Goal: Transaction & Acquisition: Purchase product/service

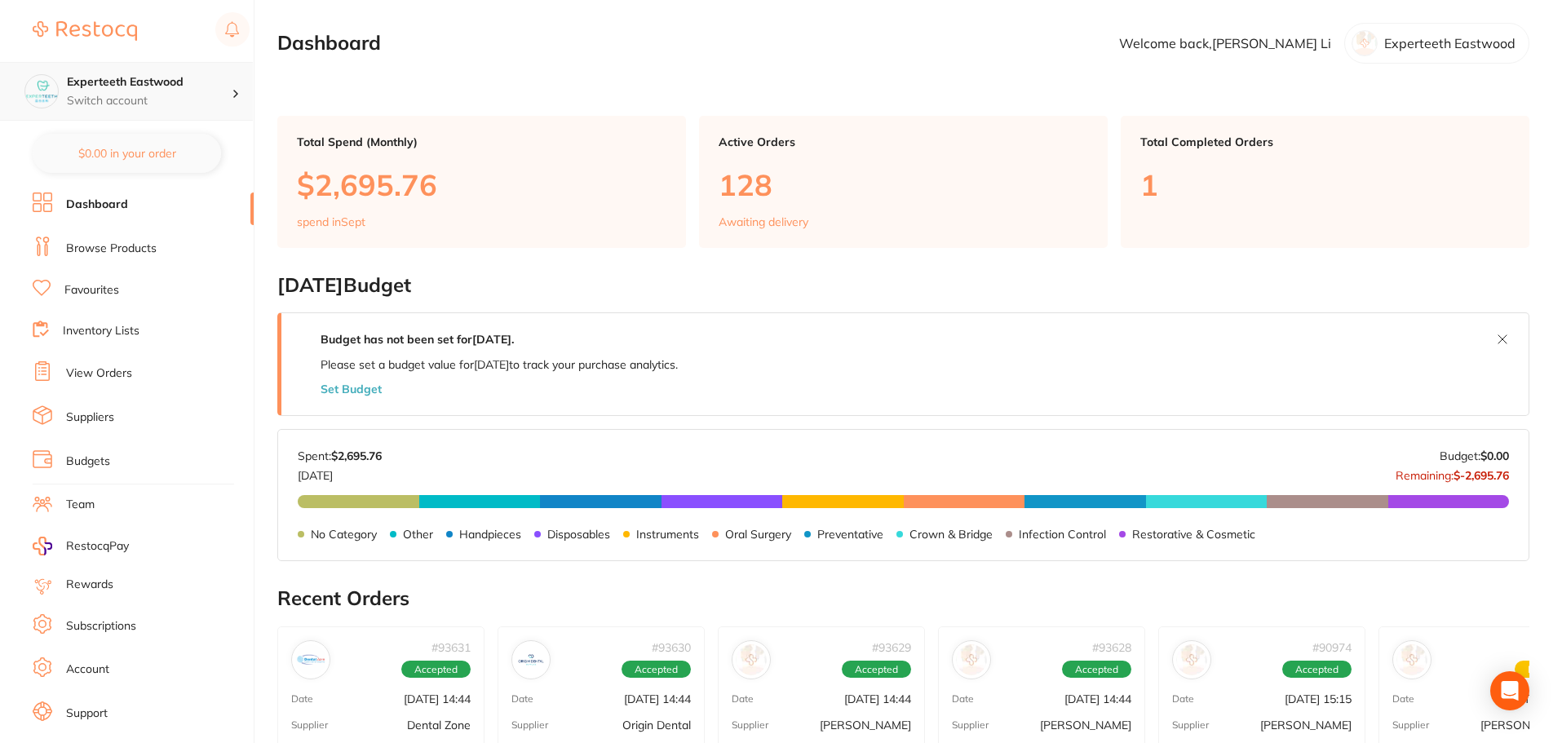
click at [140, 85] on h4 "Experteeth Eastwood" at bounding box center [149, 82] width 165 height 16
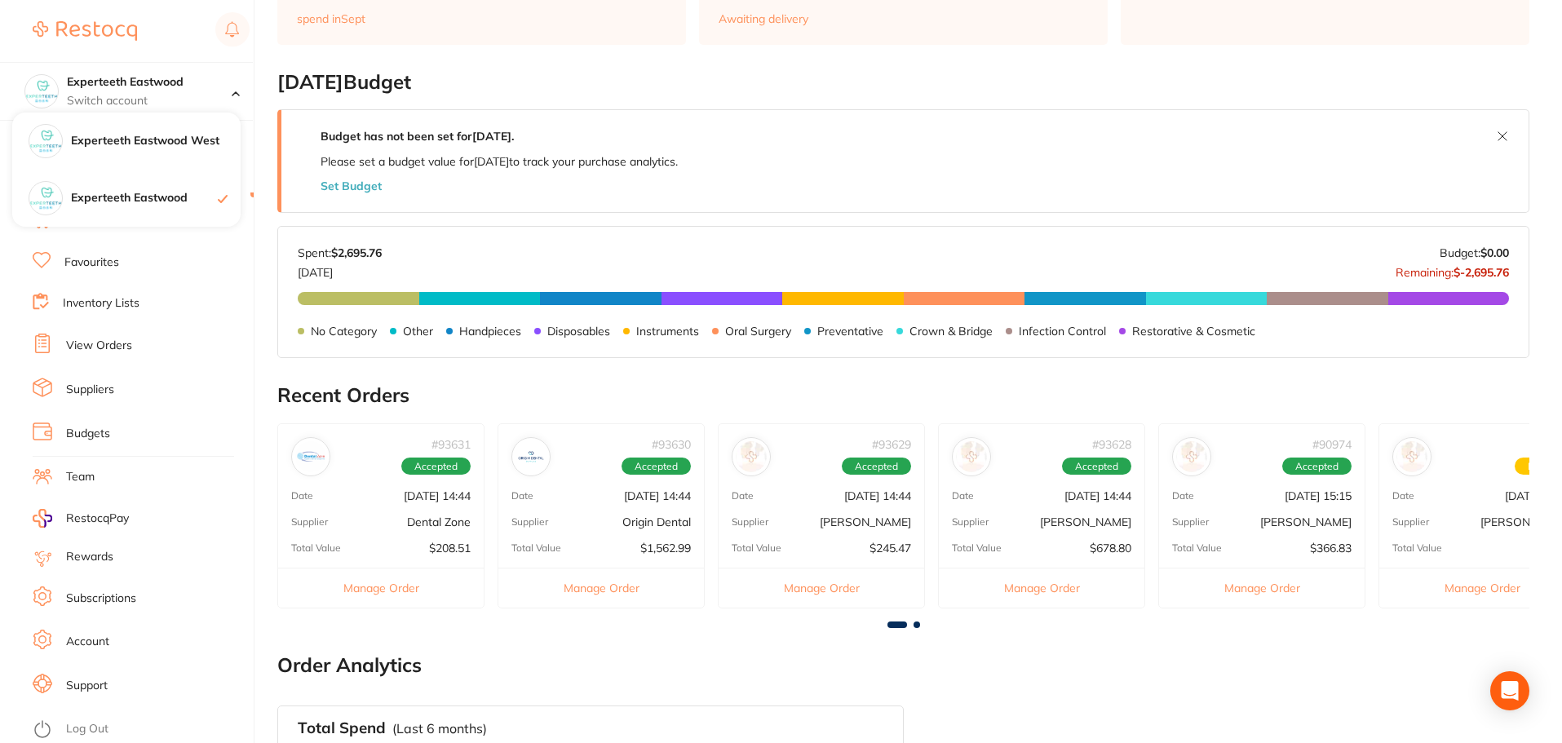
scroll to position [245, 0]
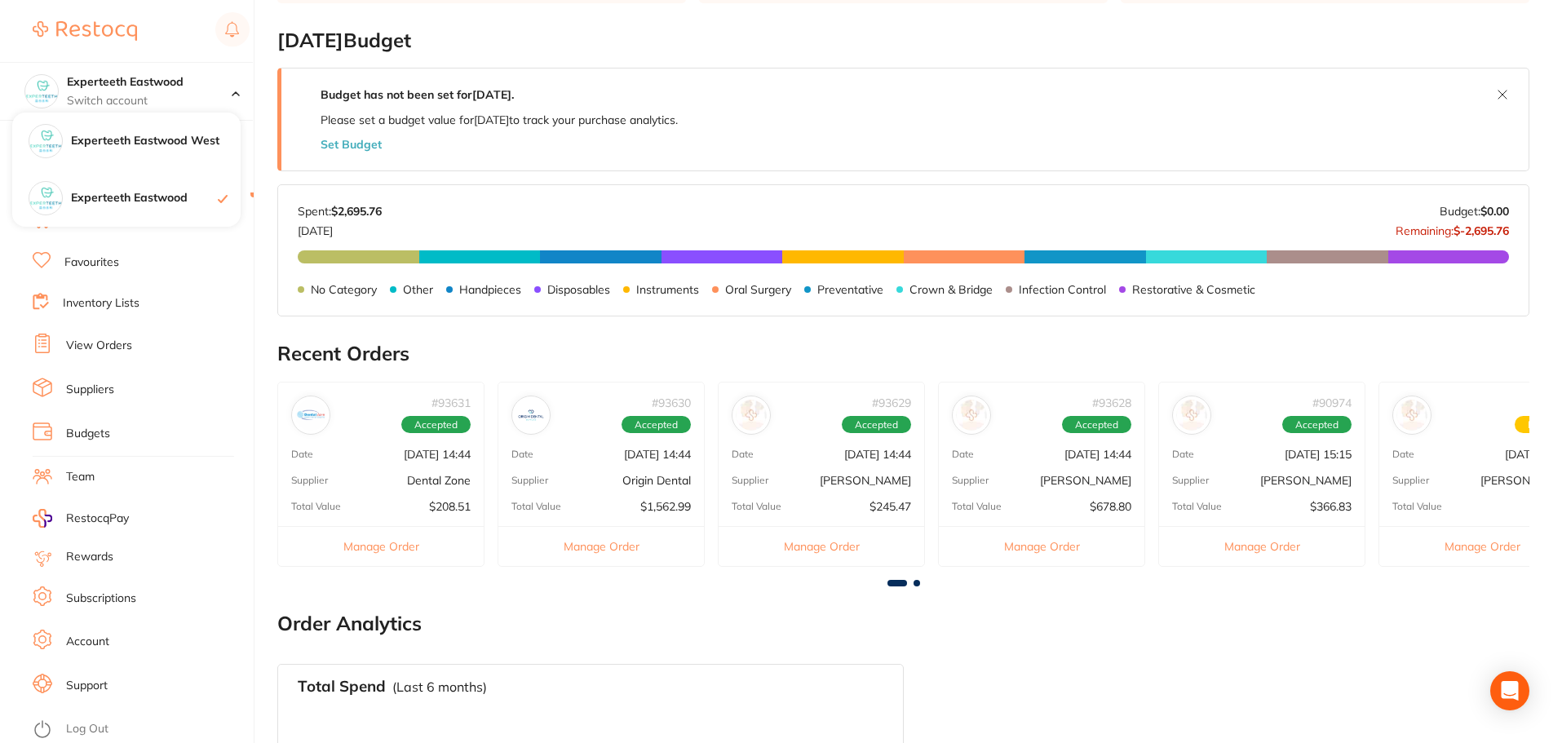
click at [67, 721] on link "Log Out" at bounding box center [87, 729] width 42 height 16
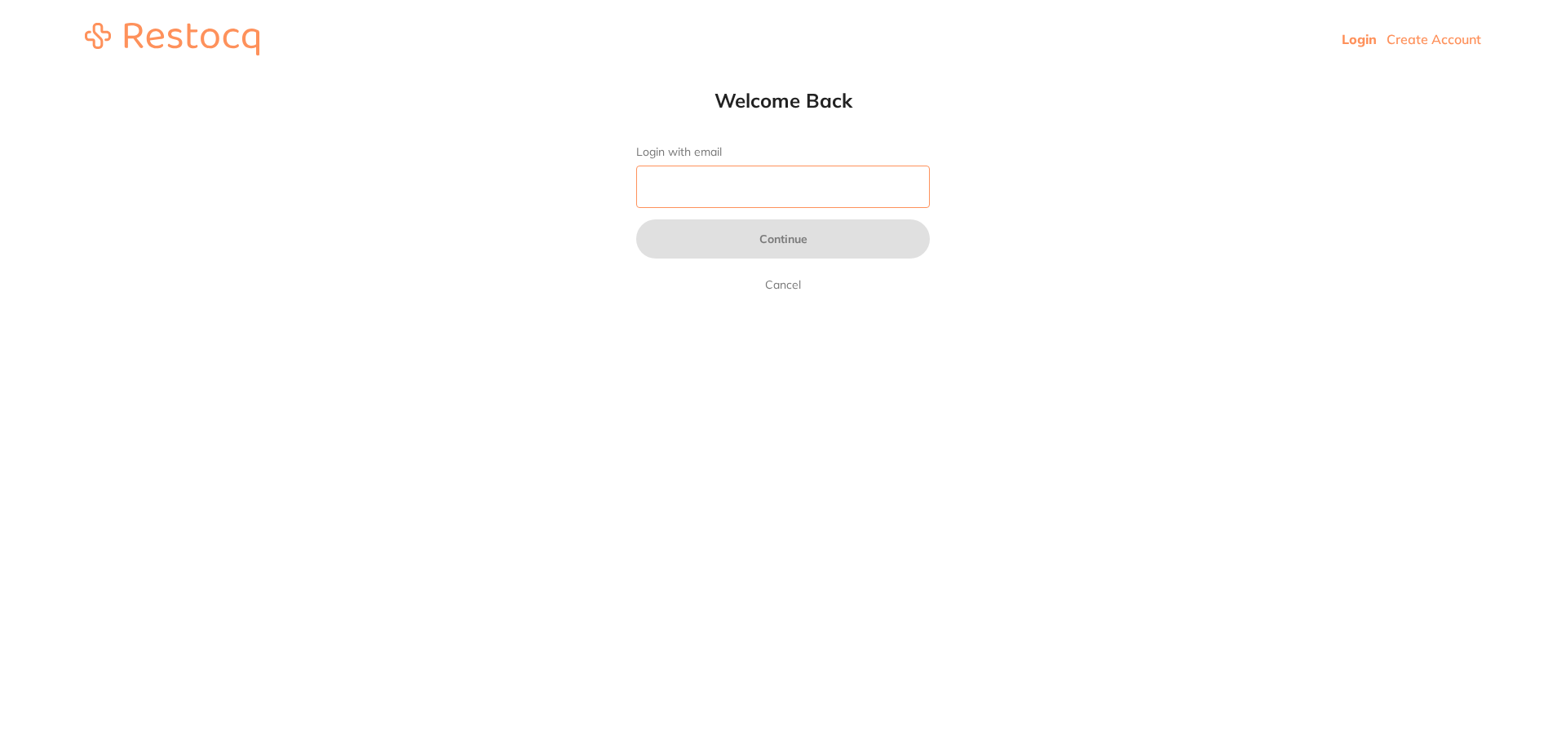
drag, startPoint x: 0, startPoint y: 0, endPoint x: 667, endPoint y: 175, distance: 689.5
click at [667, 175] on input "Login with email" at bounding box center [783, 187] width 294 height 42
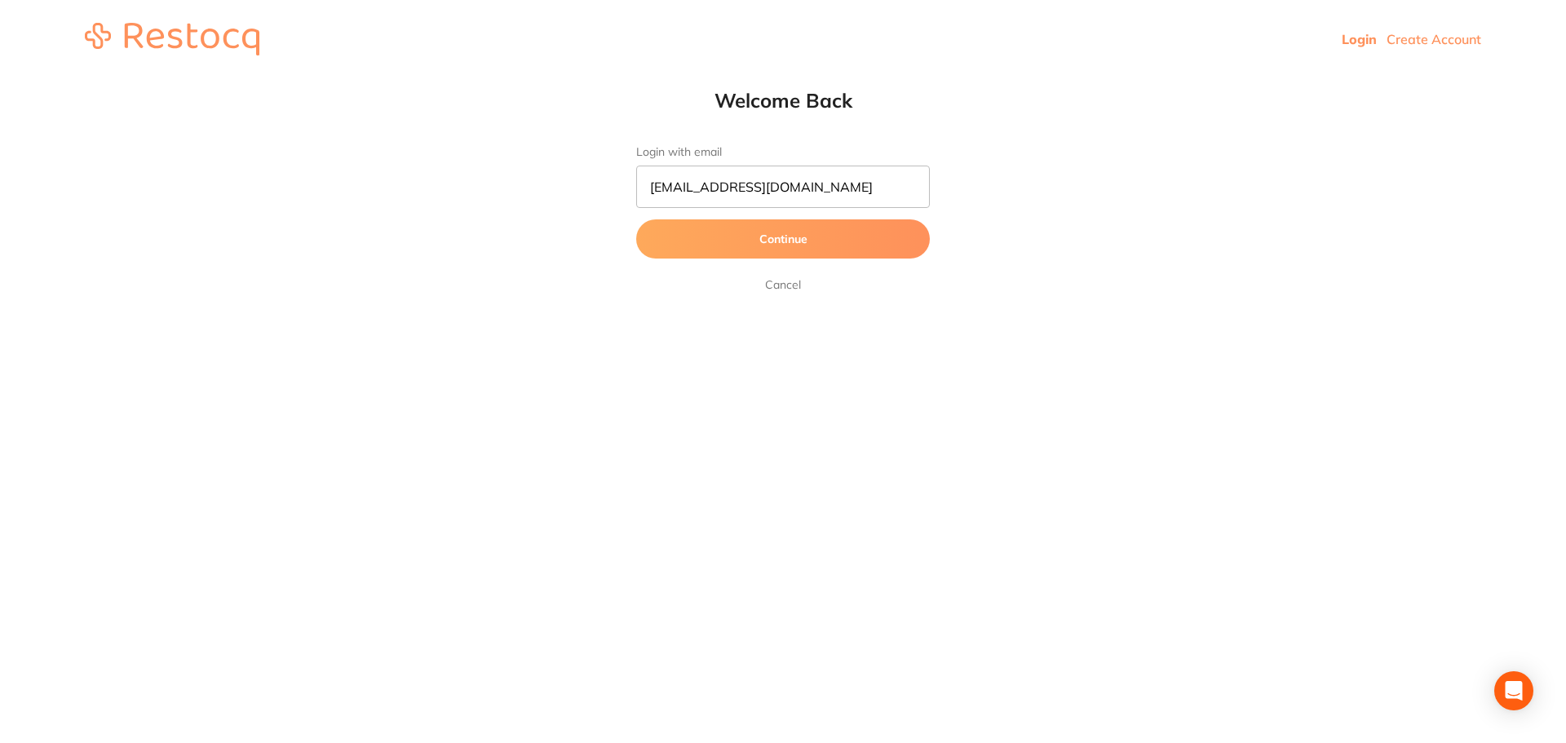
click at [851, 228] on button "Continue" at bounding box center [783, 238] width 294 height 39
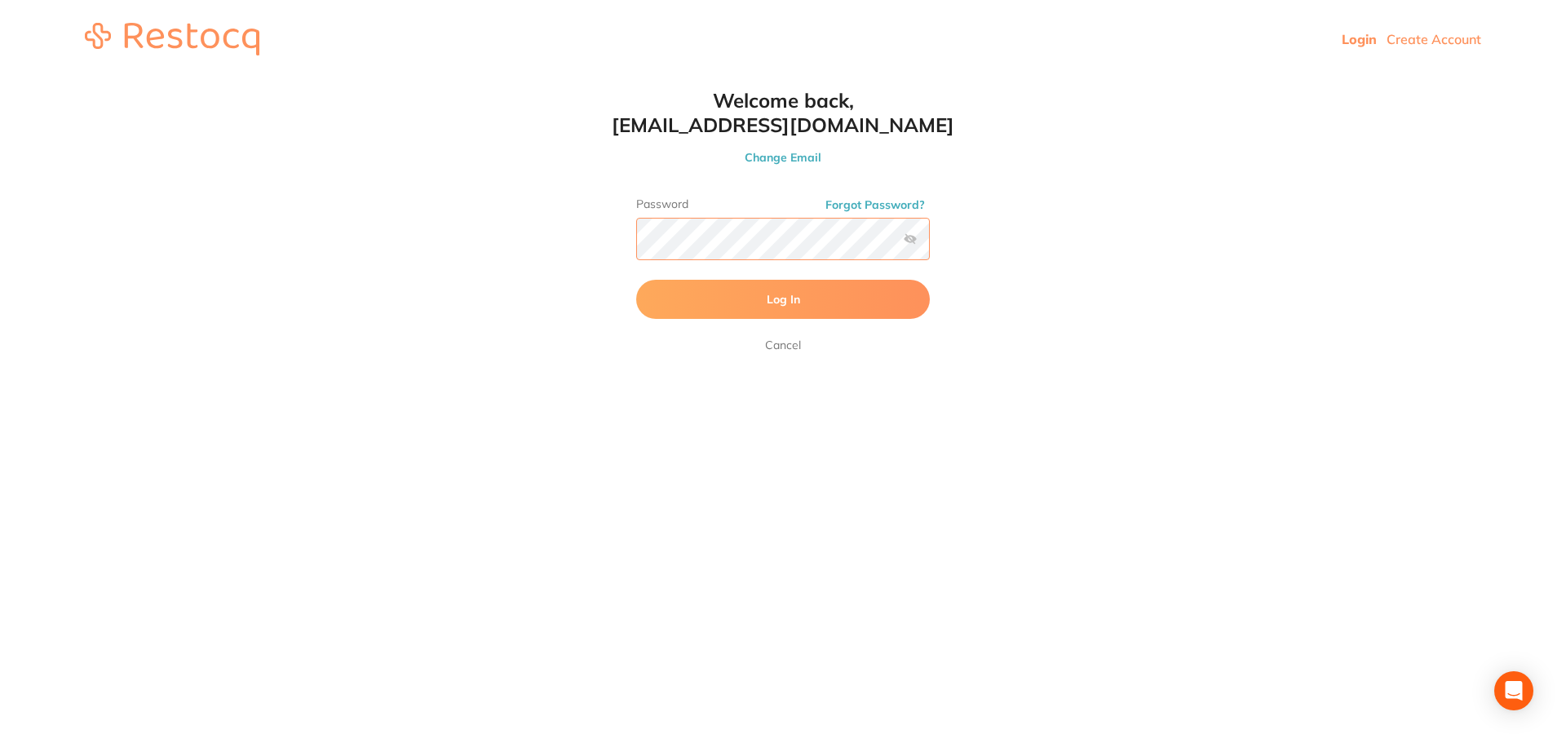
click at [636, 280] on button "Log In" at bounding box center [783, 299] width 294 height 39
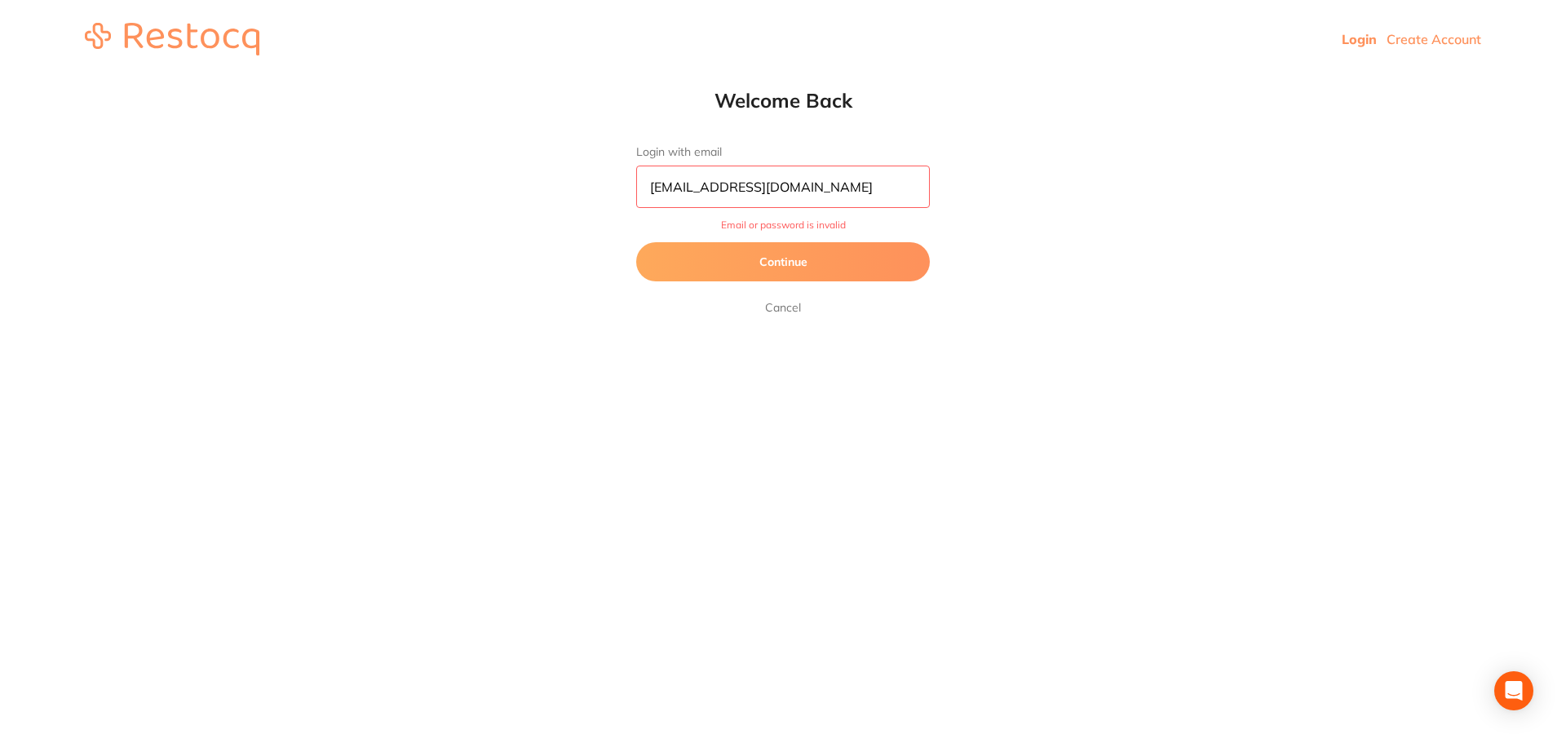
click at [830, 275] on button "Continue" at bounding box center [783, 261] width 294 height 39
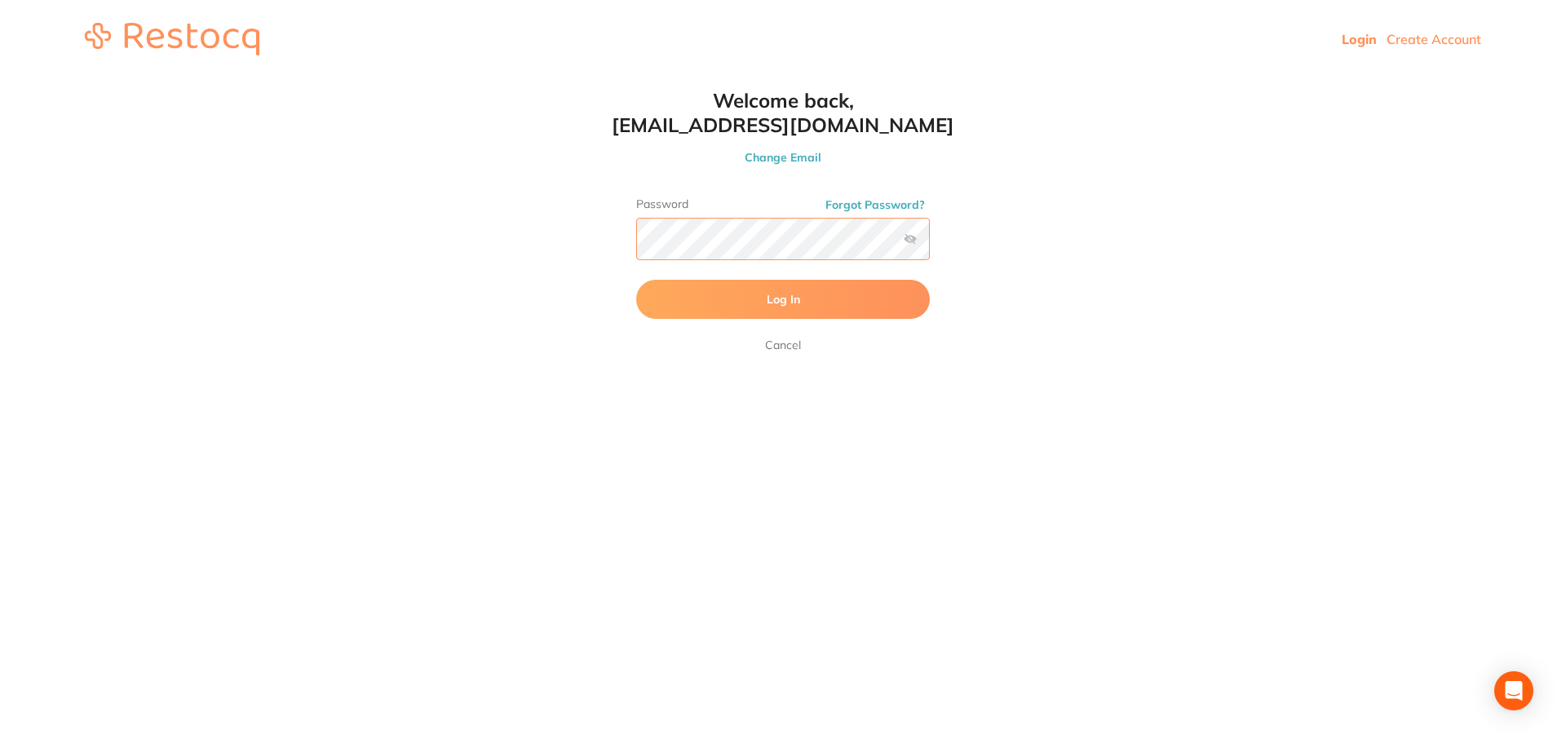
click at [636, 280] on button "Log In" at bounding box center [783, 299] width 294 height 39
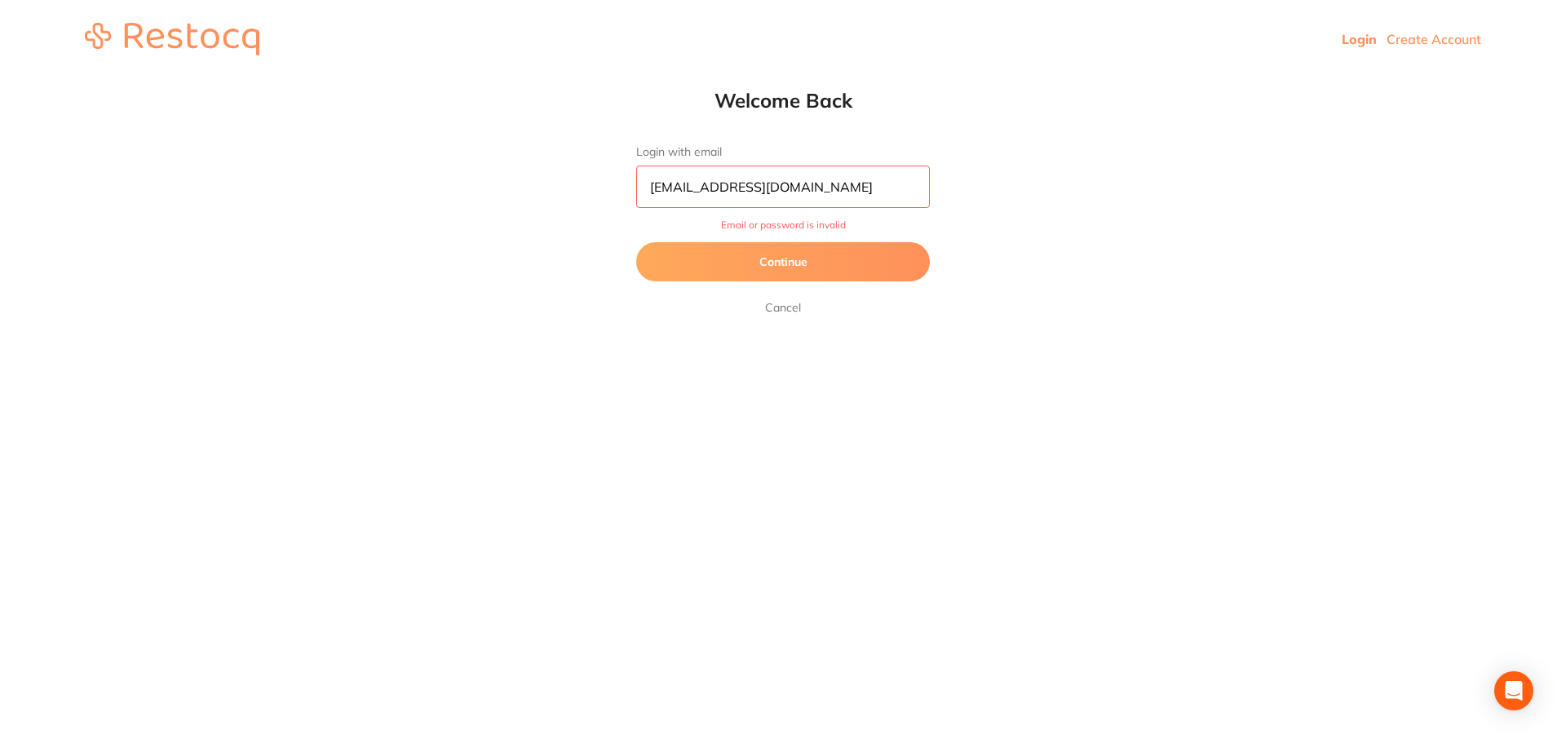
click at [800, 252] on button "Continue" at bounding box center [783, 261] width 294 height 39
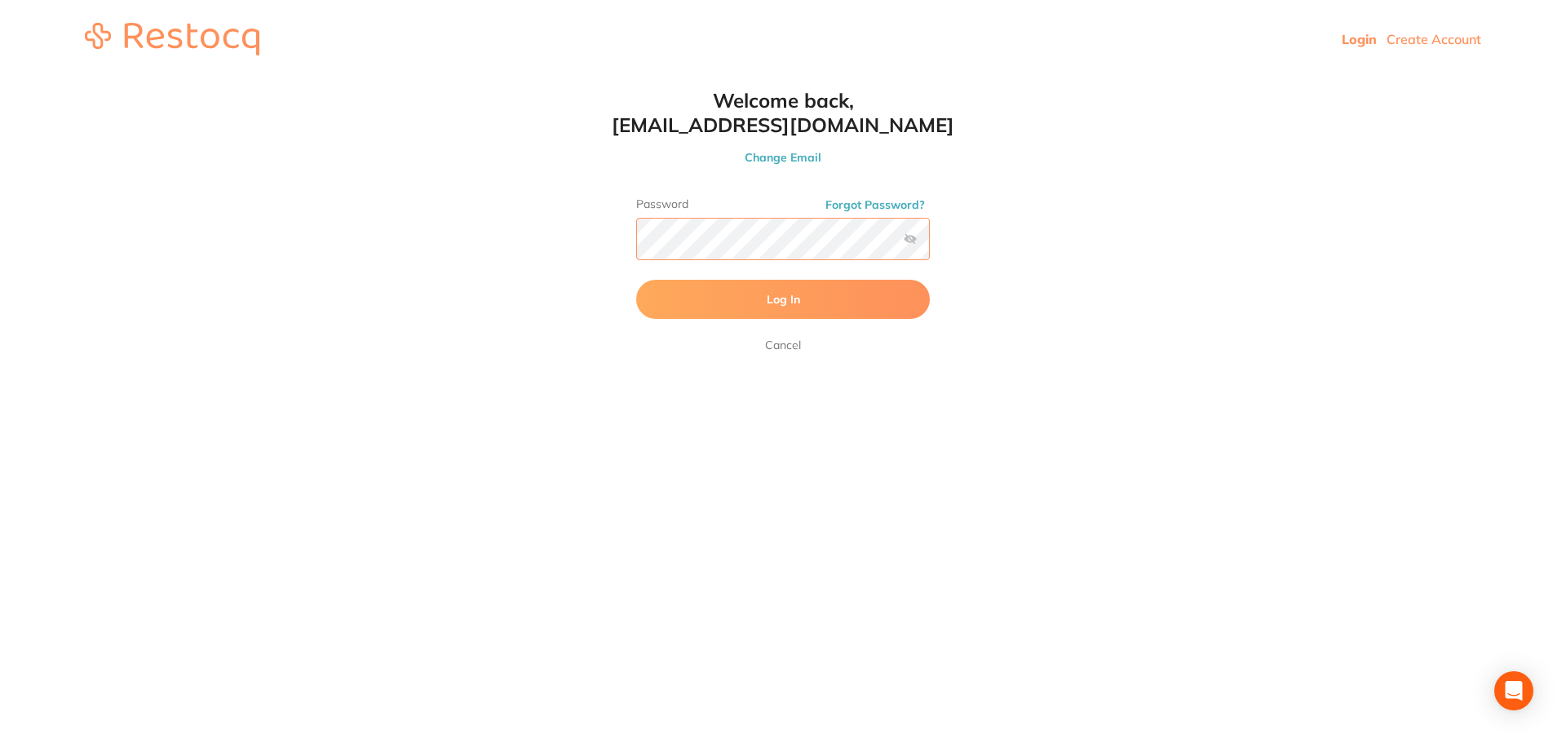
click at [66, 78] on html "Login Create Account Welcome Back Login with email chatswood@experteeth.com.au …" at bounding box center [783, 39] width 1566 height 78
click at [808, 303] on button "Log In" at bounding box center [783, 299] width 294 height 39
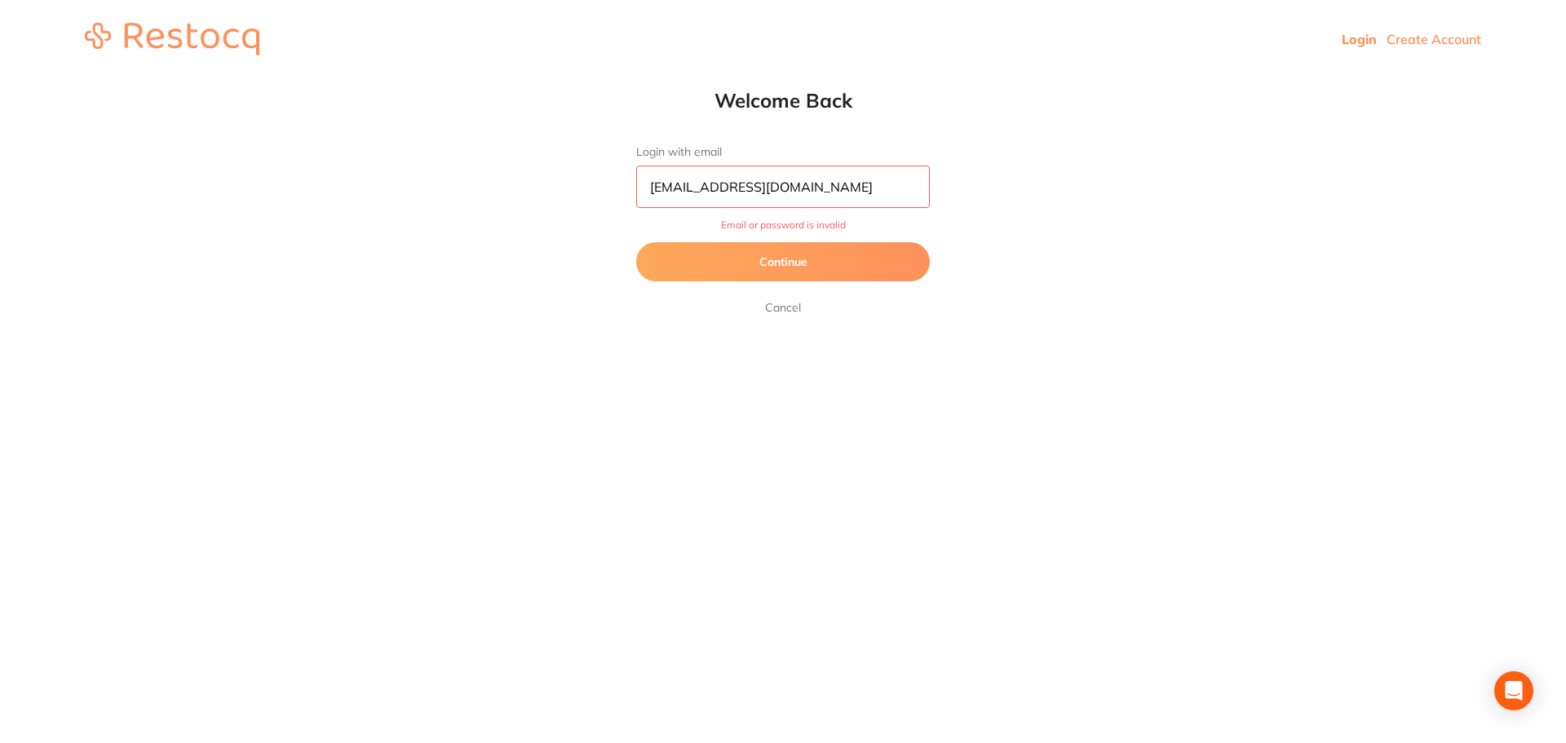
click at [650, 192] on input "chatswood@experteeth.com.au" at bounding box center [783, 187] width 294 height 42
type input "manager.chatswood@experteeth.com.au"
click at [819, 260] on button "Continue" at bounding box center [783, 261] width 294 height 39
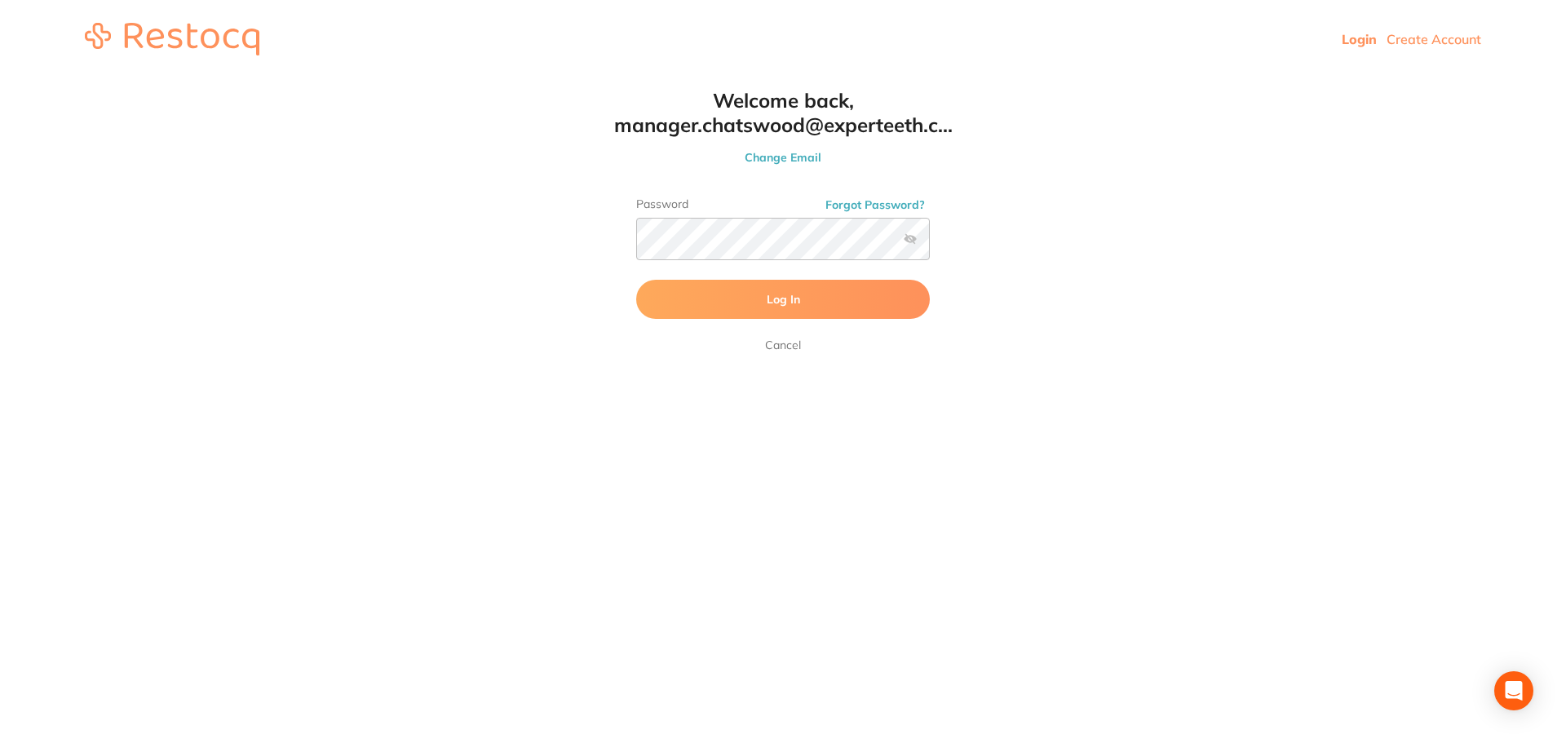
click at [816, 296] on button "Log In" at bounding box center [783, 299] width 294 height 39
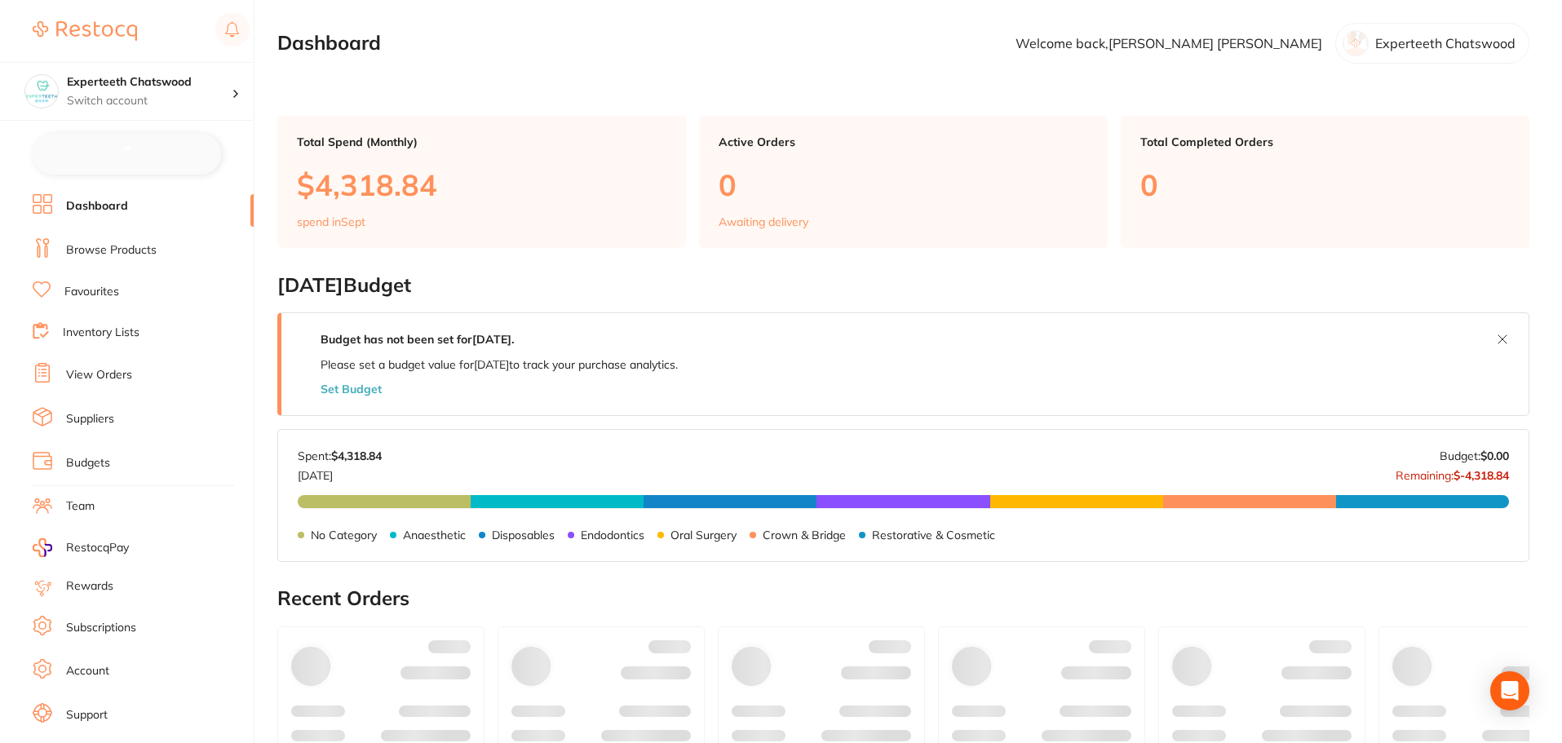
checkbox input "false"
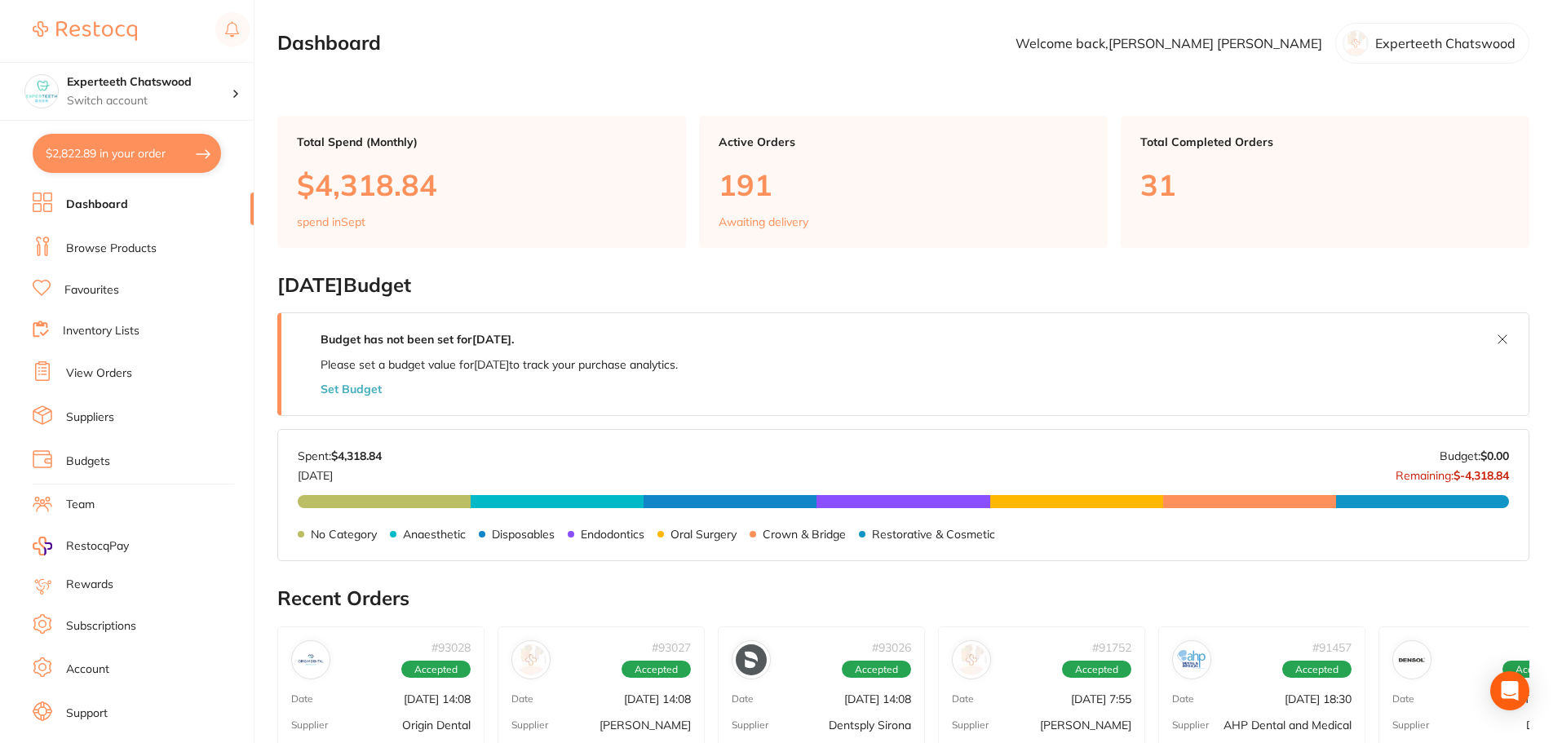
click at [100, 250] on link "Browse Products" at bounding box center [111, 249] width 91 height 16
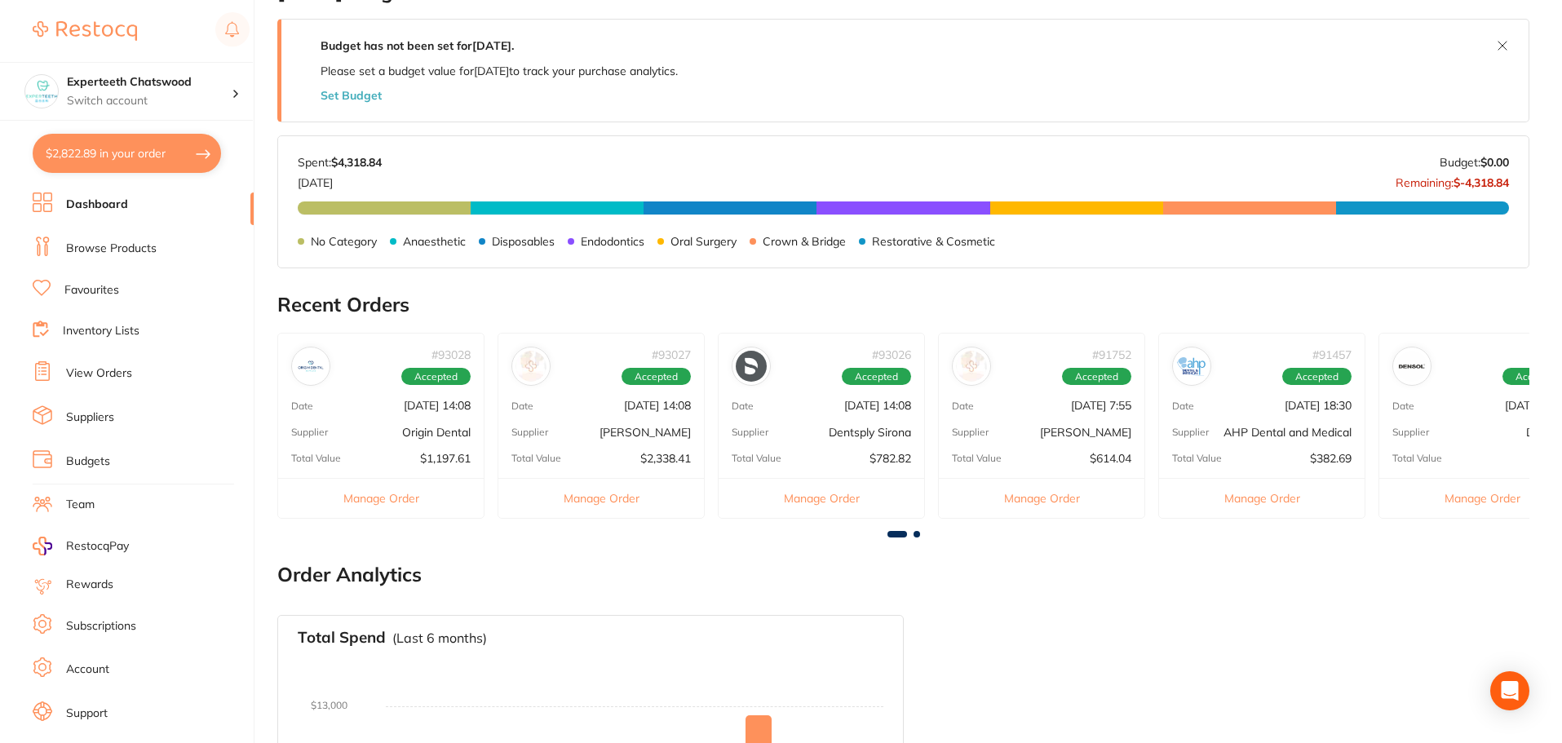
scroll to position [326, 0]
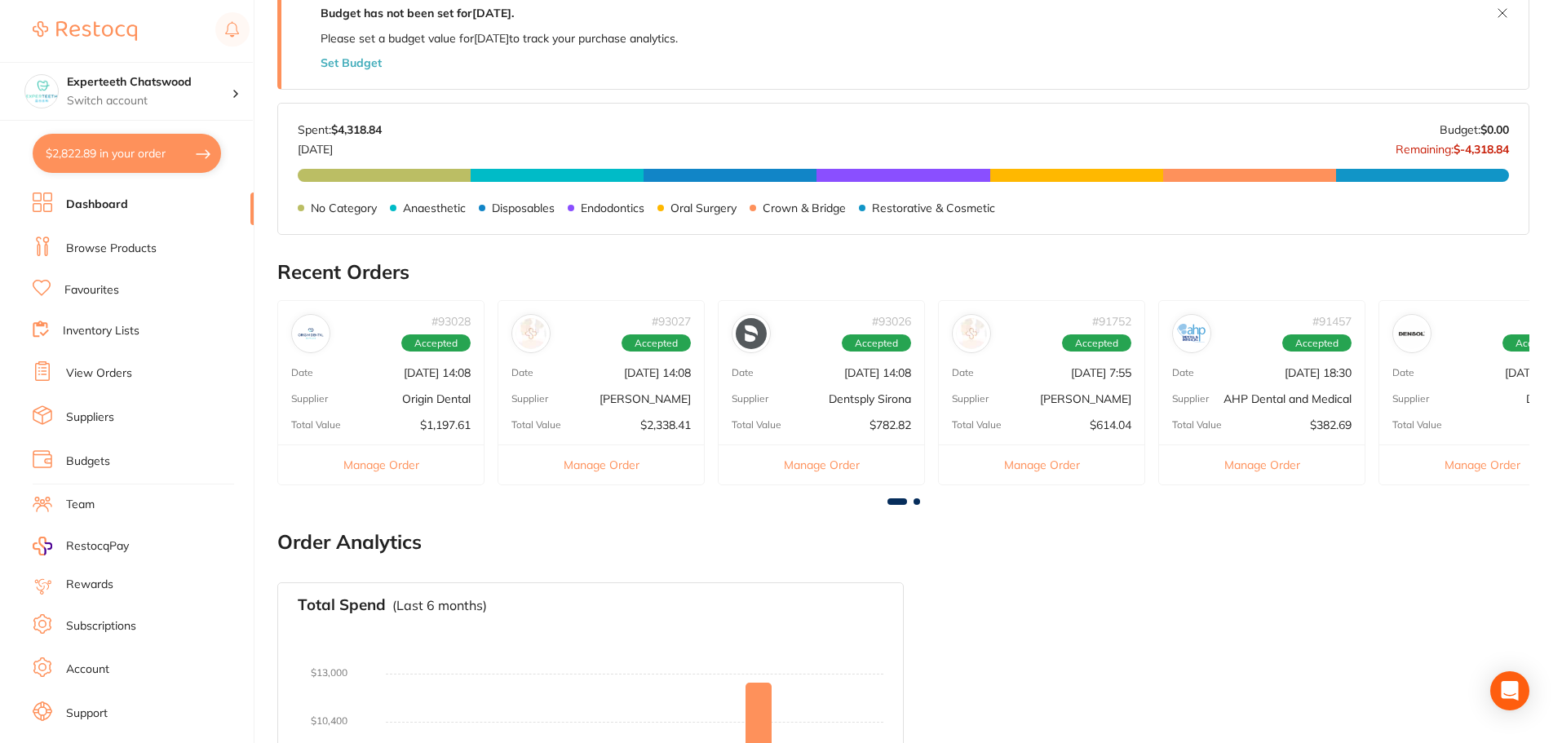
click at [1187, 334] on img at bounding box center [1191, 333] width 31 height 31
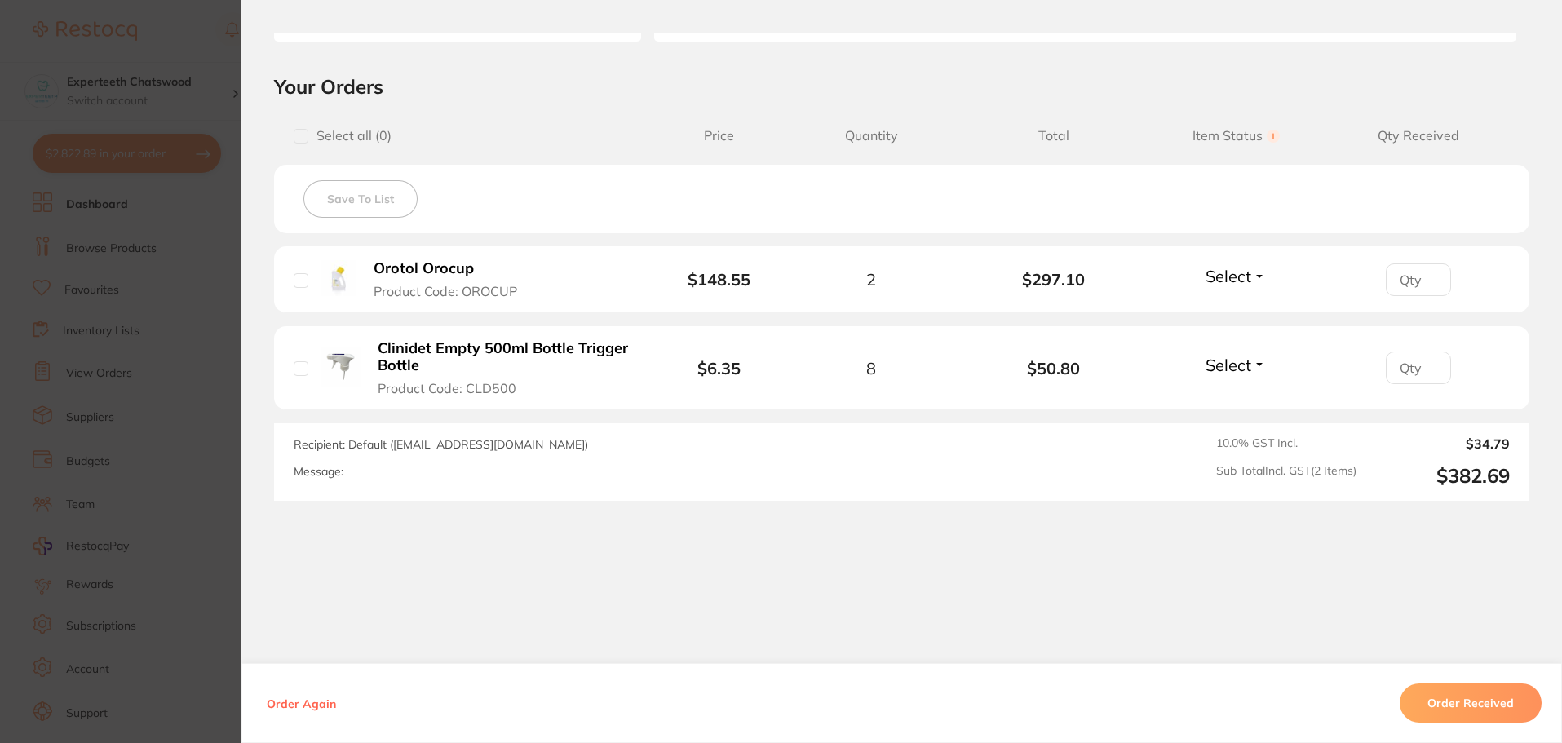
click at [416, 342] on b "Clinidet Empty 500ml Bottle Trigger Bottle" at bounding box center [504, 356] width 252 height 33
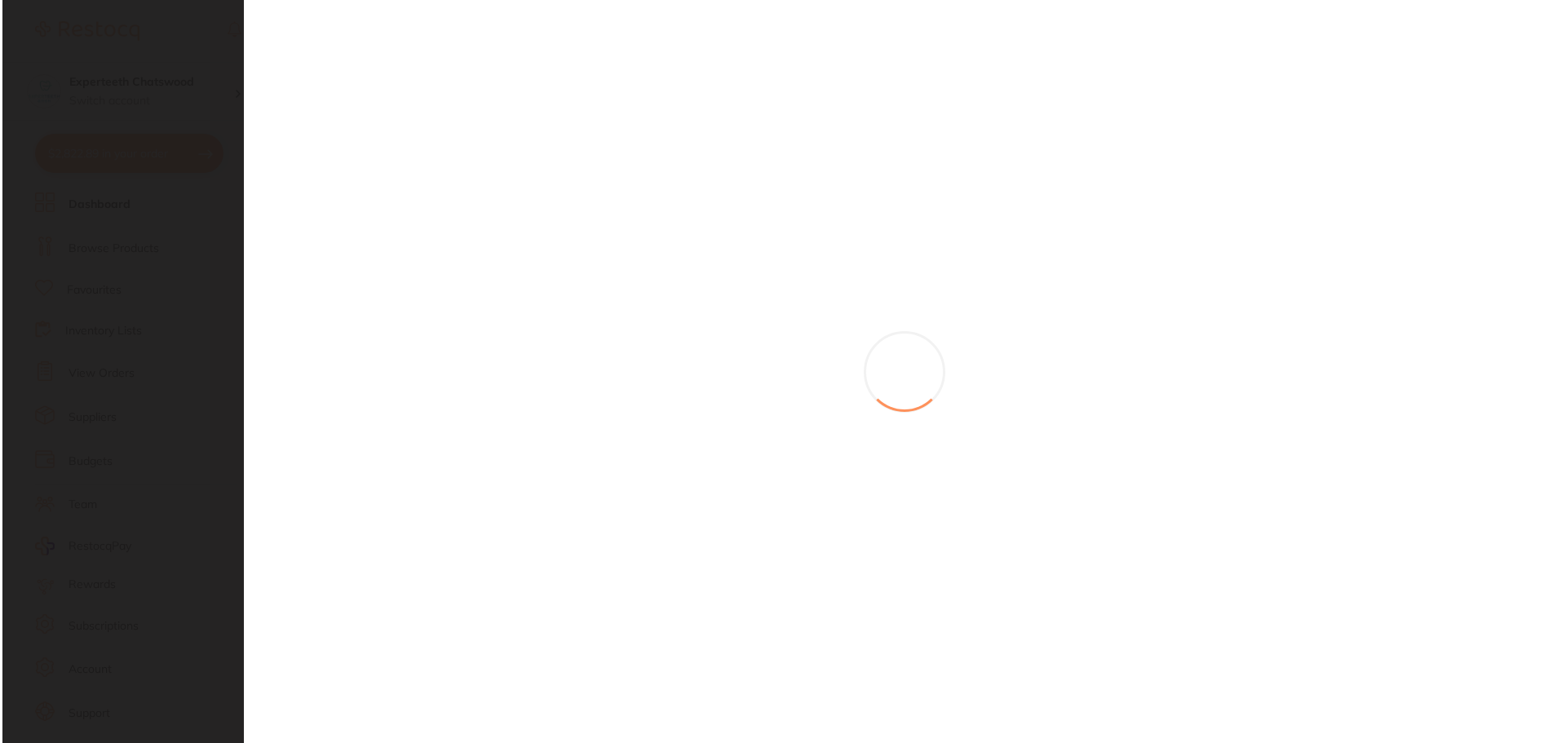
scroll to position [0, 0]
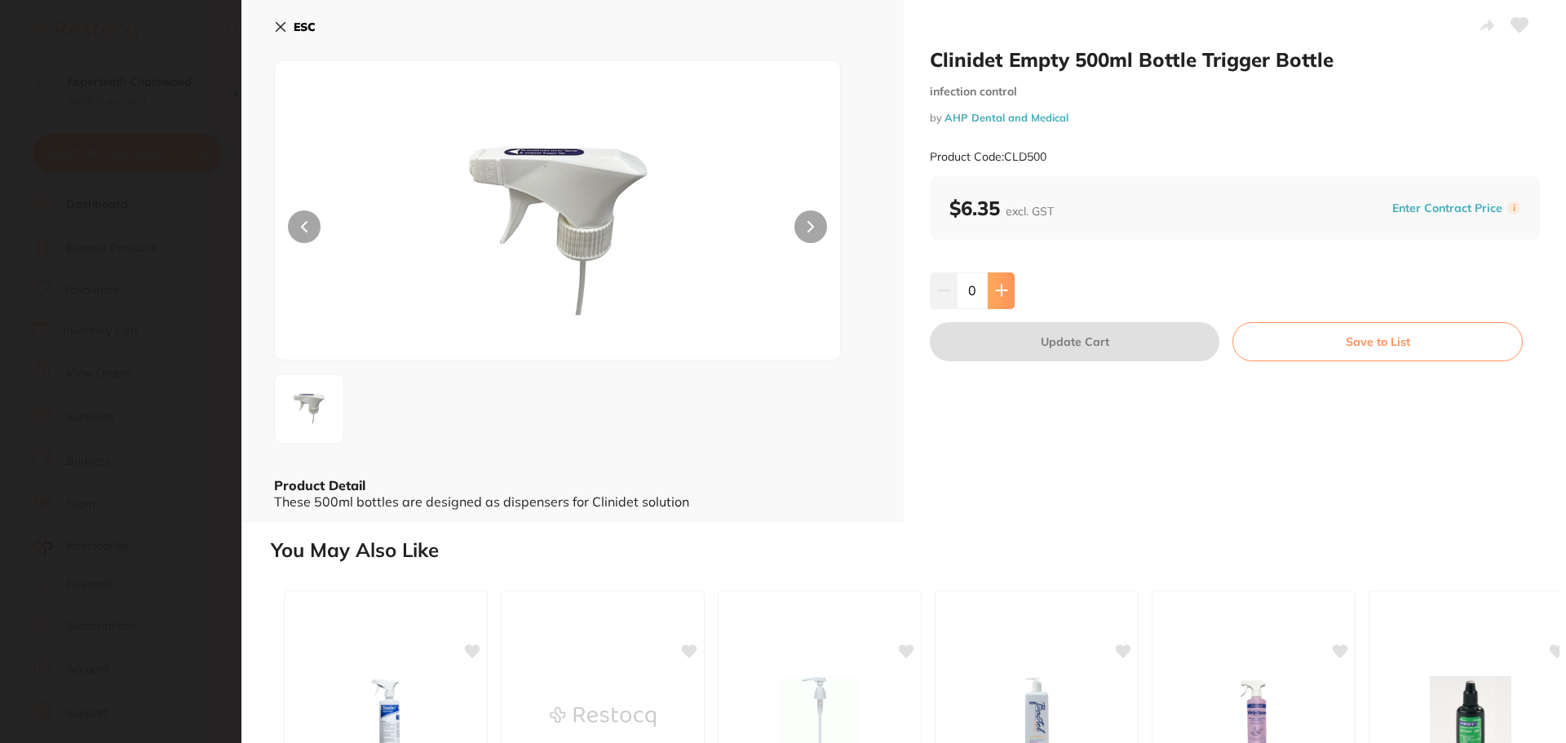
click at [1001, 292] on icon at bounding box center [1001, 290] width 13 height 13
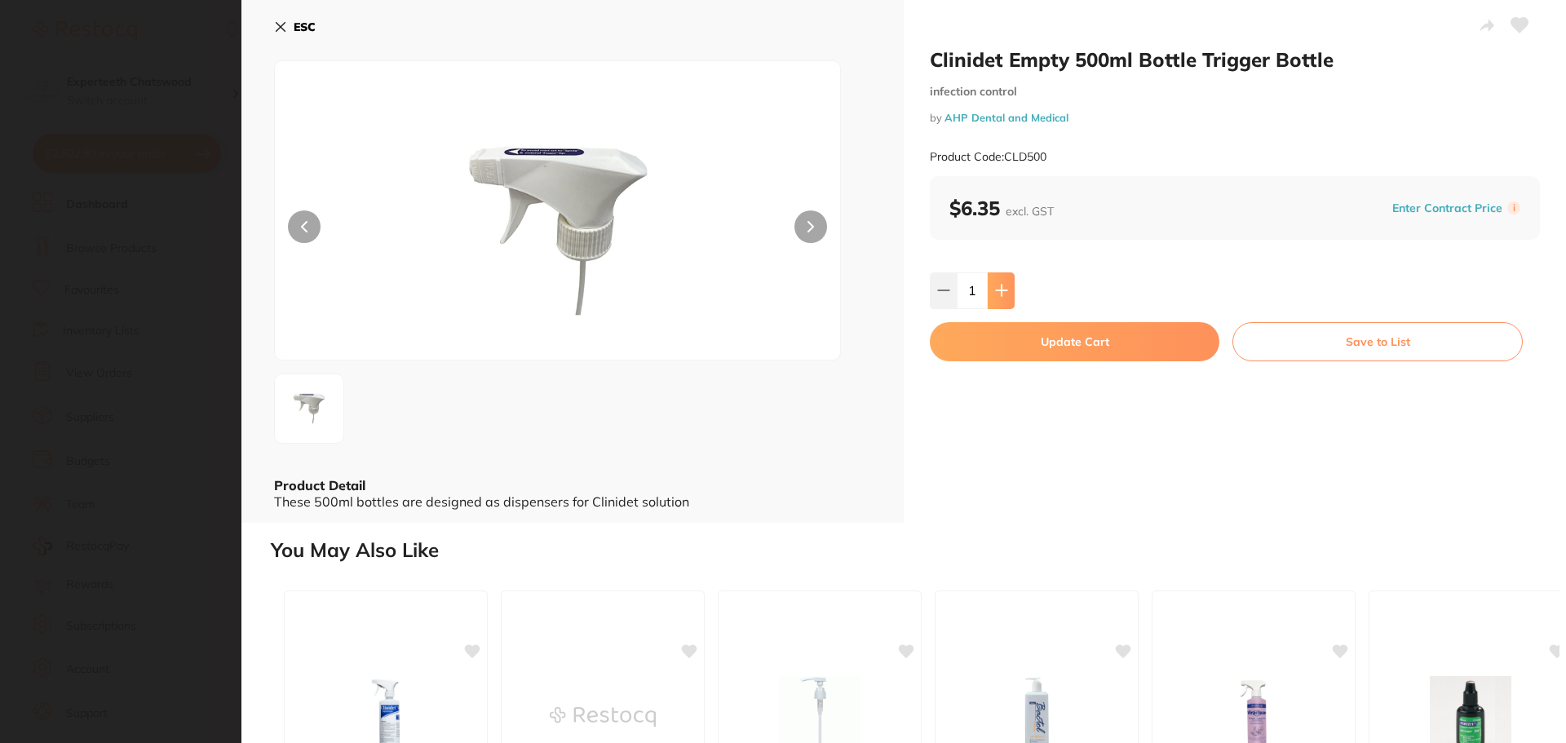
click at [1009, 298] on button at bounding box center [1000, 290] width 27 height 36
click at [995, 293] on icon at bounding box center [1001, 290] width 13 height 13
click at [1001, 289] on icon at bounding box center [1001, 290] width 13 height 13
click at [1003, 293] on icon at bounding box center [1001, 290] width 13 height 13
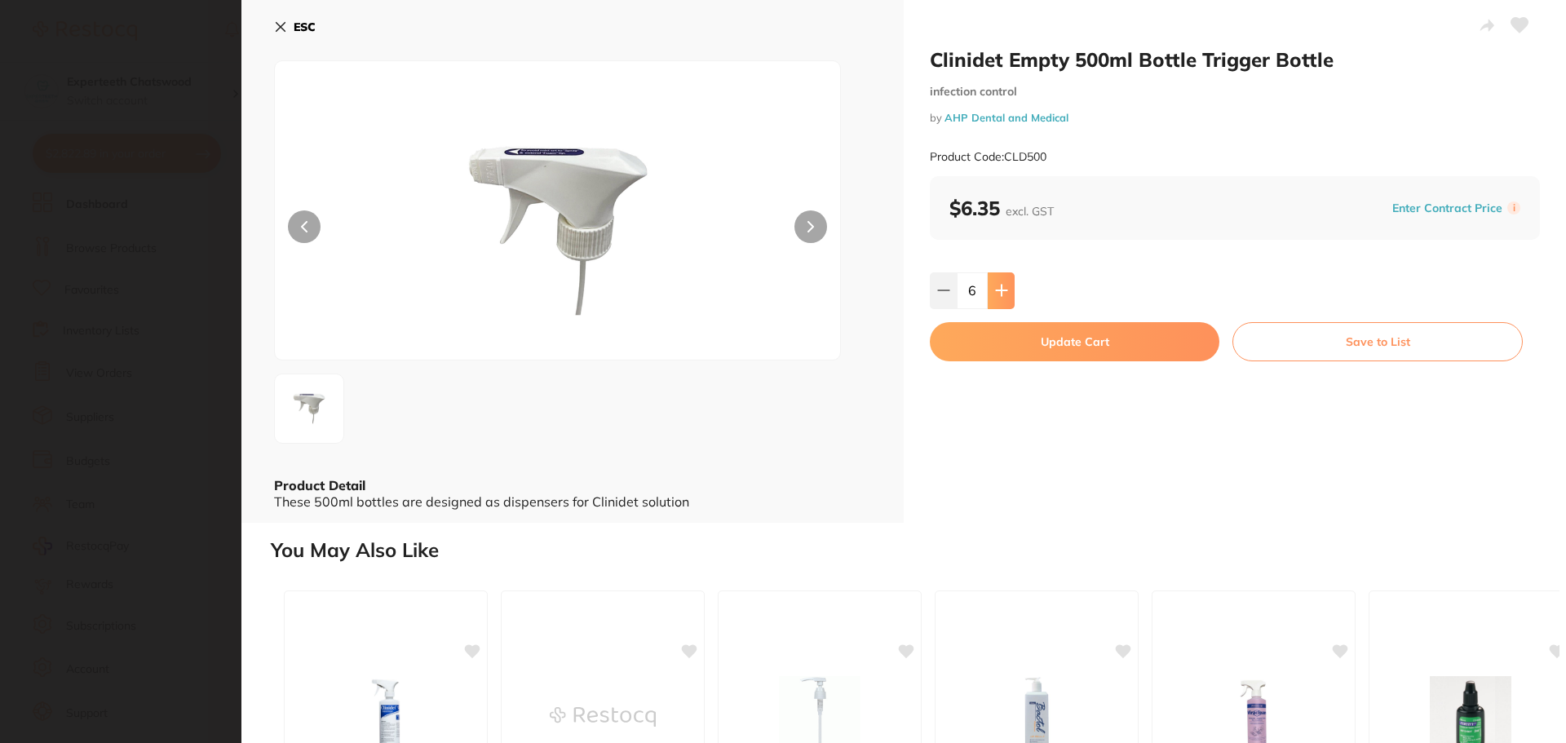
click at [1003, 293] on icon at bounding box center [1001, 290] width 13 height 13
click at [941, 290] on icon at bounding box center [943, 290] width 11 height 0
type input "6"
click at [1140, 338] on button "Update Cart" at bounding box center [1074, 341] width 289 height 39
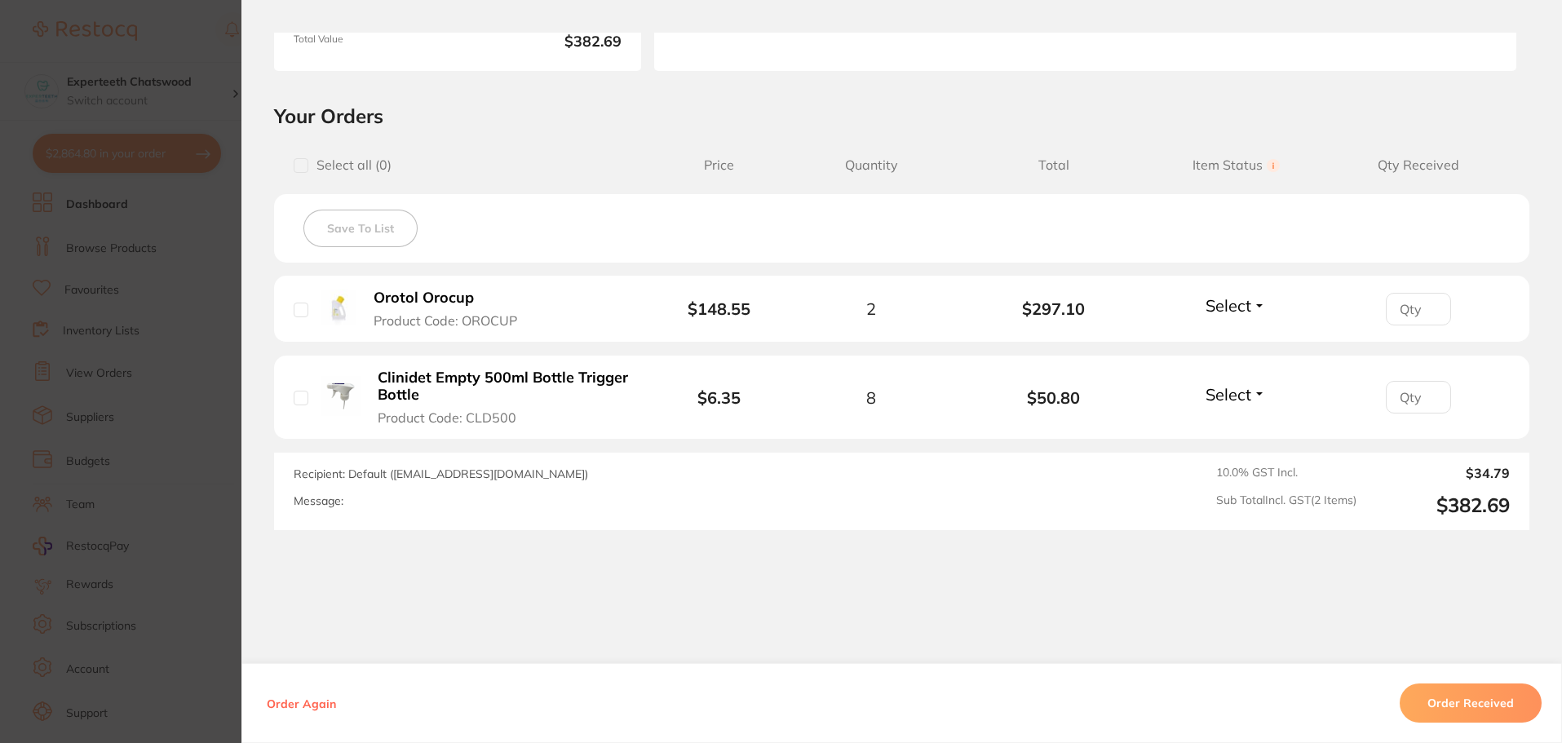
scroll to position [326, 0]
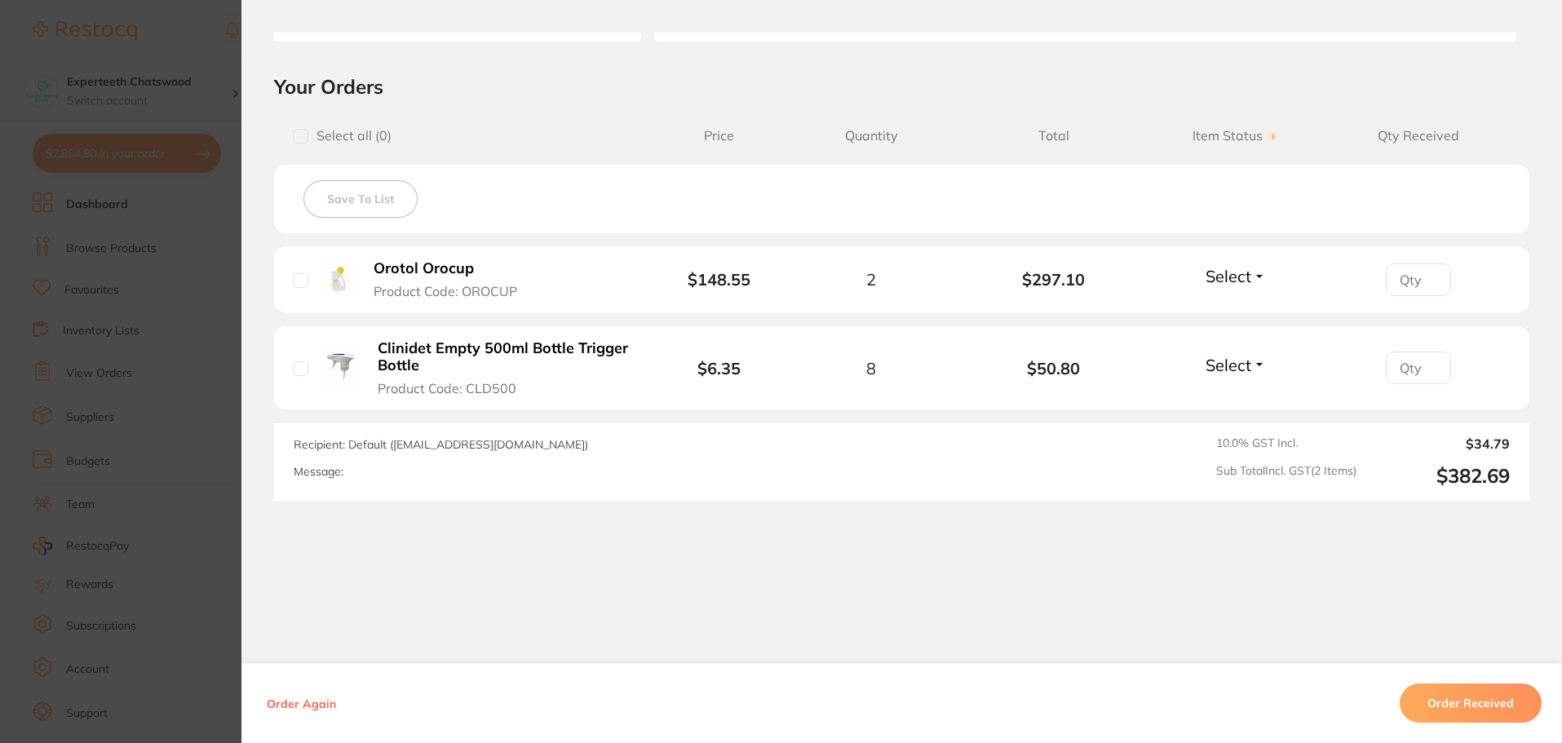
click at [515, 364] on b "Clinidet Empty 500ml Bottle Trigger Bottle" at bounding box center [504, 356] width 252 height 33
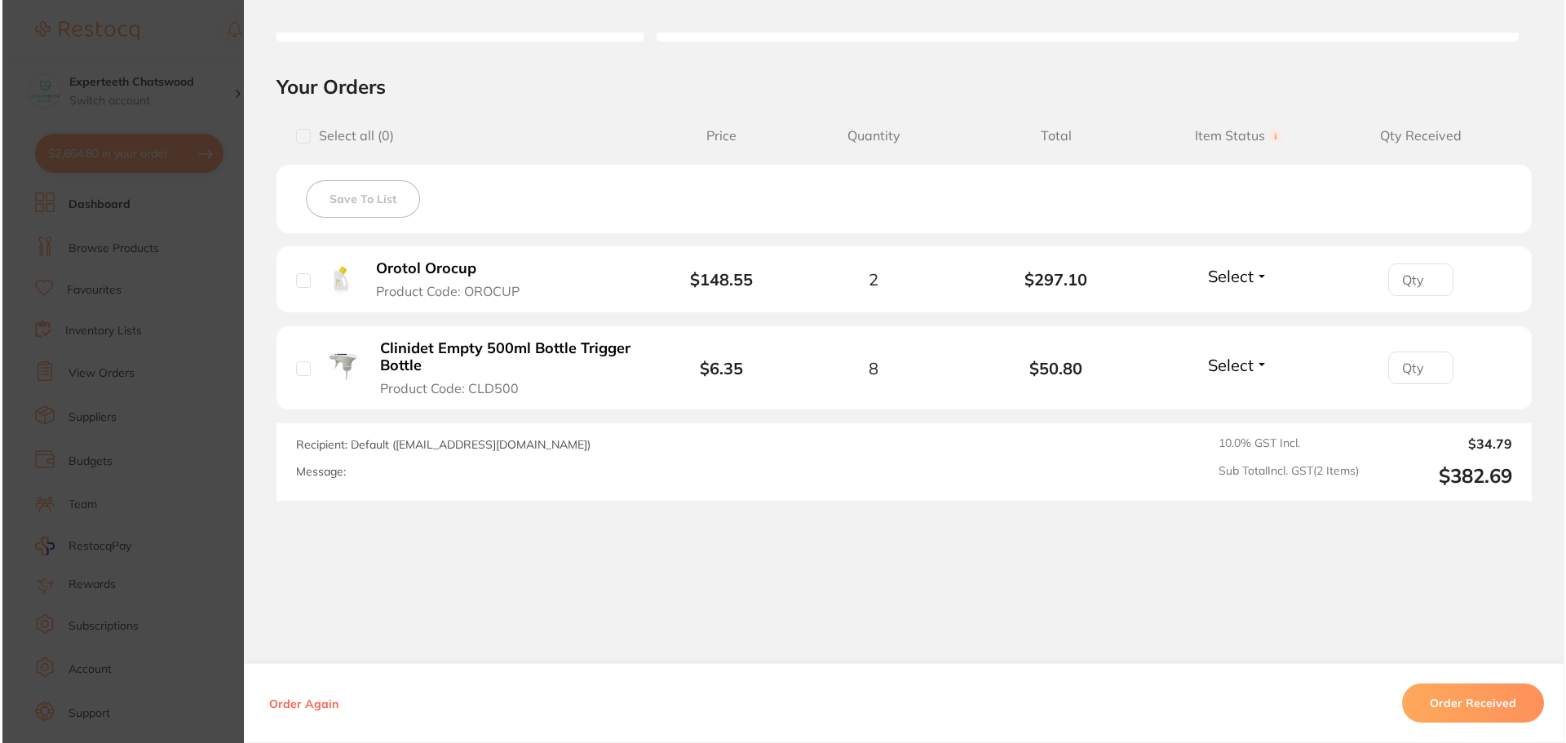
scroll to position [0, 0]
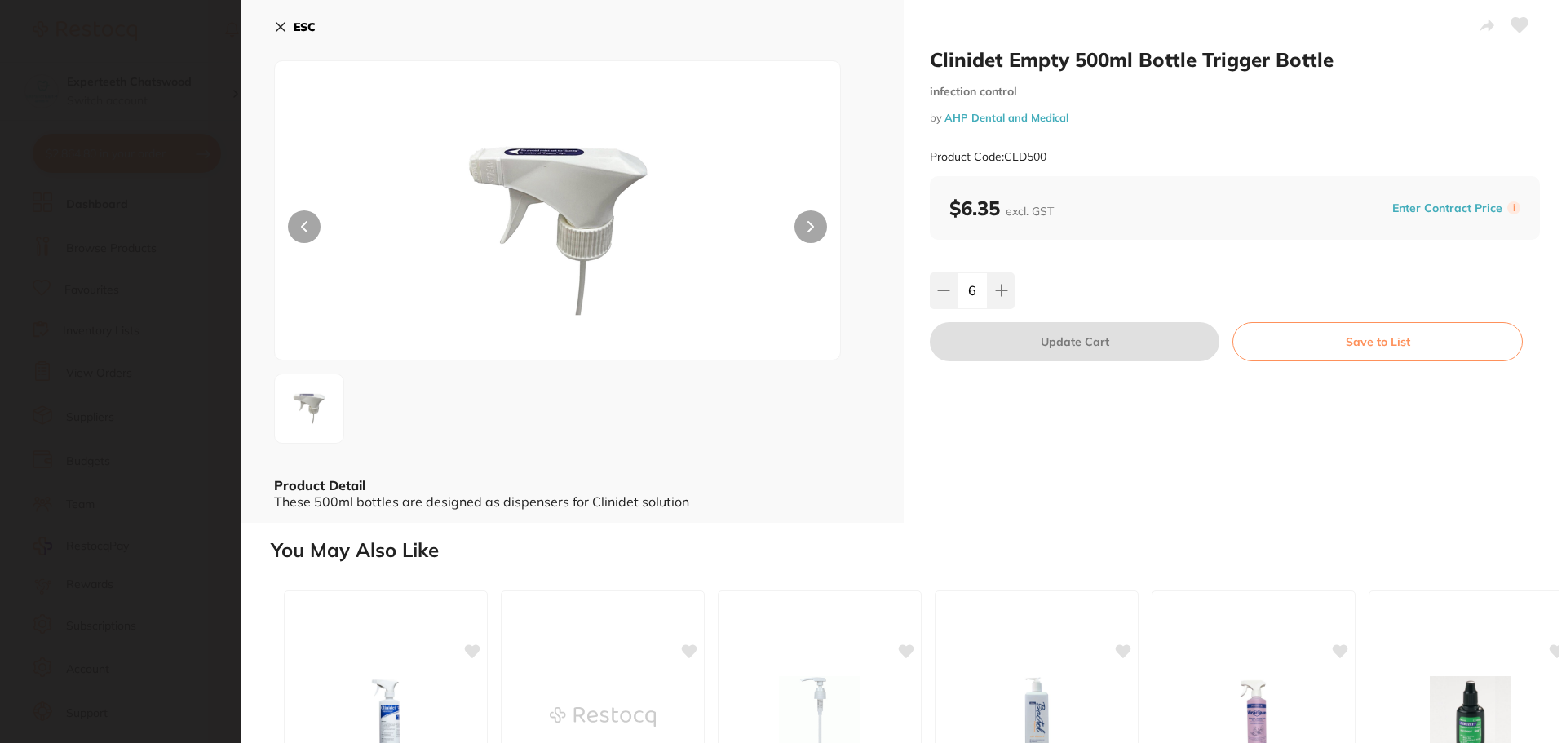
drag, startPoint x: 652, startPoint y: 51, endPoint x: 607, endPoint y: 125, distance: 86.7
click at [650, 50] on div "ESC" at bounding box center [572, 36] width 597 height 47
click at [300, 21] on b "ESC" at bounding box center [305, 27] width 22 height 15
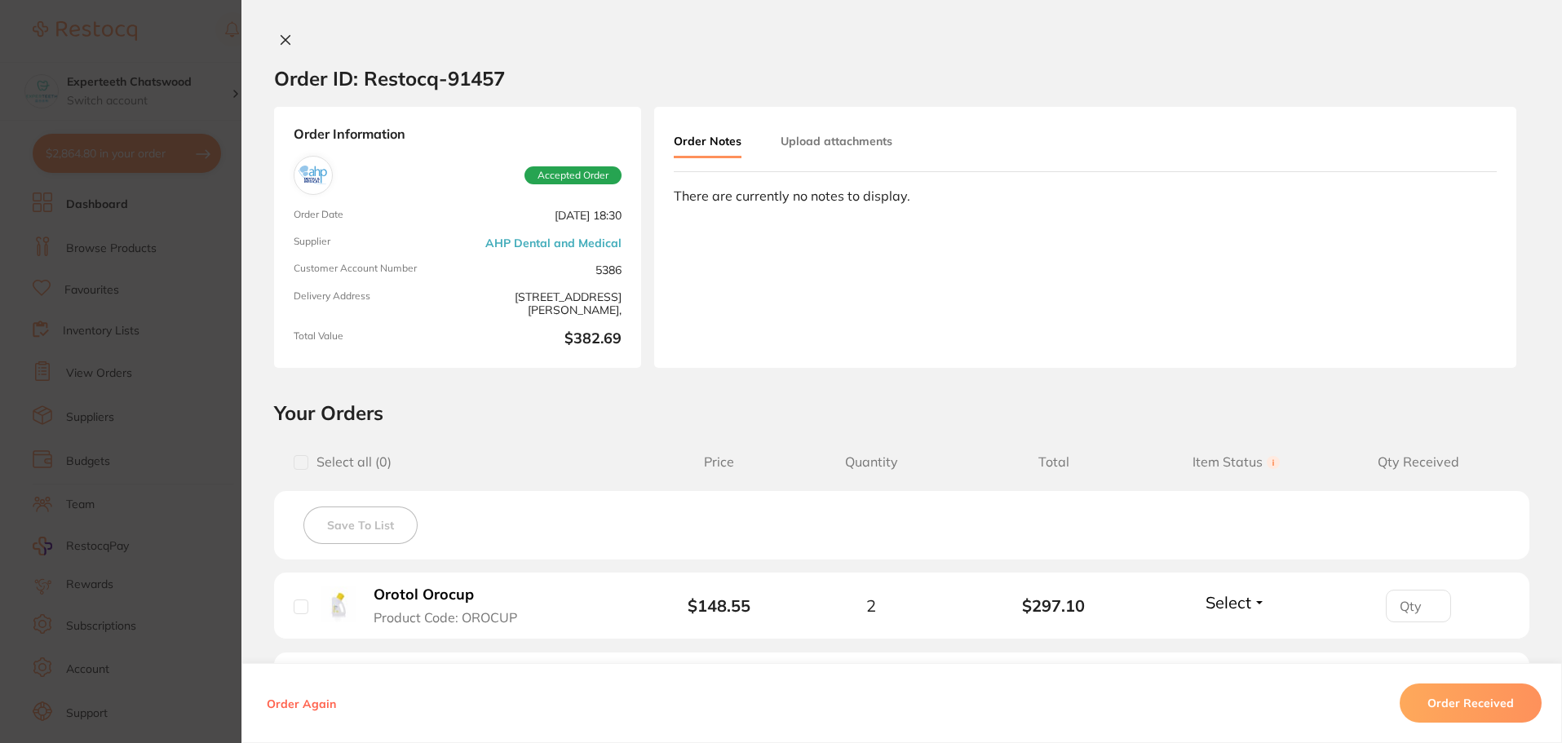
click at [284, 42] on icon at bounding box center [285, 40] width 9 height 9
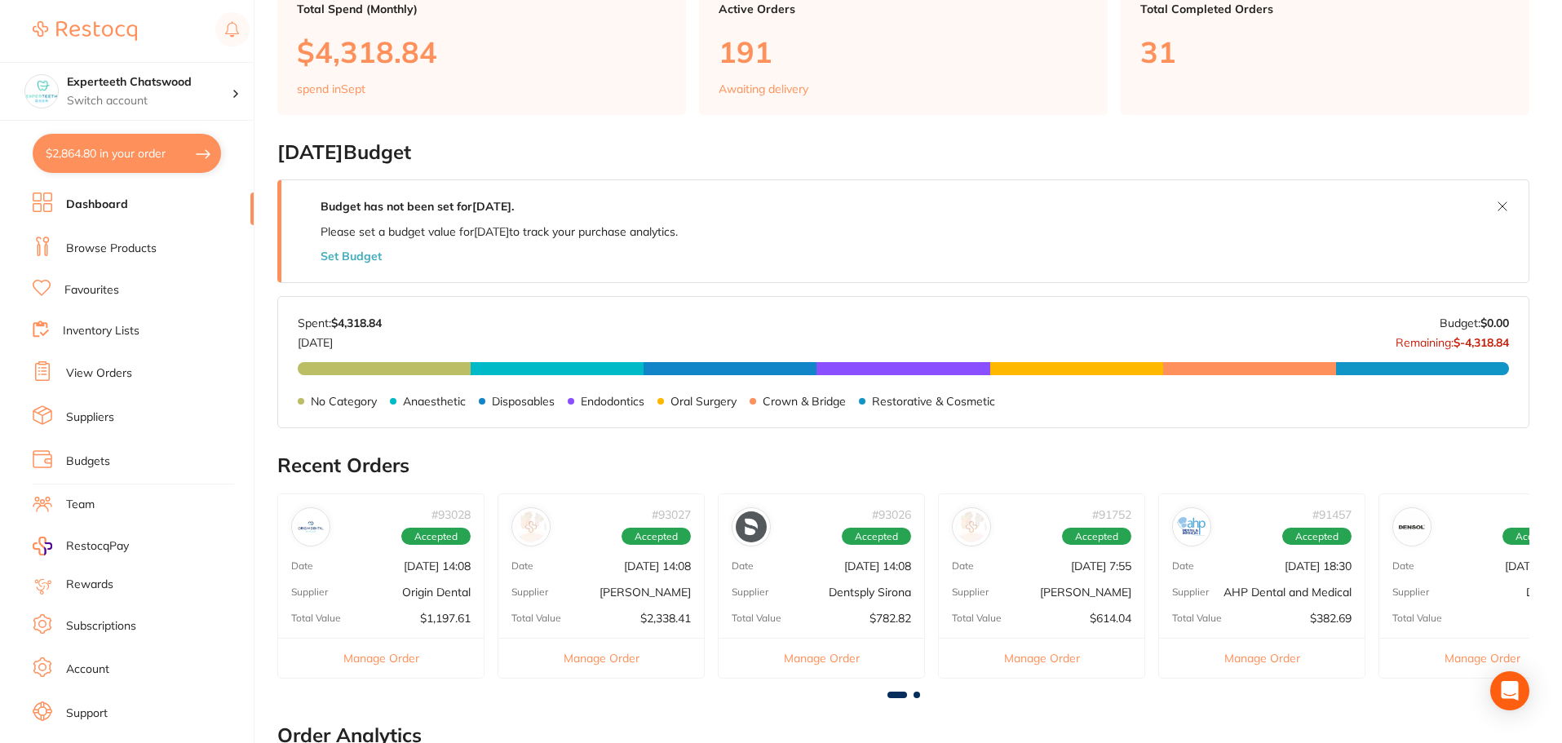
scroll to position [245, 0]
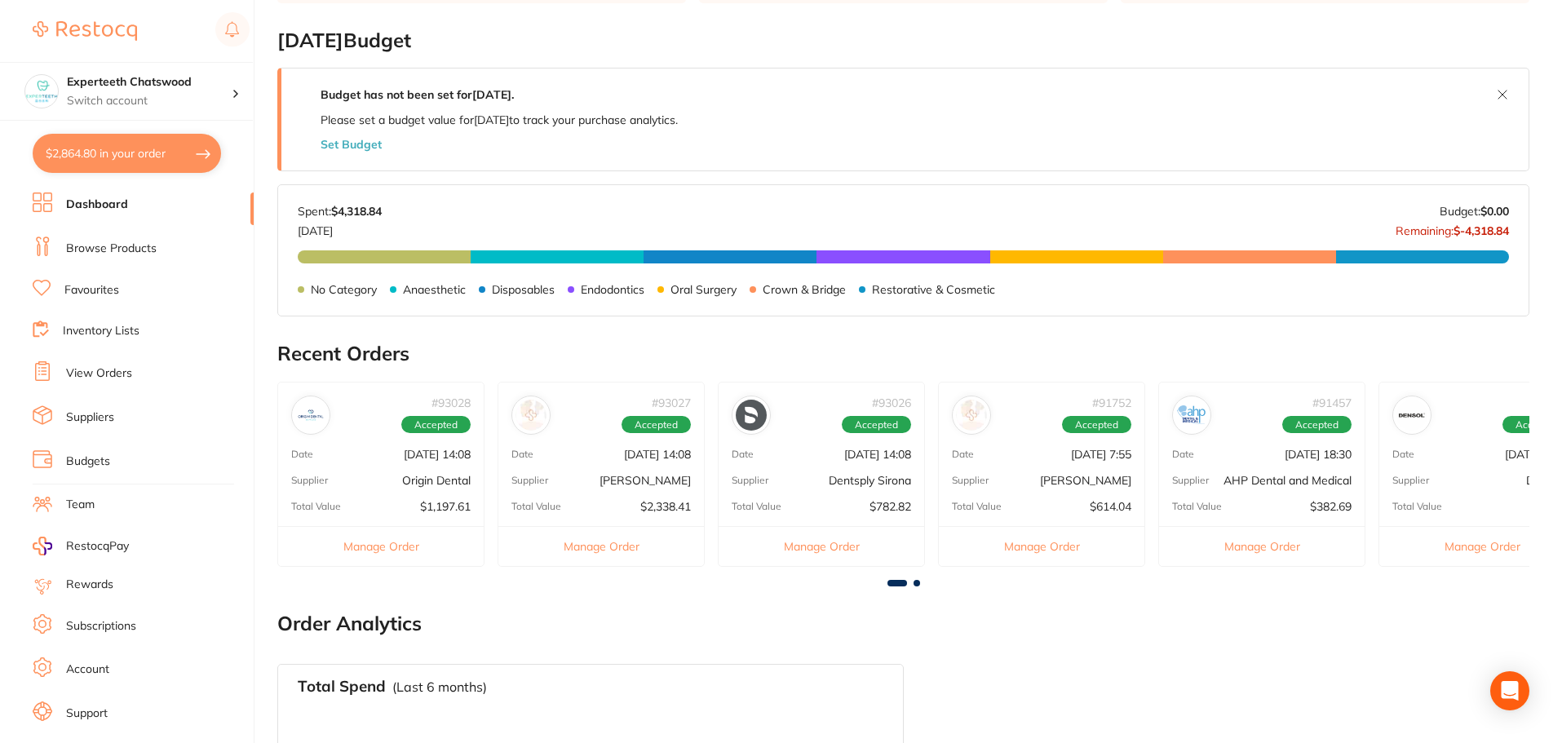
click at [101, 243] on link "Browse Products" at bounding box center [111, 249] width 91 height 16
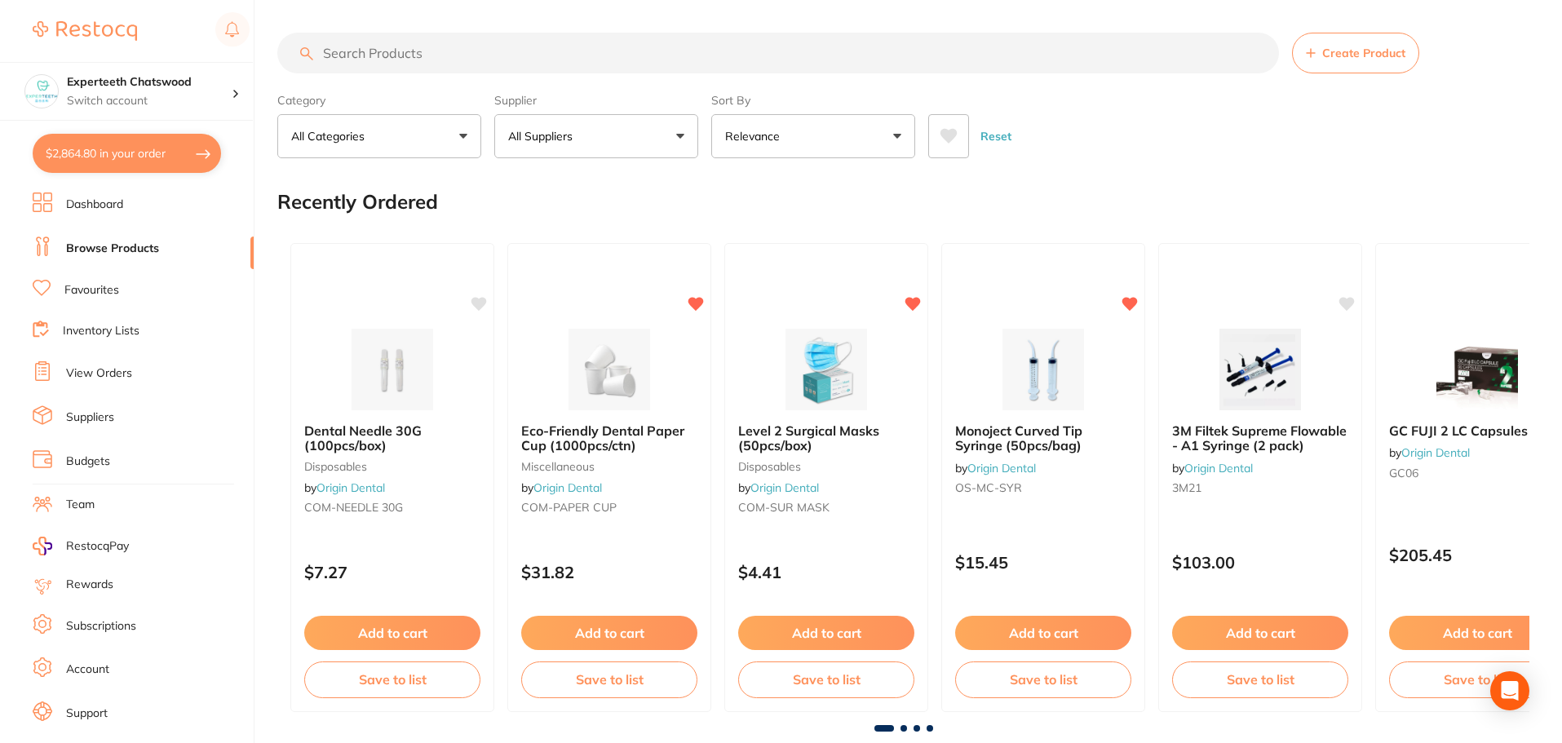
click at [391, 51] on input "search" at bounding box center [777, 53] width 1001 height 41
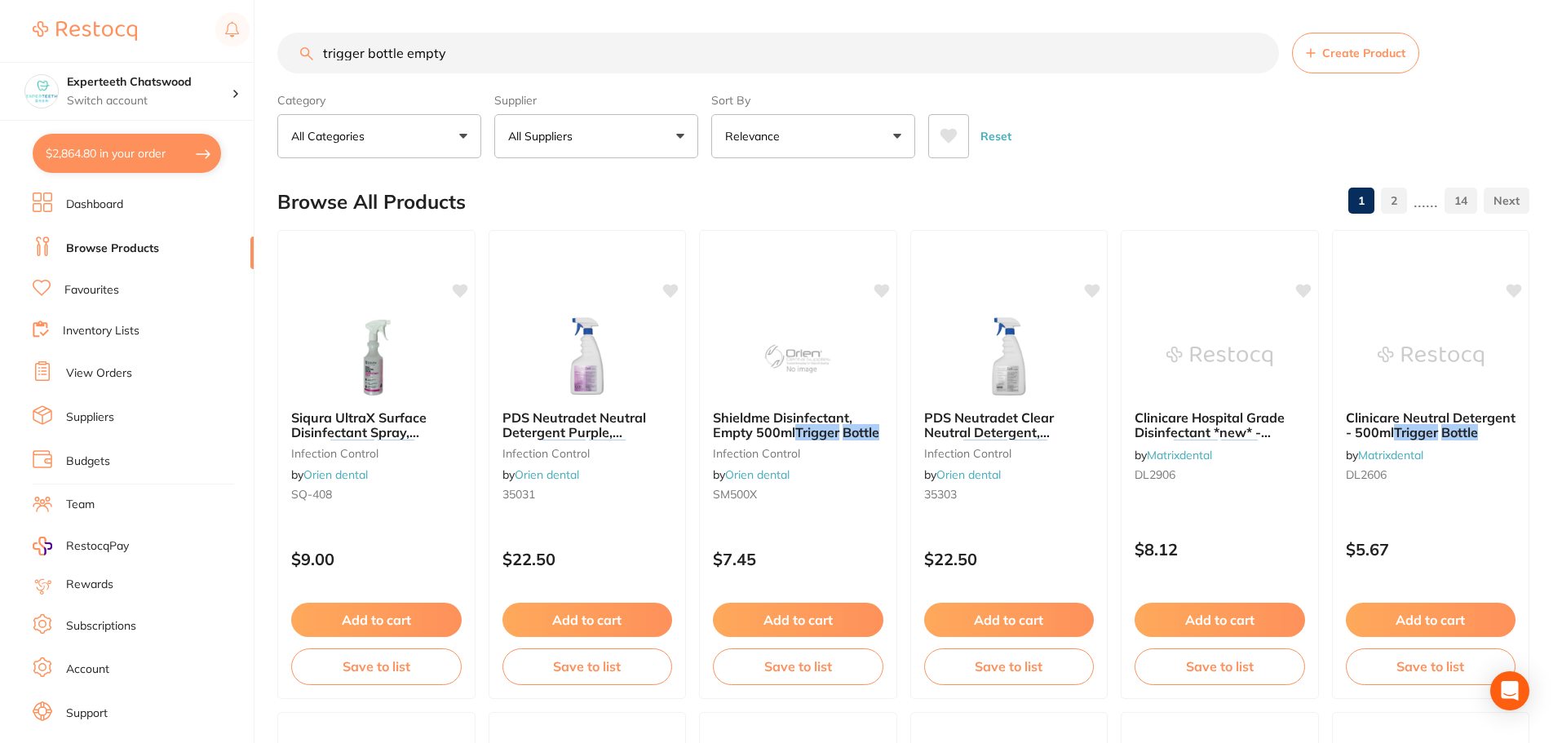
type input "trigger bottle empty"
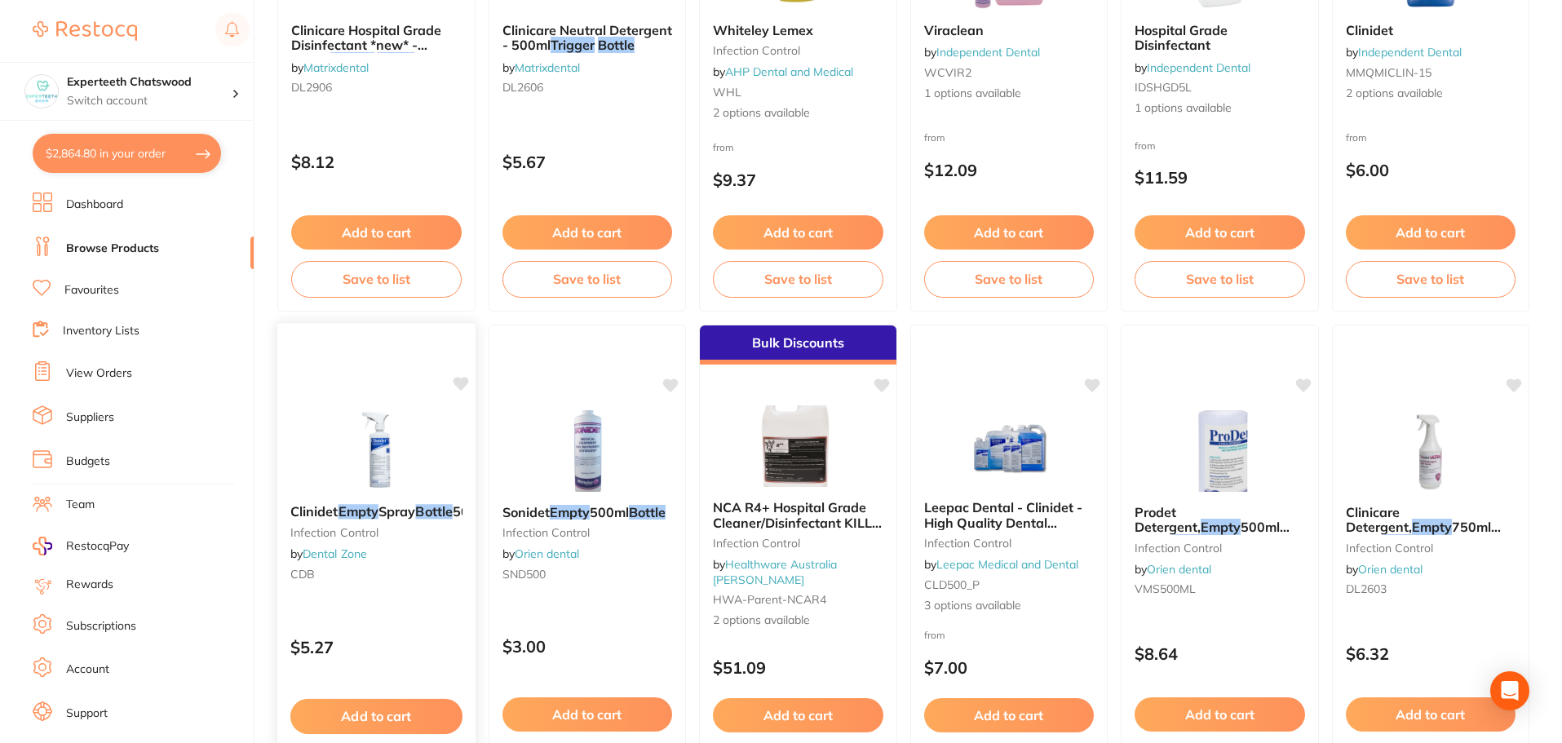
scroll to position [979, 0]
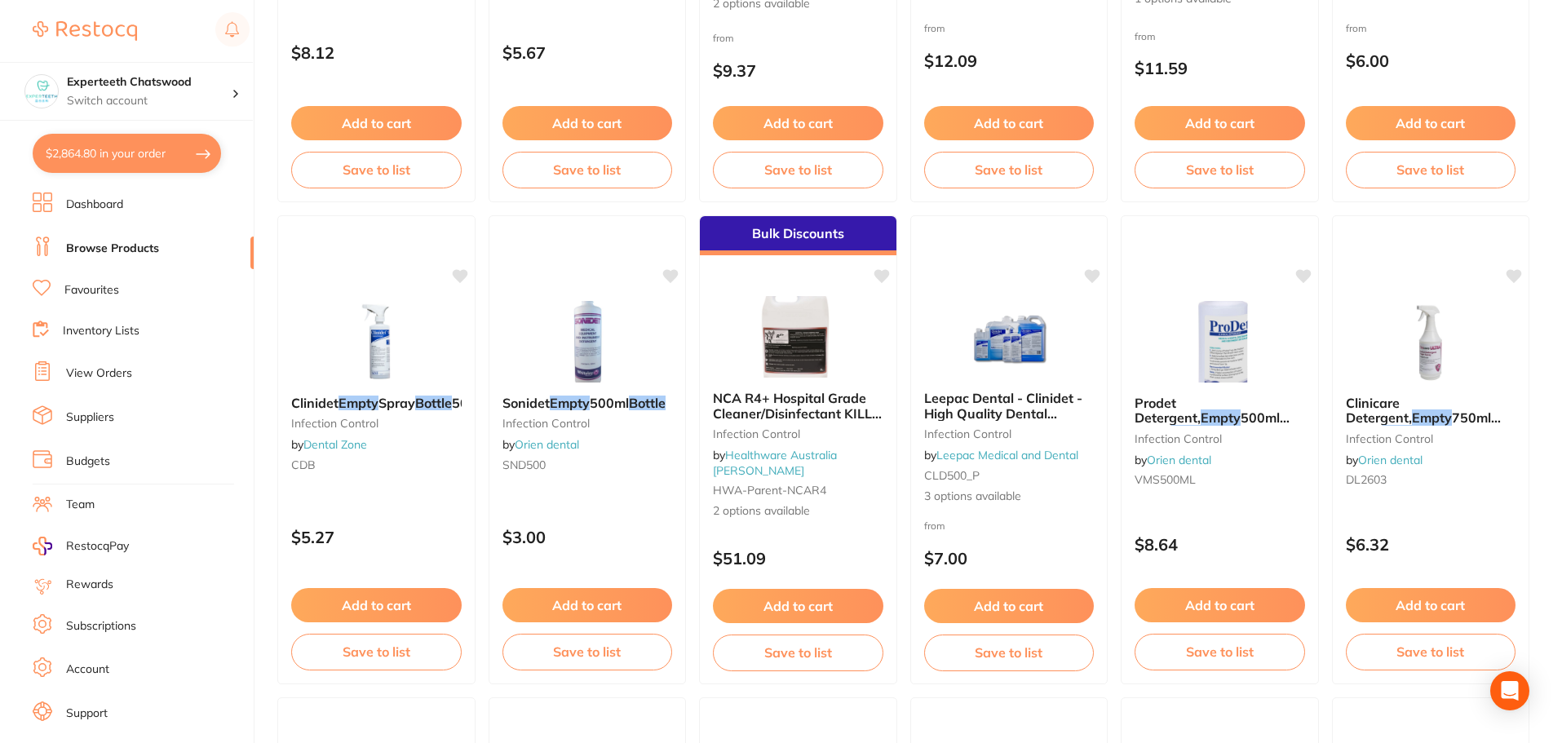
click at [410, 612] on button "Add to cart" at bounding box center [376, 605] width 170 height 34
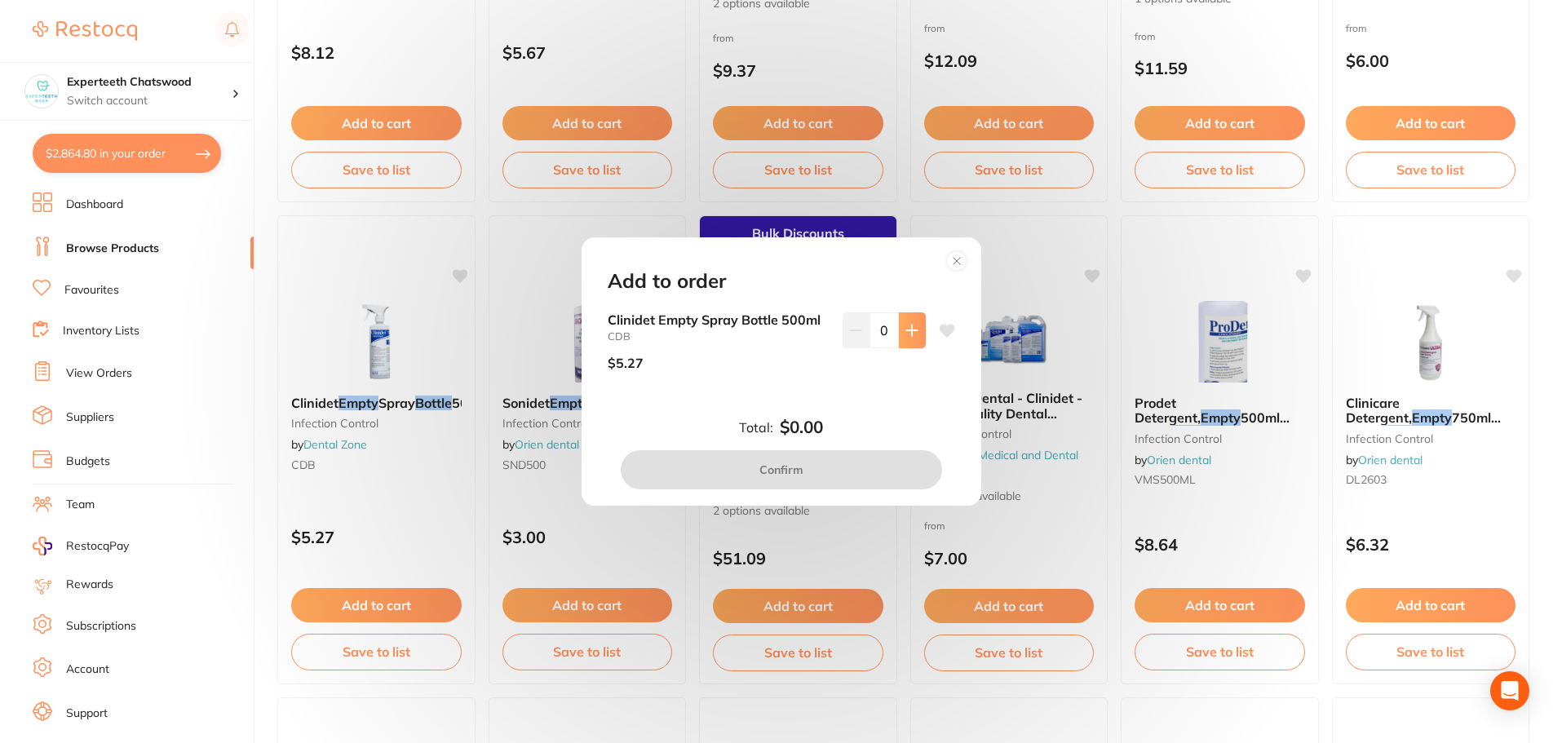
click at [899, 345] on button at bounding box center [912, 330] width 27 height 36
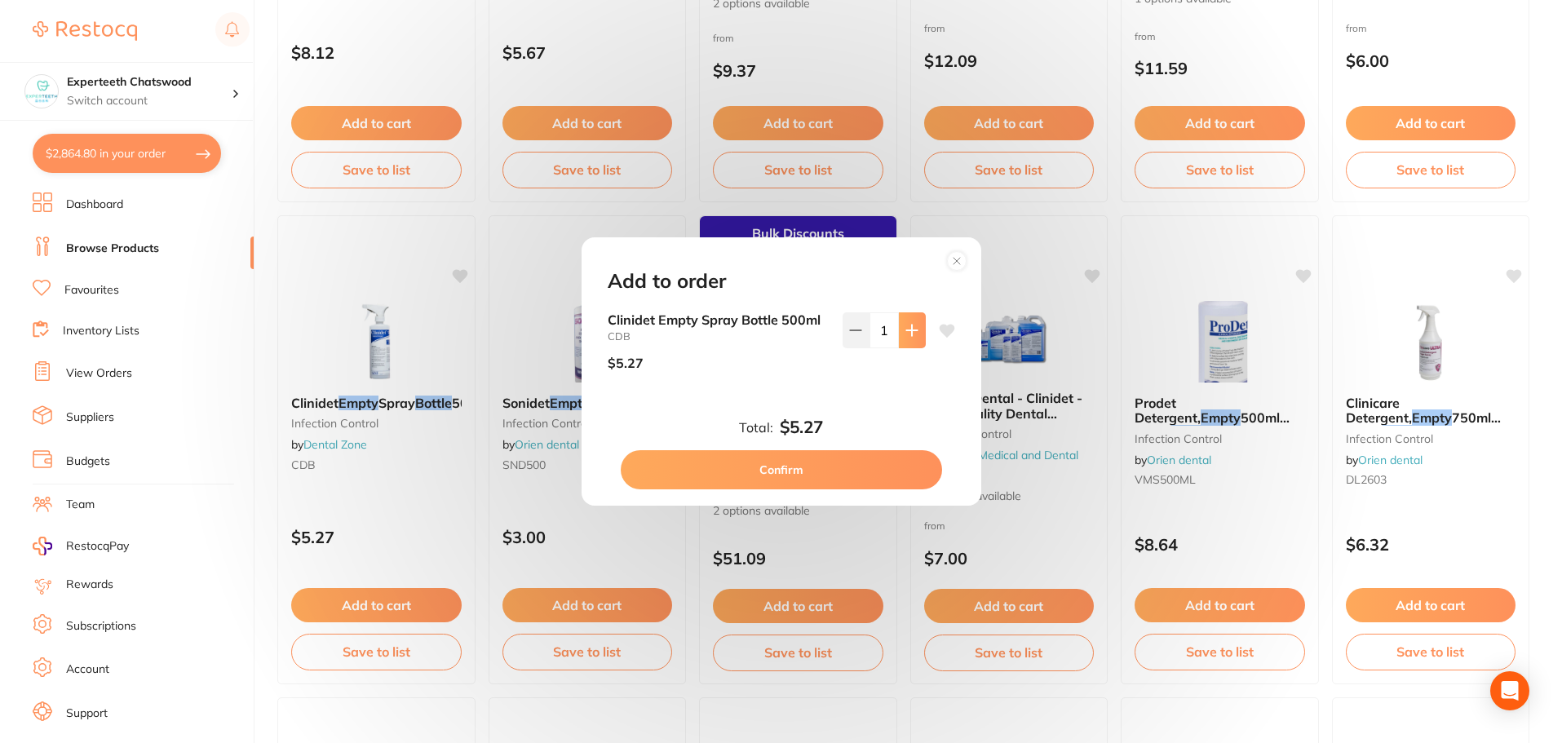
click at [903, 342] on button at bounding box center [912, 330] width 27 height 36
click at [910, 338] on button at bounding box center [912, 330] width 27 height 36
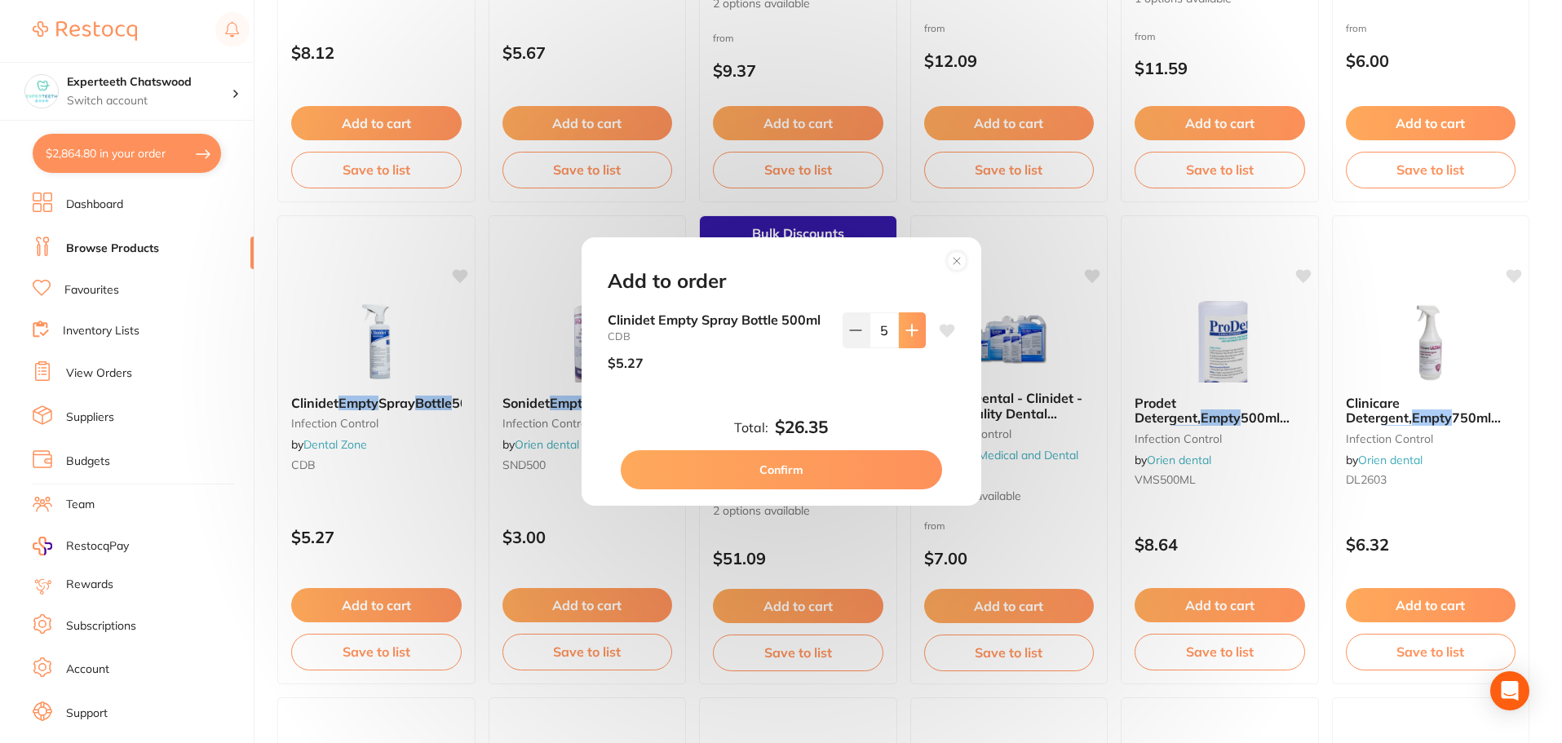
type input "6"
click at [782, 461] on button "Confirm" at bounding box center [781, 469] width 321 height 39
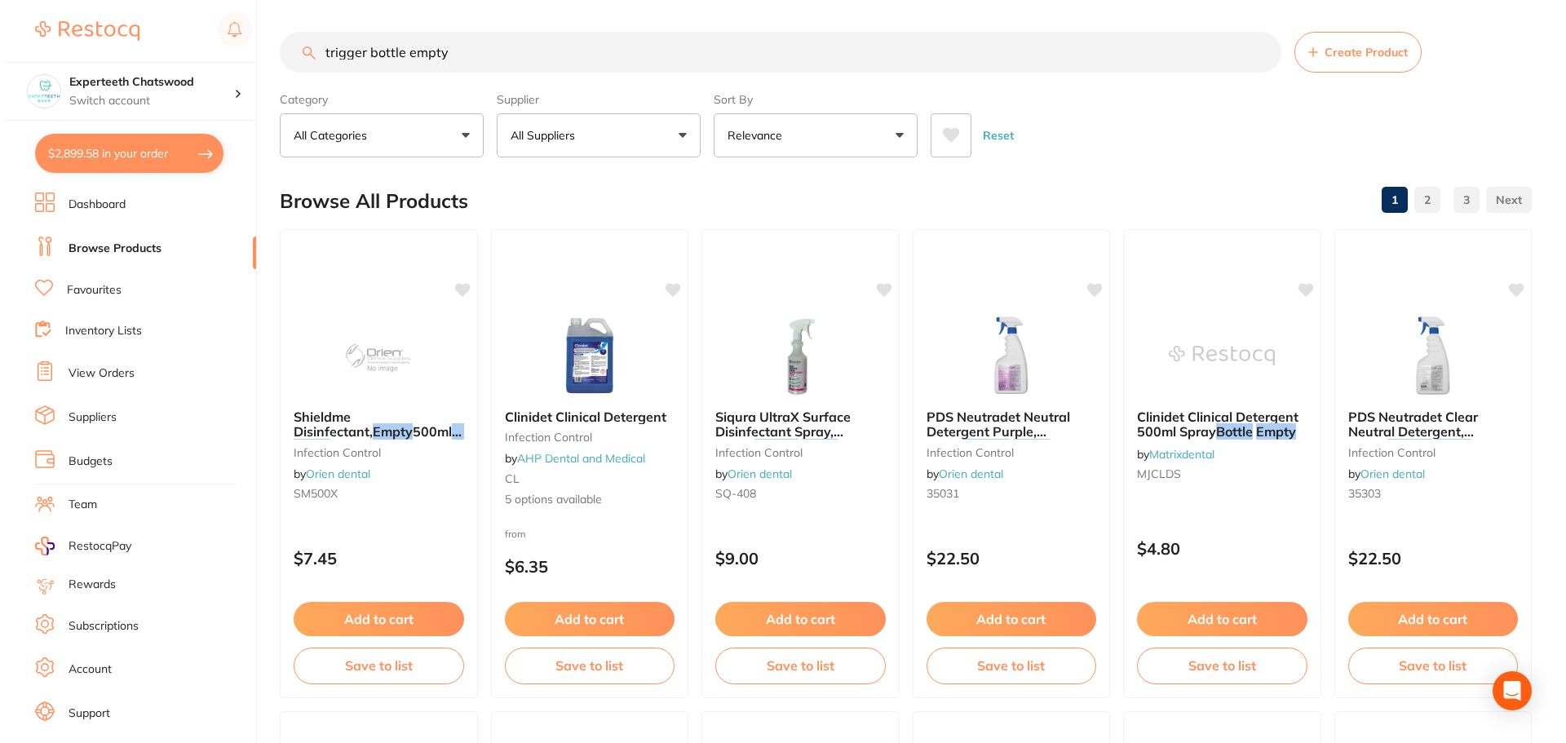
scroll to position [0, 0]
click at [1194, 391] on img at bounding box center [1219, 355] width 107 height 82
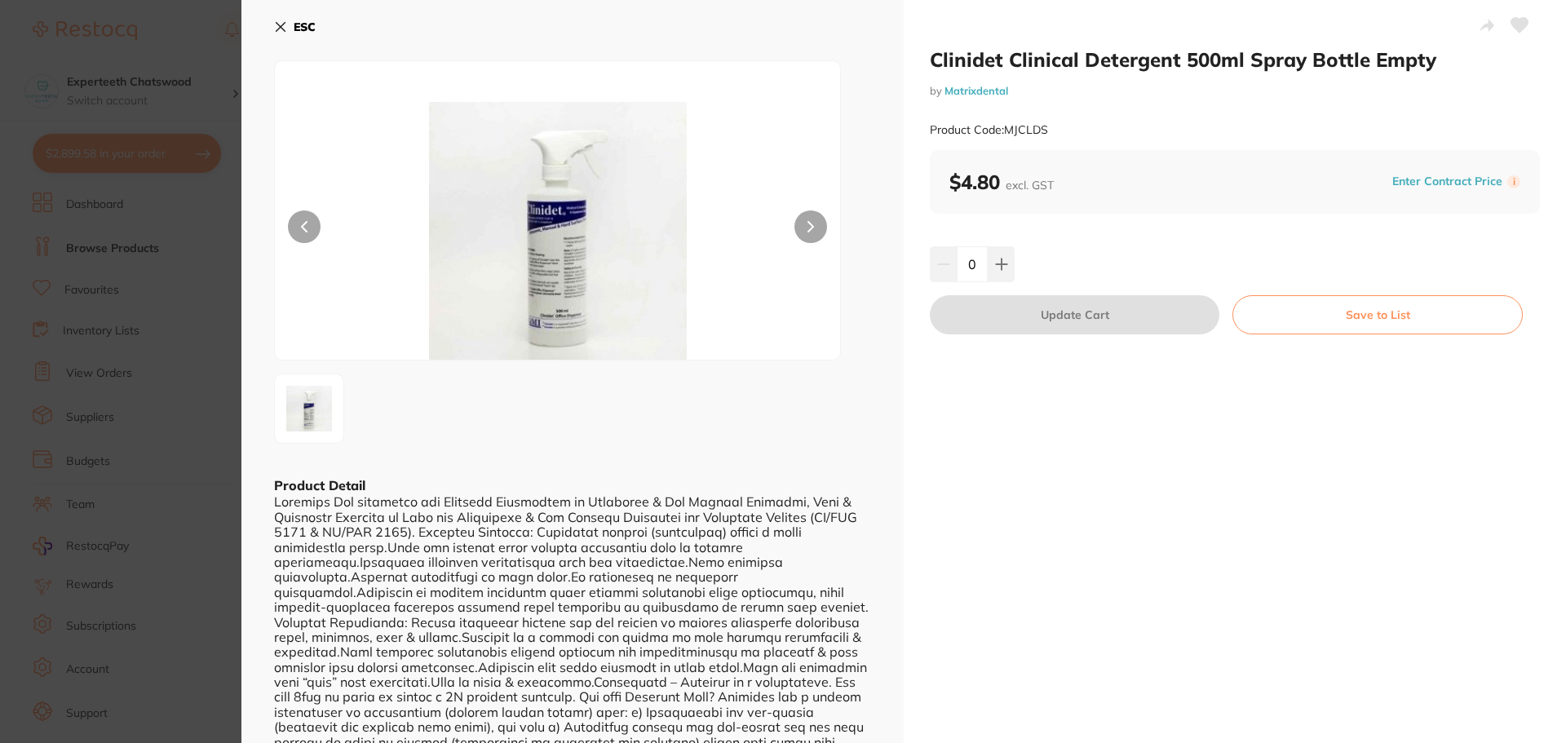
click at [302, 26] on b "ESC" at bounding box center [305, 27] width 22 height 15
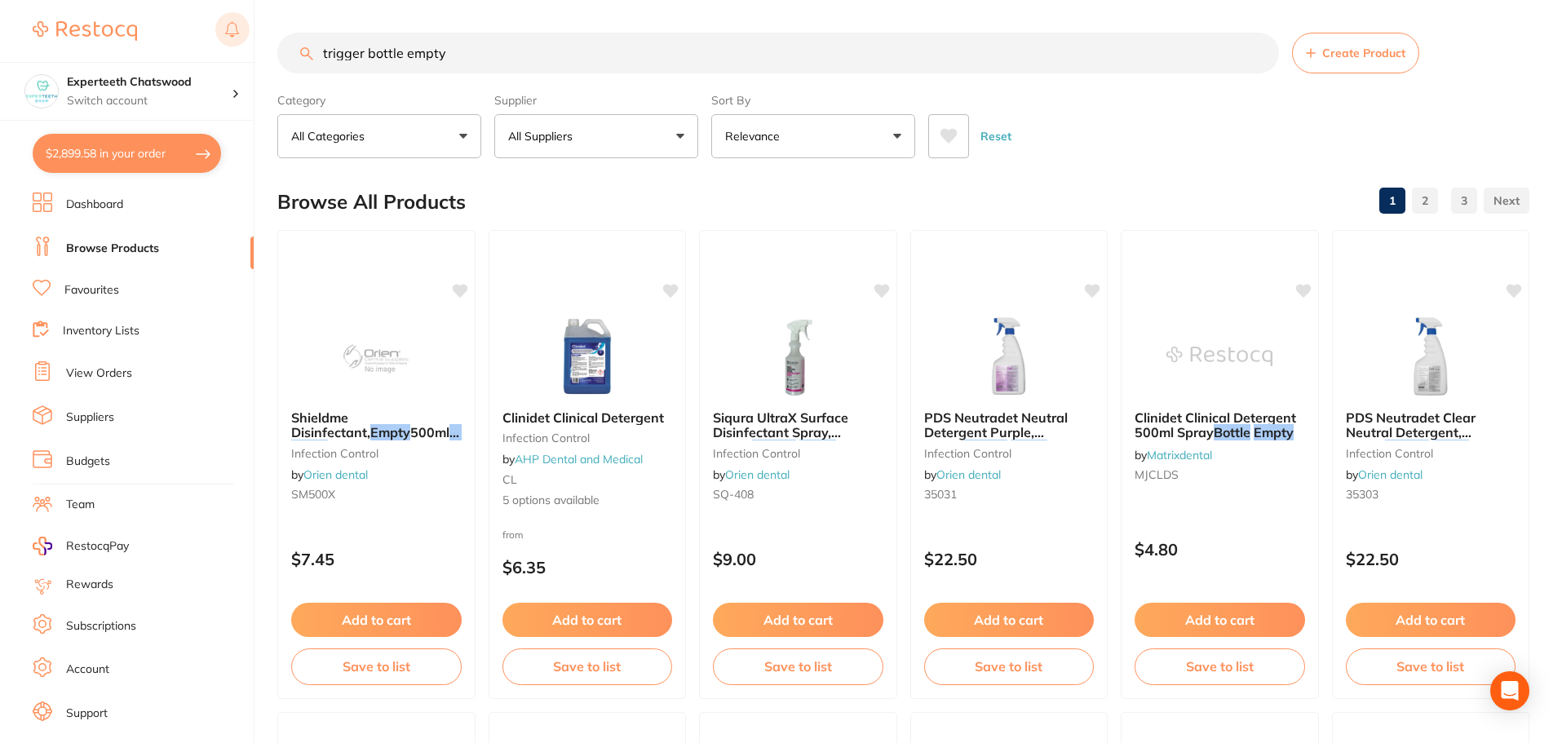
drag, startPoint x: 466, startPoint y: 61, endPoint x: 217, endPoint y: 42, distance: 250.2
click at [217, 42] on div "$2,899.58 Experteeth Chatswood Switch account Experteeth Chatswood $2,899.58 in…" at bounding box center [781, 371] width 1562 height 743
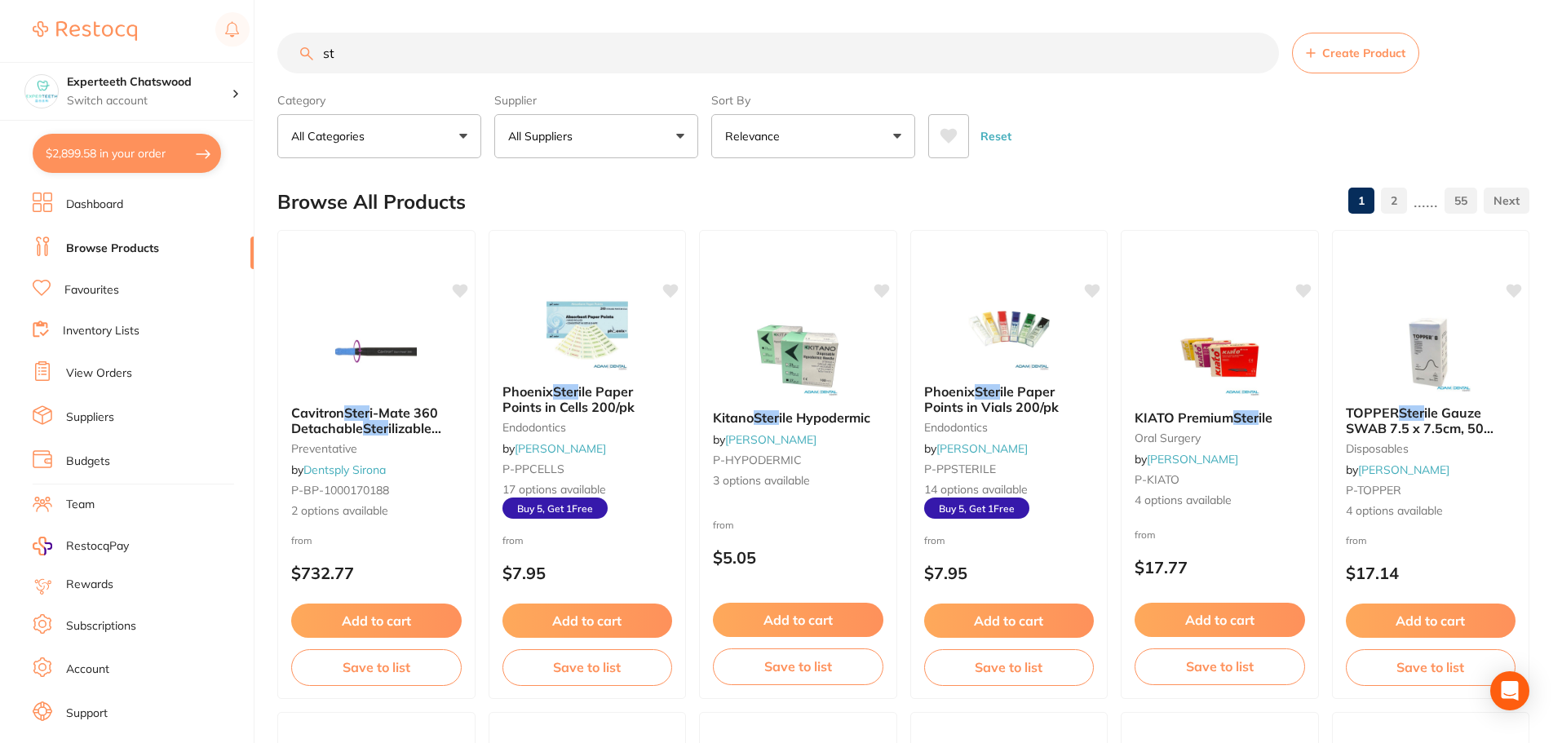
type input "s"
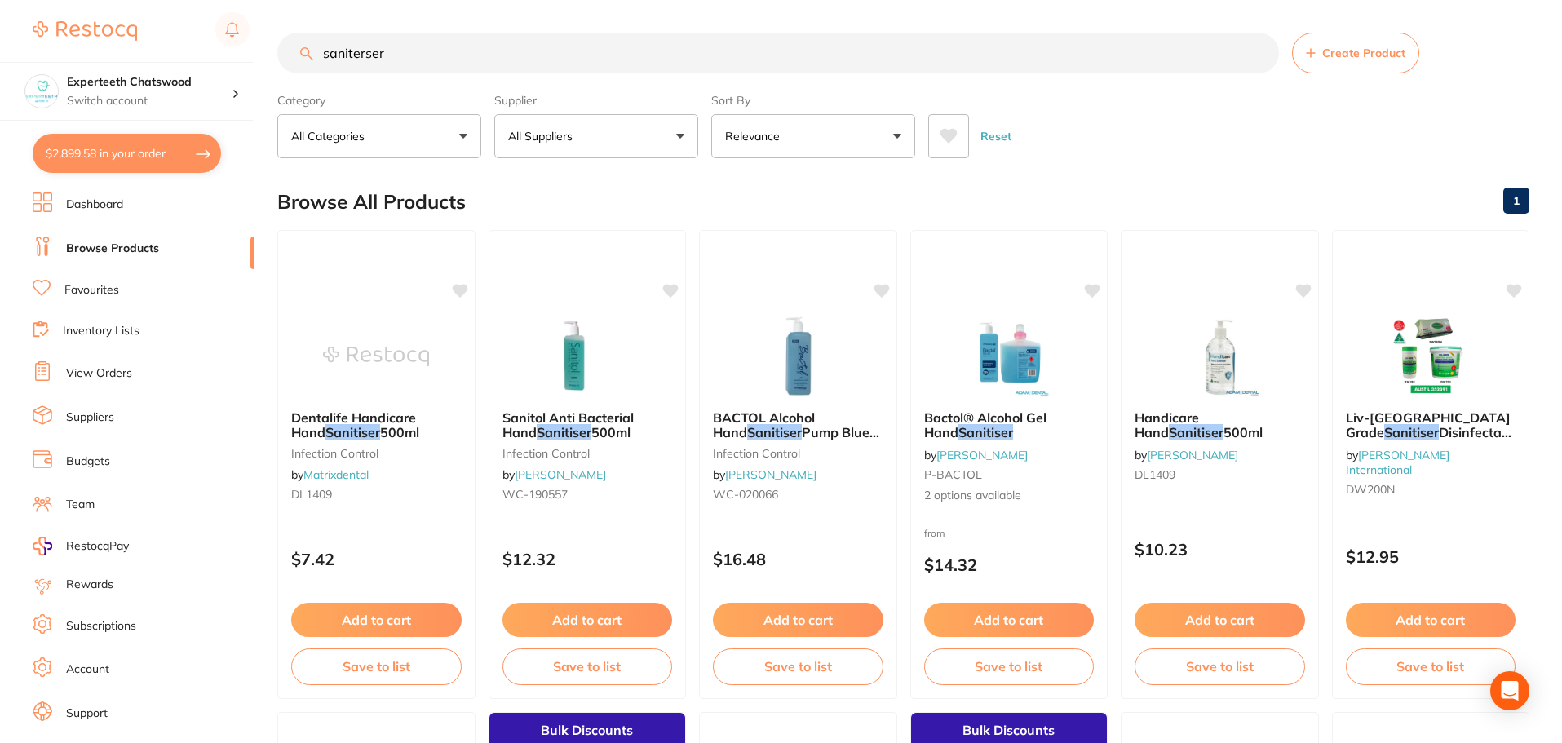
type input "saniterser"
click at [688, 147] on button "All Suppliers" at bounding box center [596, 136] width 204 height 44
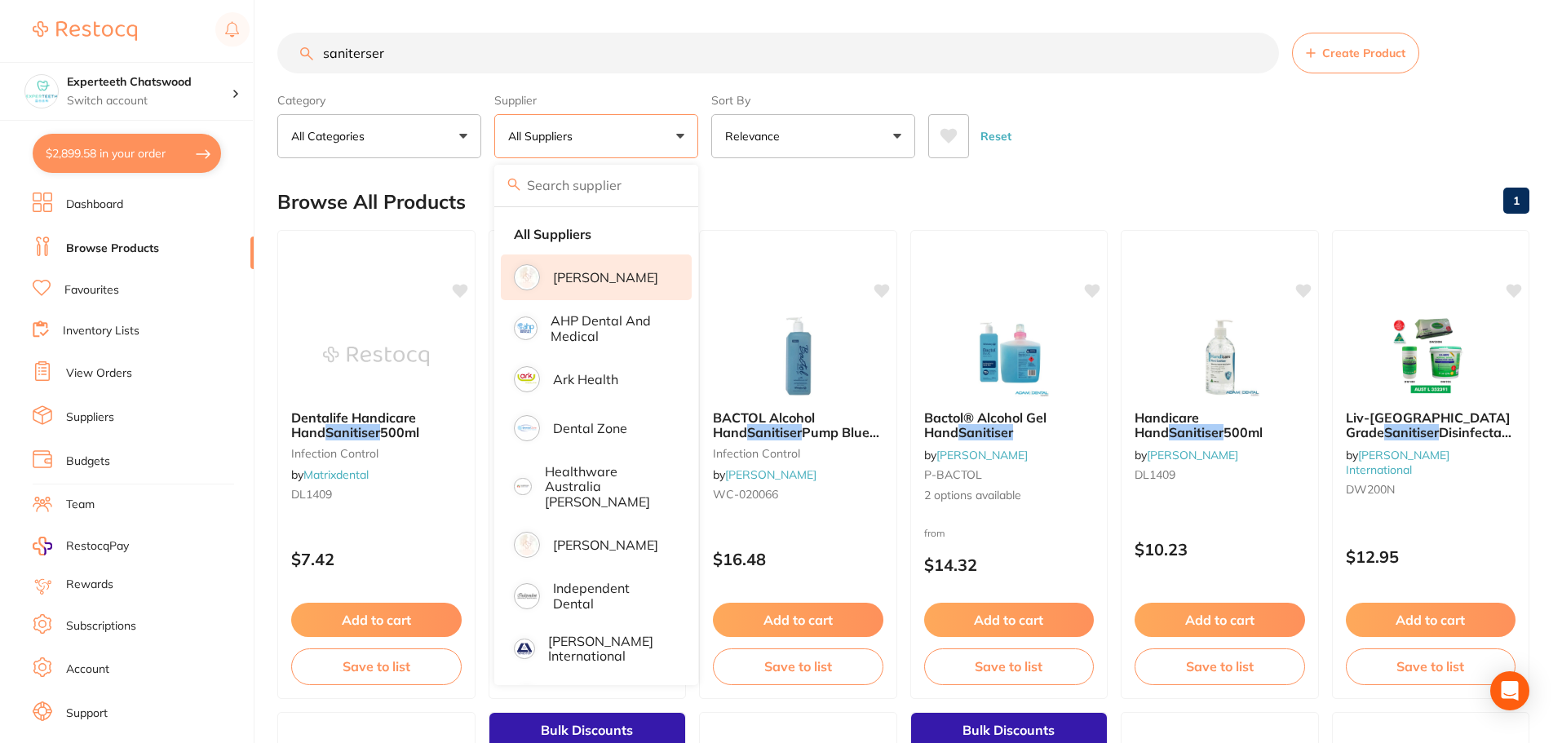
click at [612, 276] on p "[PERSON_NAME]" at bounding box center [605, 277] width 105 height 15
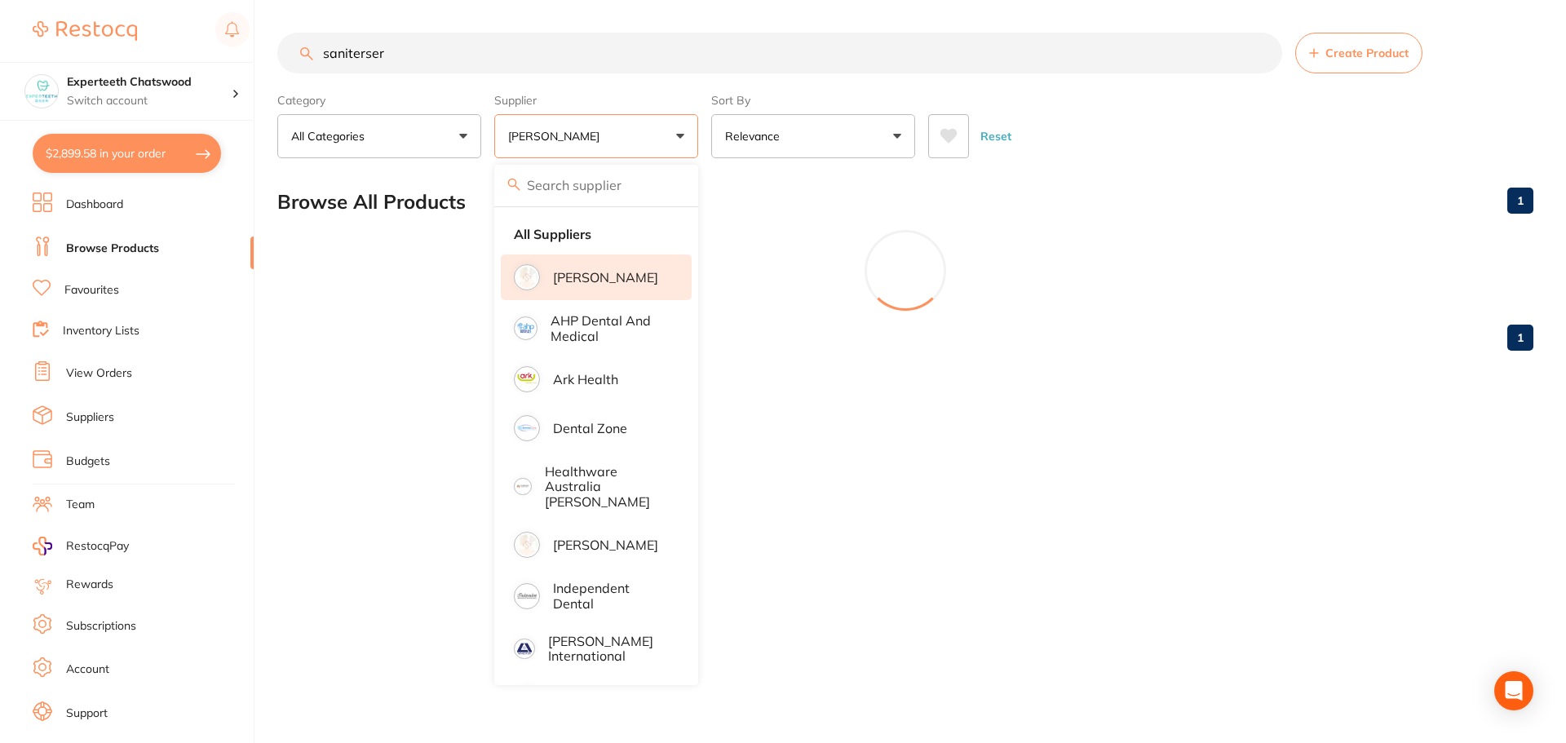
click at [674, 140] on button "[PERSON_NAME]" at bounding box center [596, 136] width 204 height 44
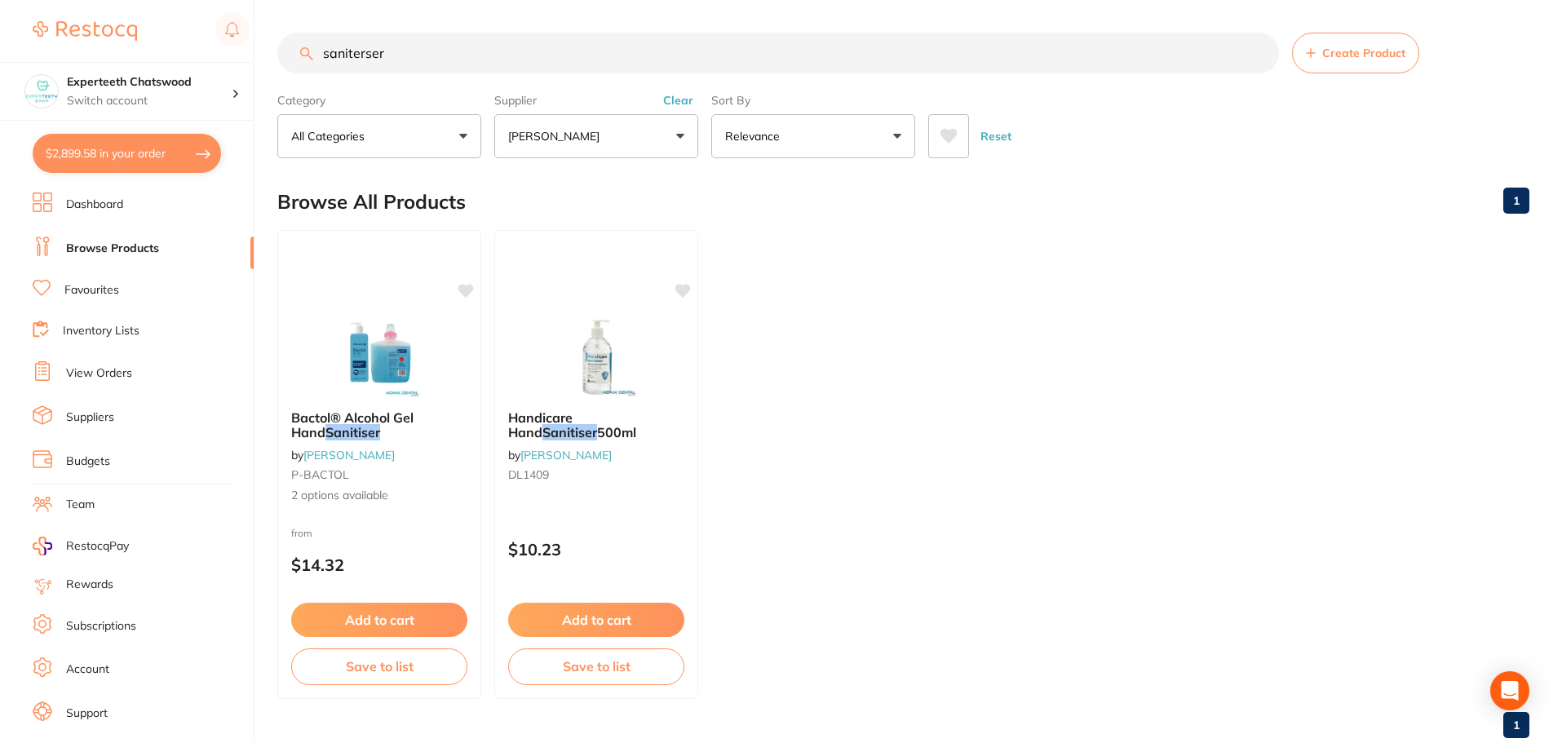
click at [674, 140] on button "[PERSON_NAME]" at bounding box center [596, 136] width 204 height 44
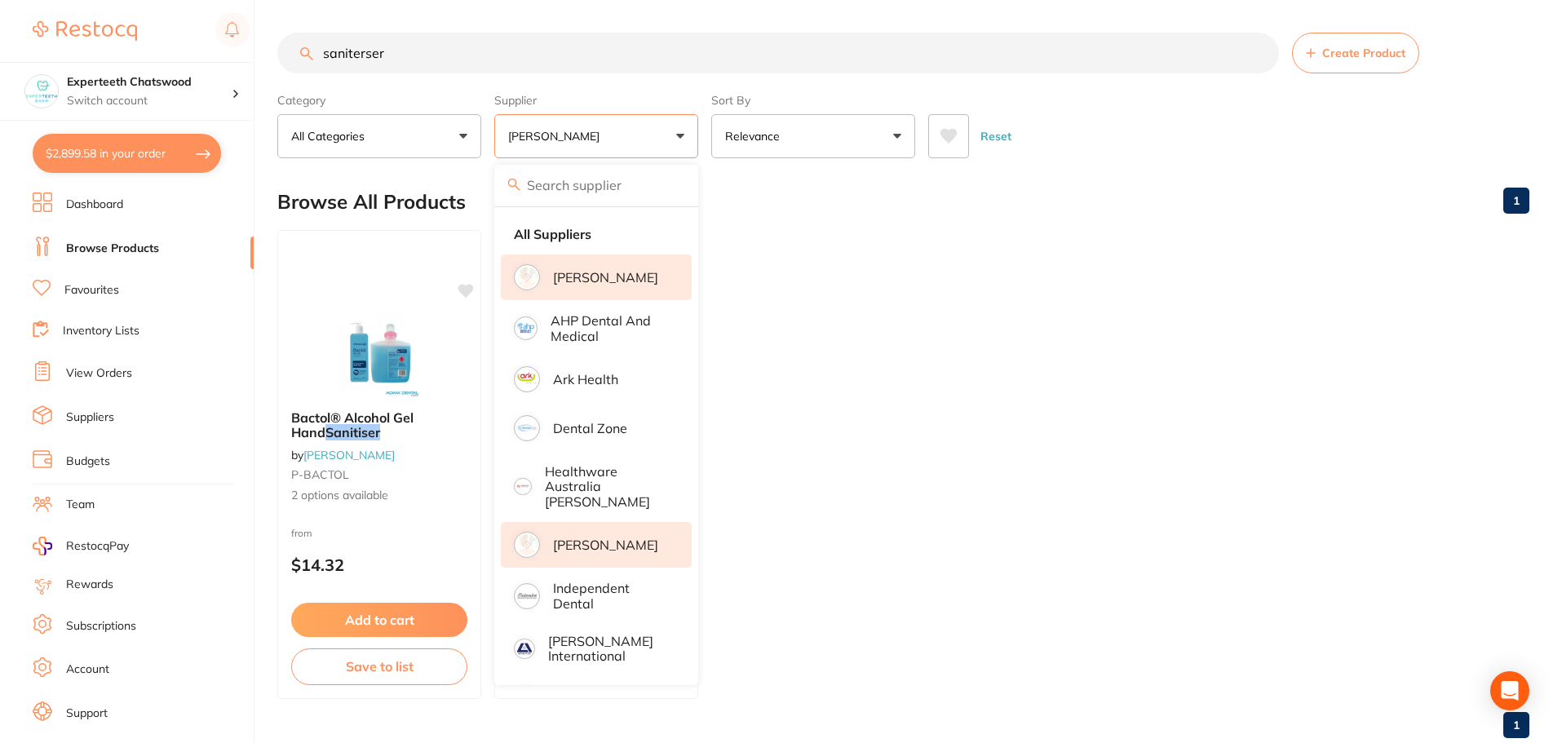
click at [599, 537] on p "[PERSON_NAME]" at bounding box center [605, 544] width 105 height 15
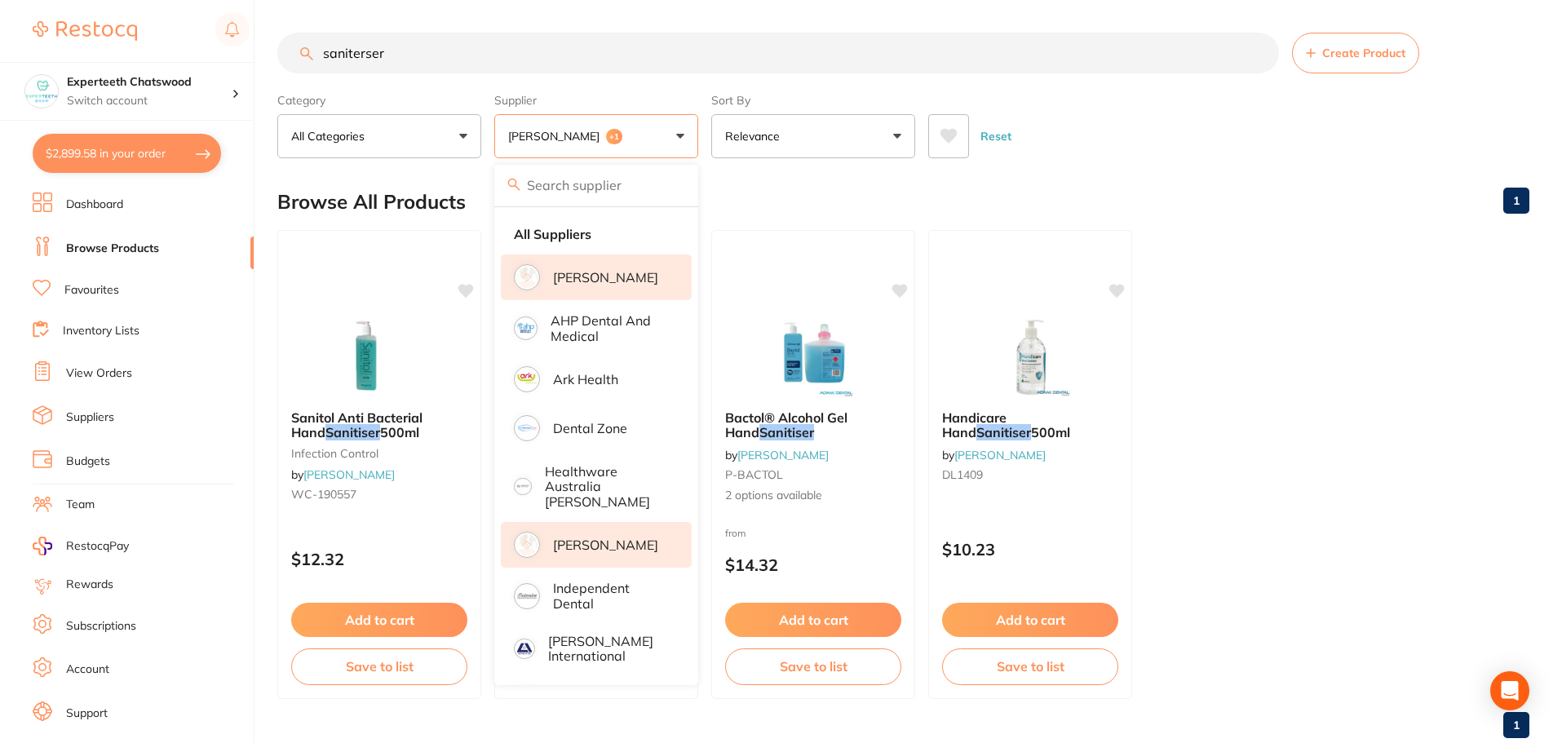
click at [1231, 399] on ul "Sanitol Anti Bacterial Hand Sanitiser 500ml infection control by Henry Schein H…" at bounding box center [903, 464] width 1252 height 469
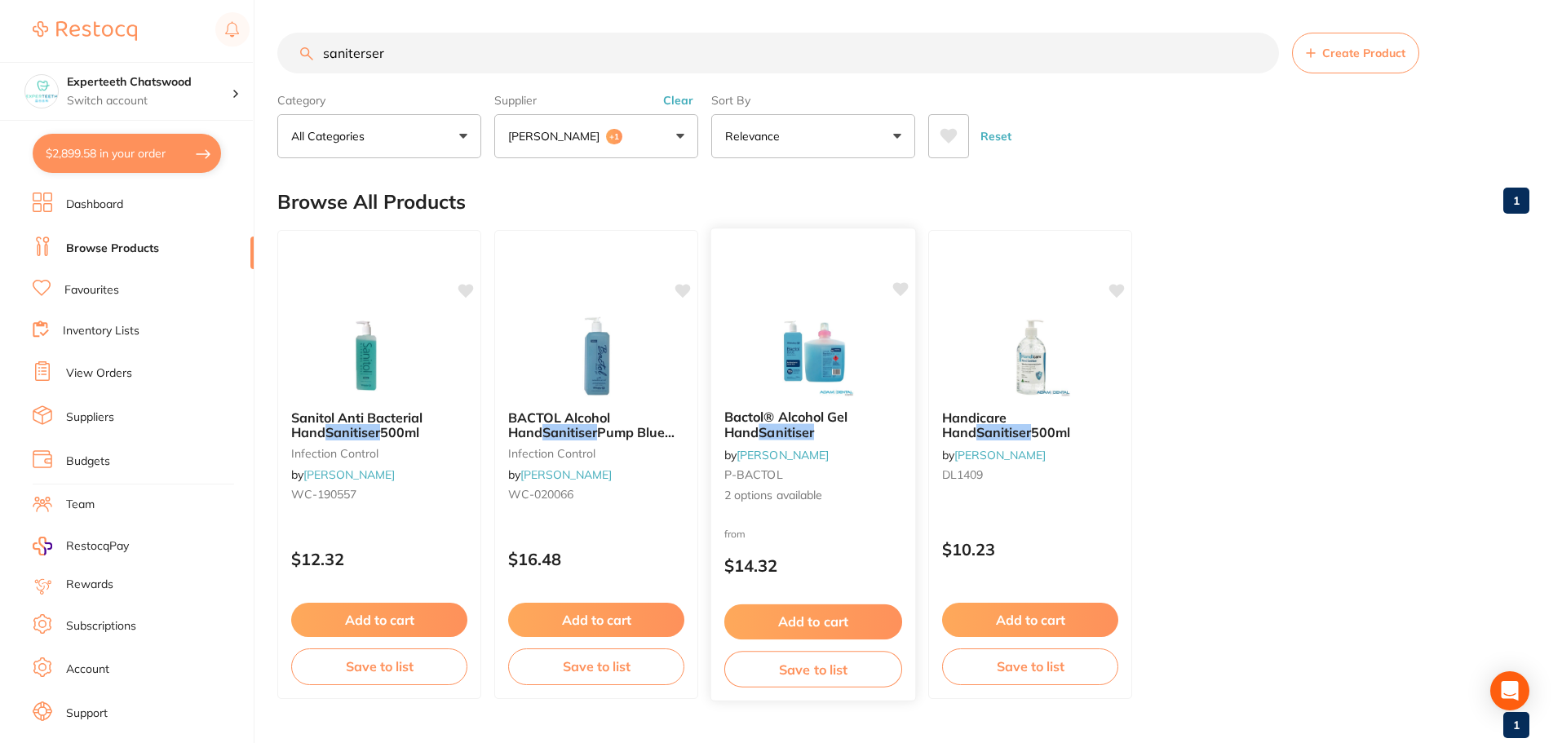
click at [826, 354] on img at bounding box center [812, 355] width 107 height 82
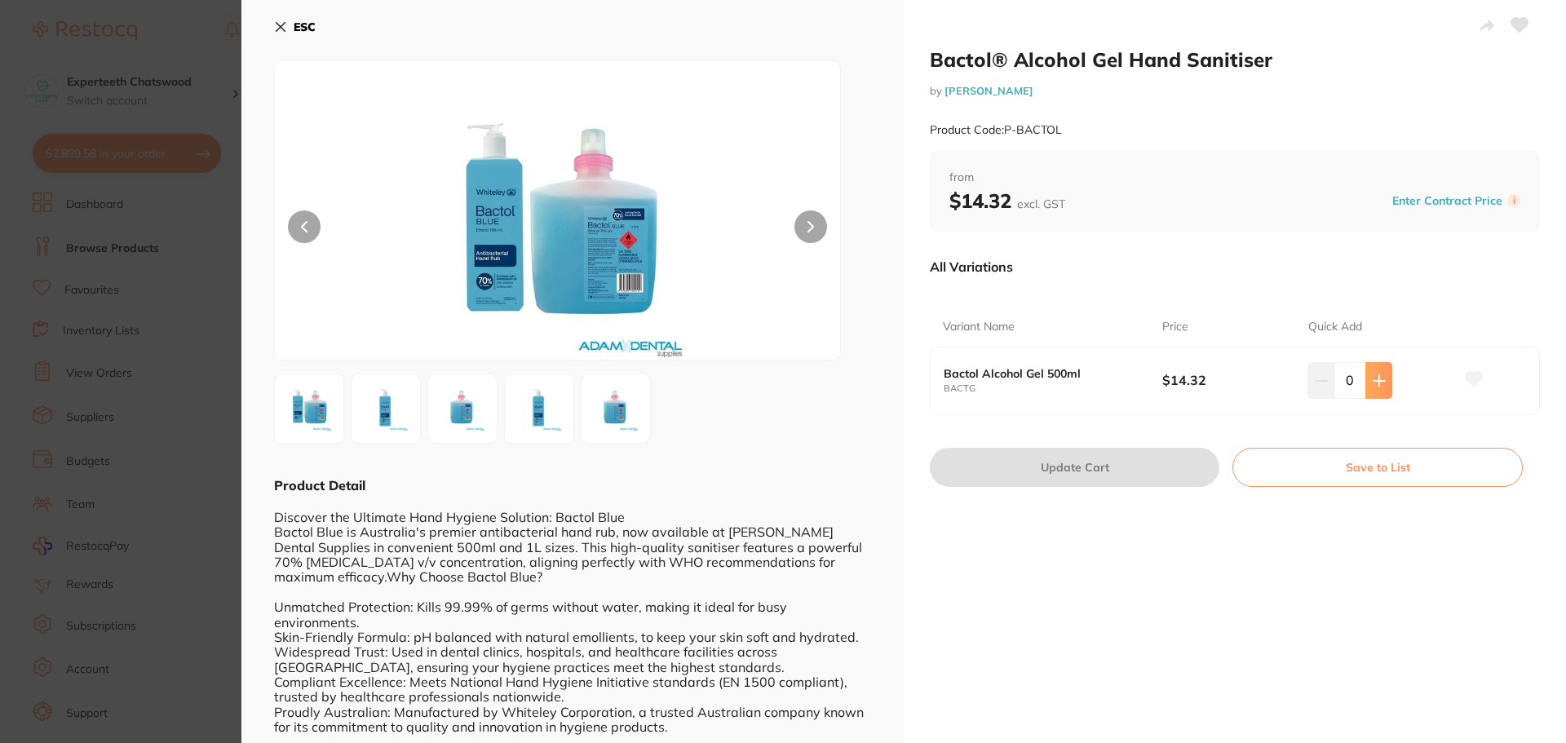
click at [1376, 385] on icon at bounding box center [1378, 380] width 13 height 13
type input "1"
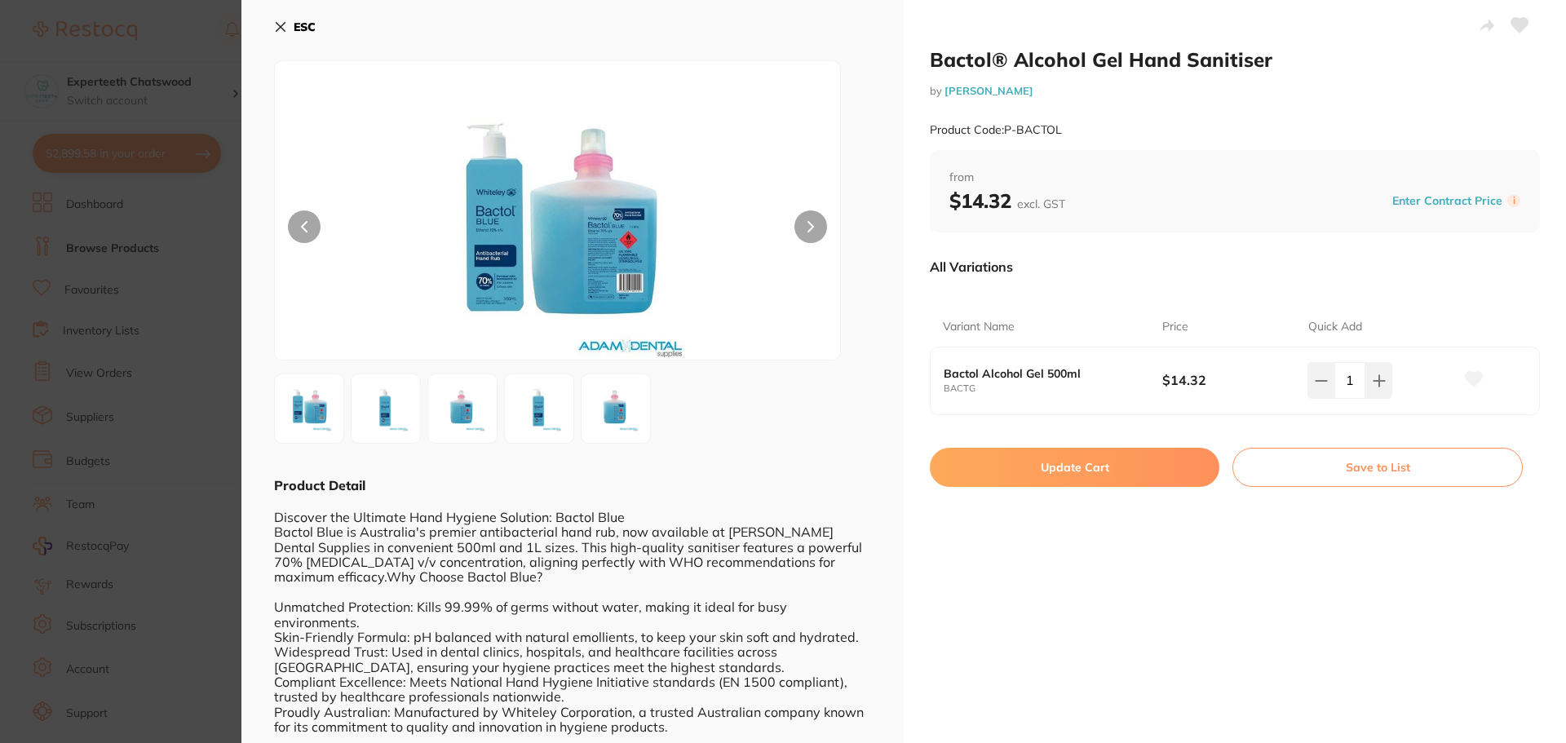
click at [283, 24] on icon at bounding box center [280, 27] width 9 height 9
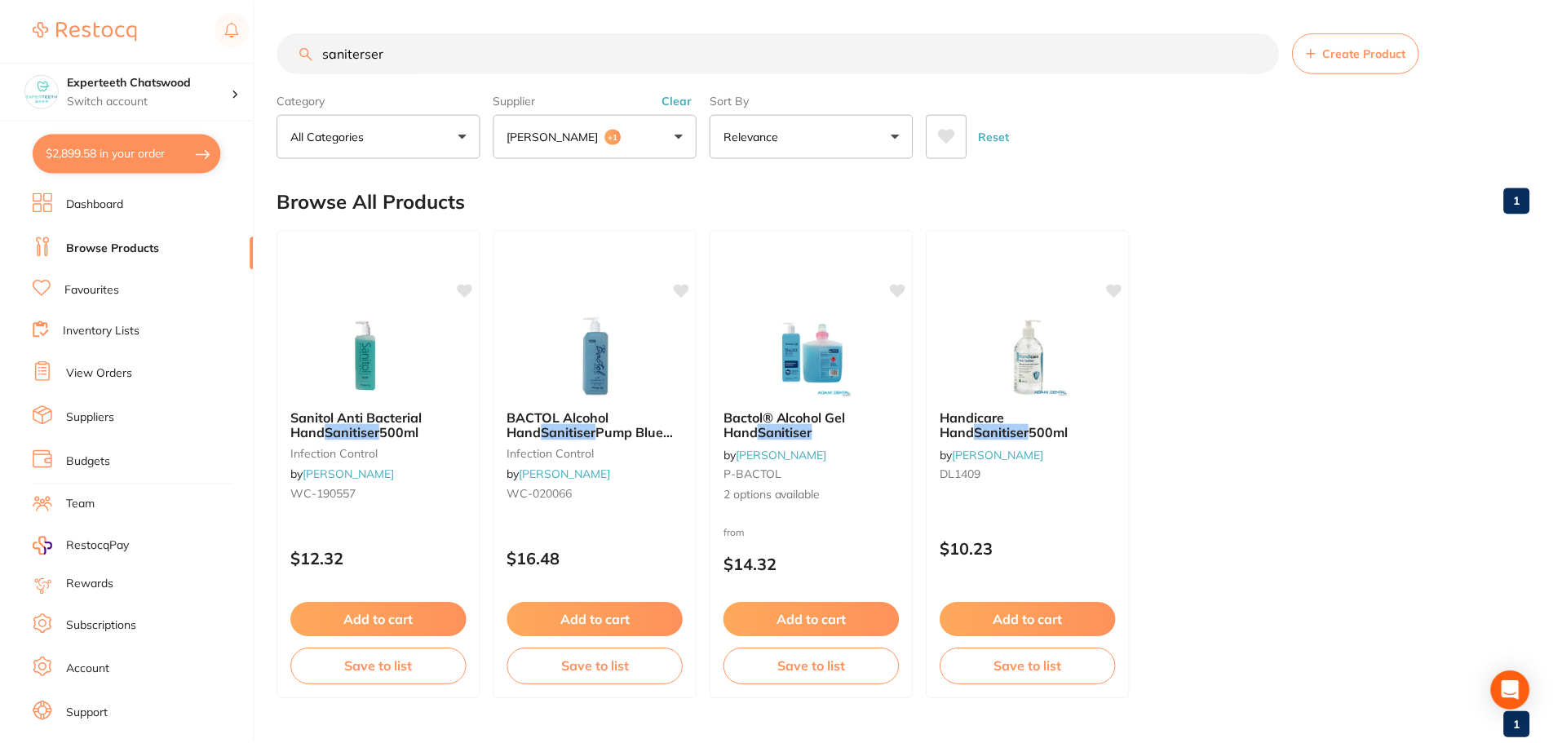
scroll to position [1, 0]
click at [572, 362] on img at bounding box center [595, 354] width 107 height 82
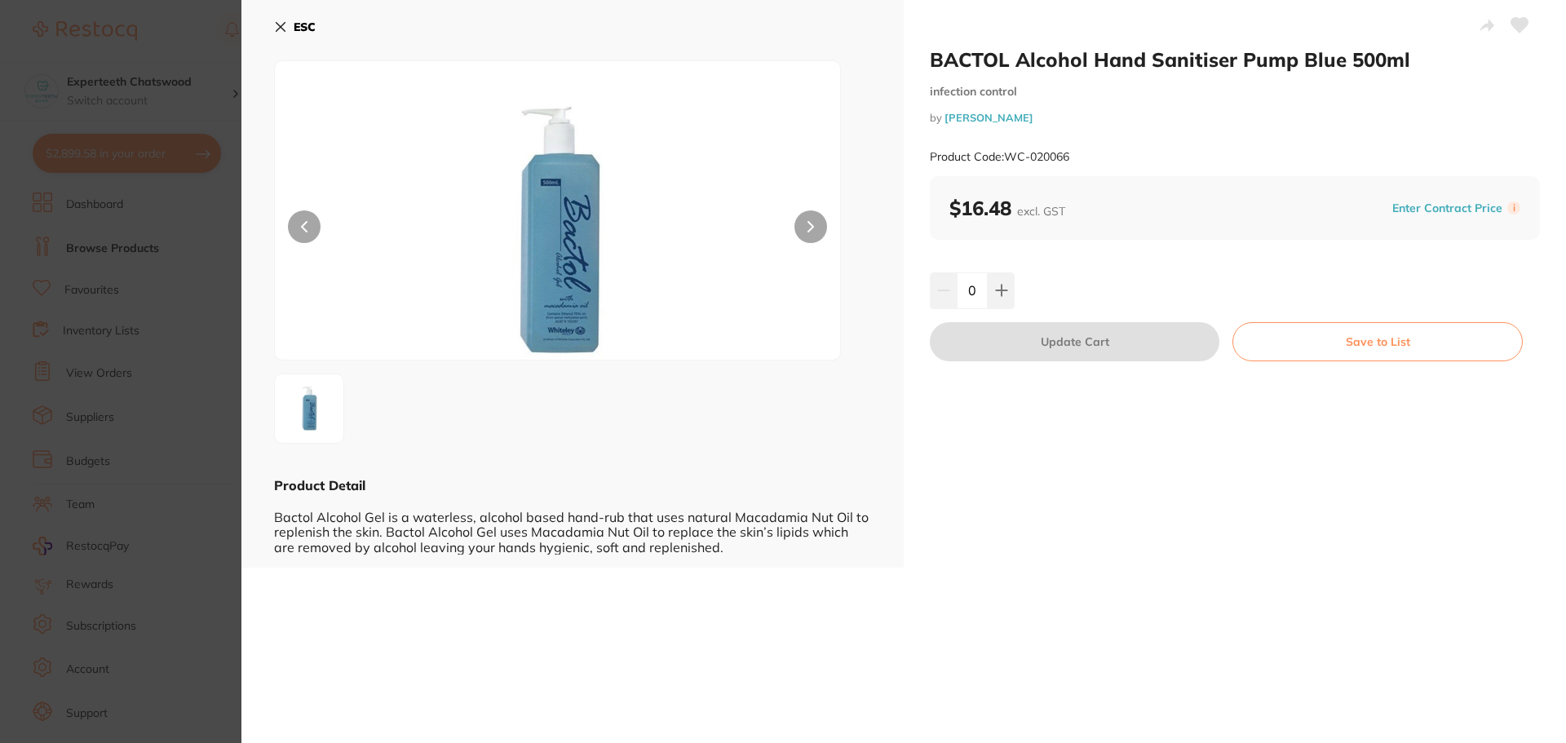
click at [306, 22] on b "ESC" at bounding box center [305, 27] width 22 height 15
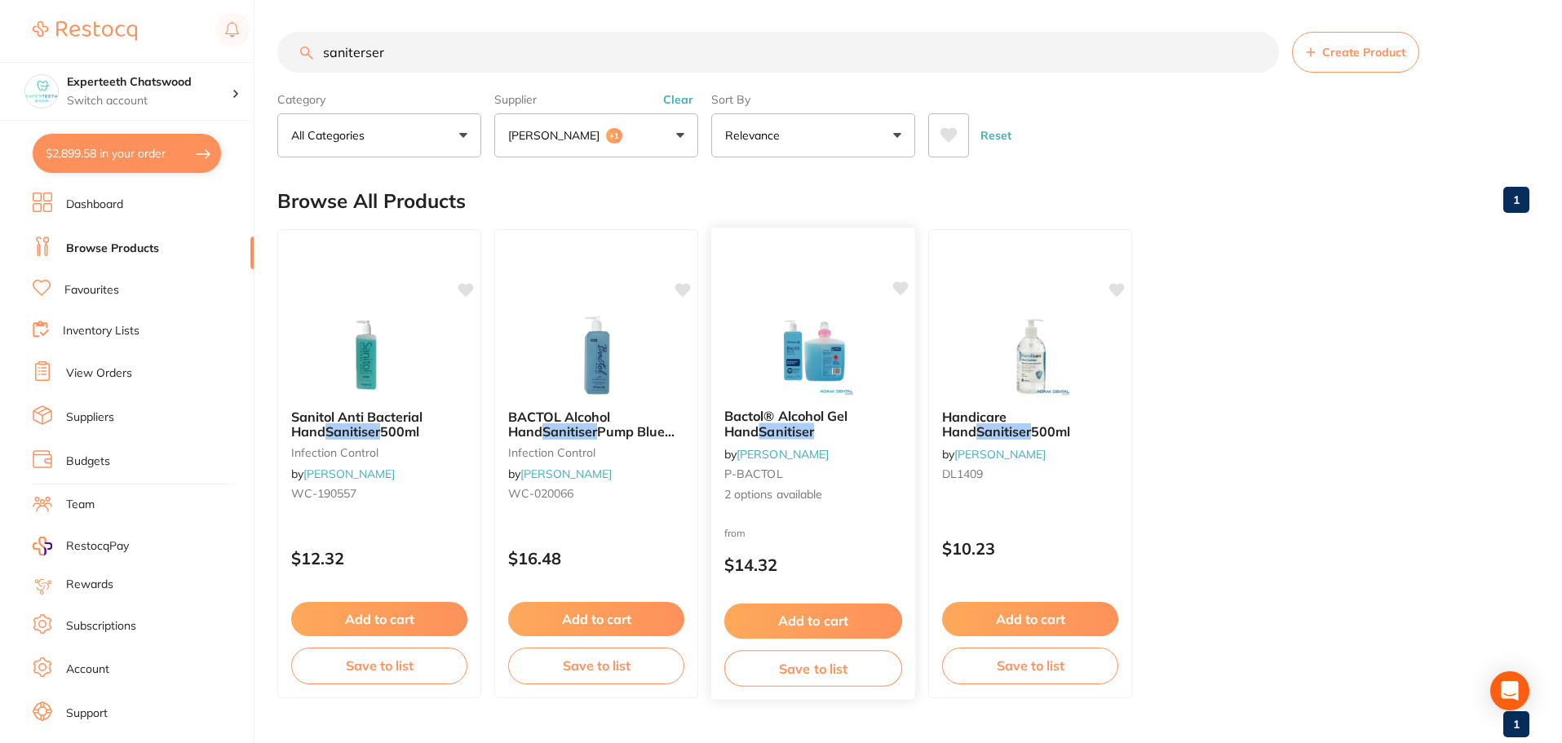
click at [839, 369] on img at bounding box center [812, 354] width 107 height 82
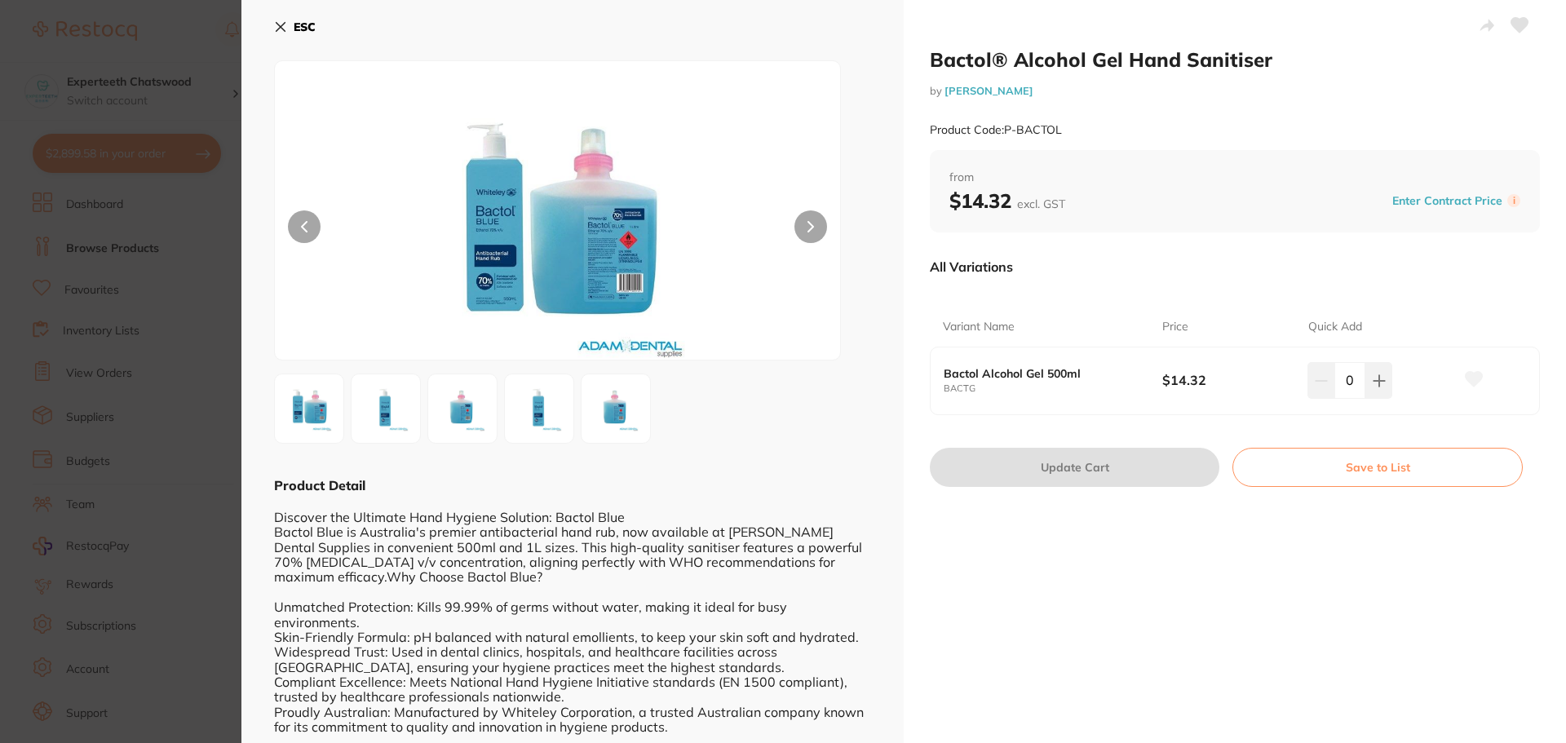
click at [289, 20] on button "ESC" at bounding box center [295, 27] width 42 height 28
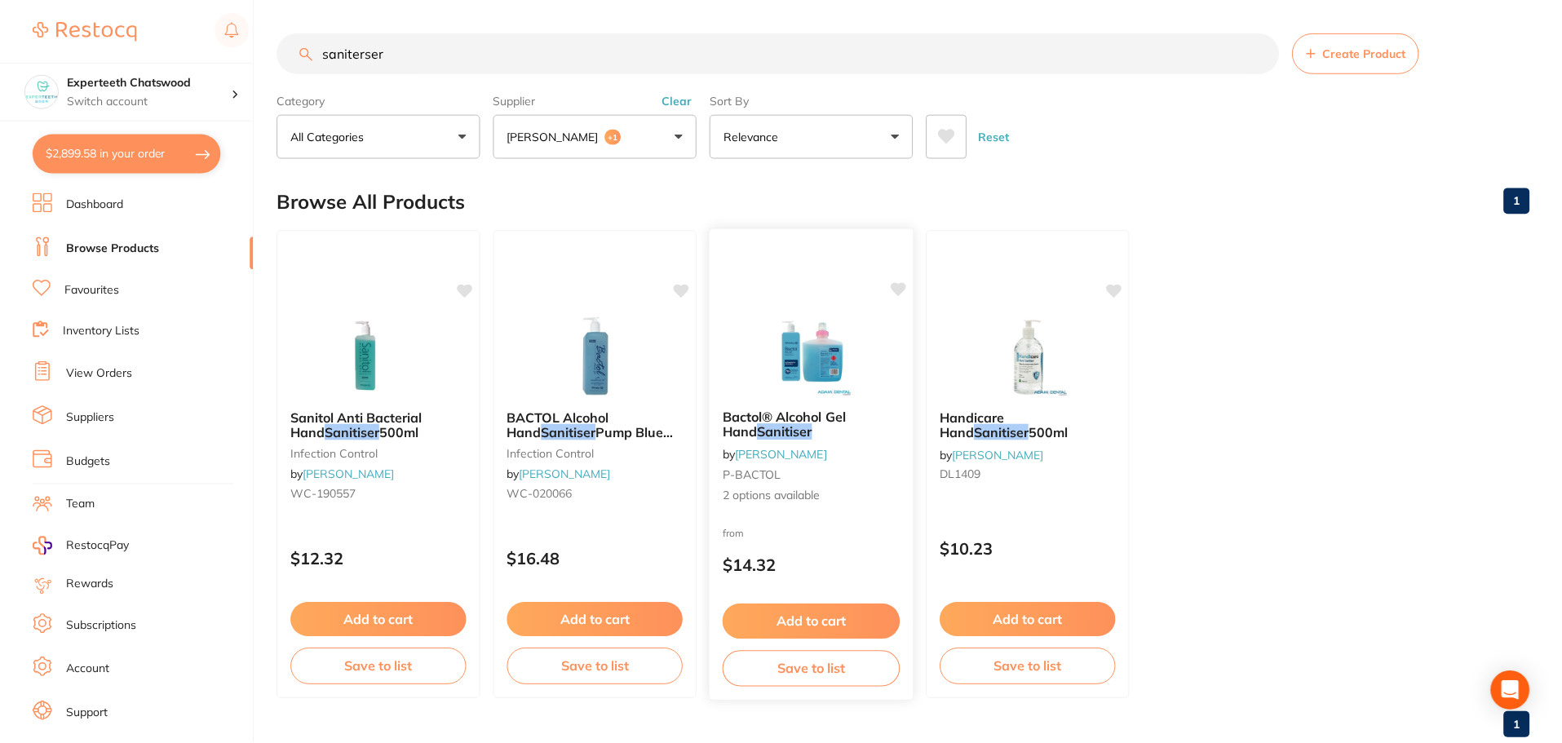
scroll to position [1, 0]
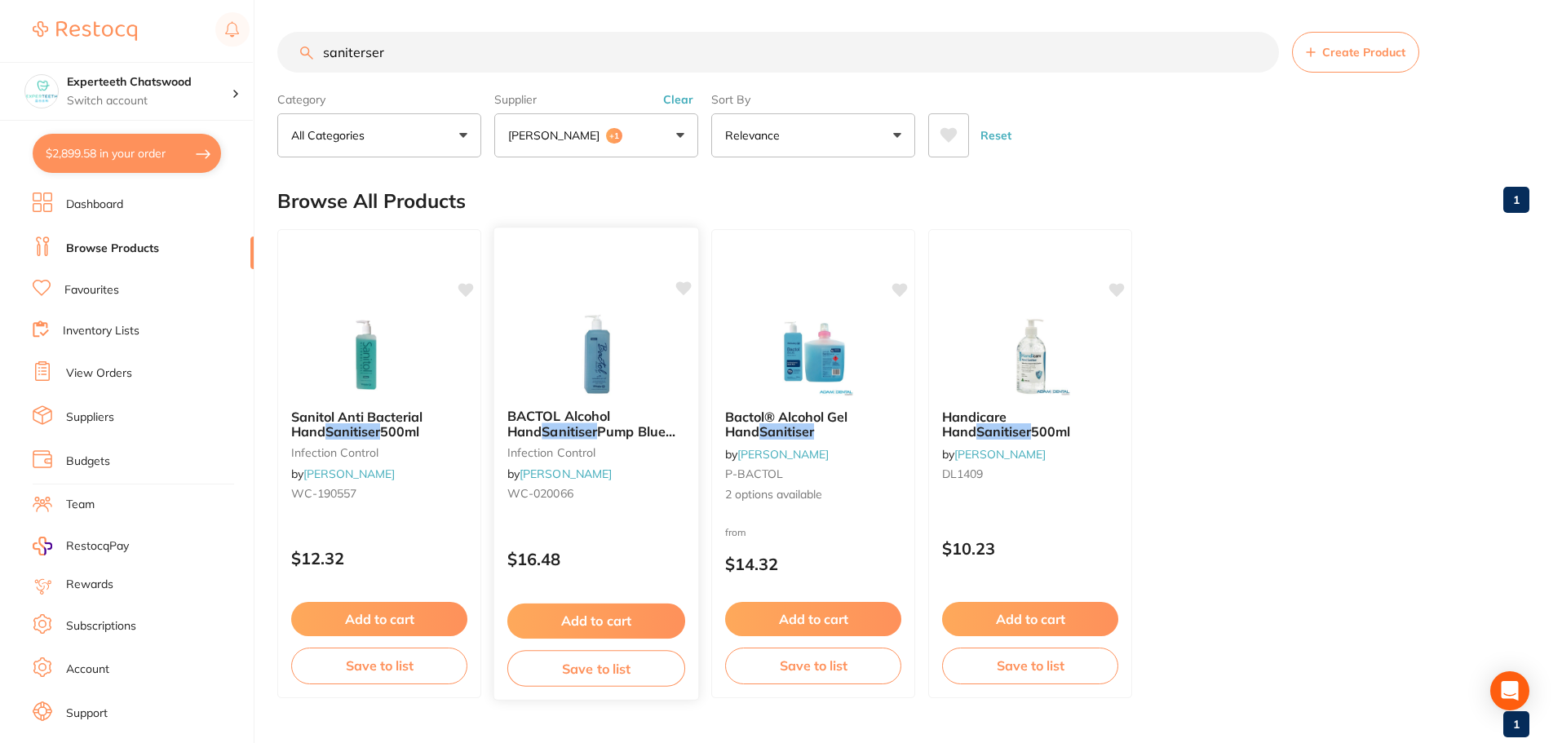
click at [622, 379] on img at bounding box center [595, 354] width 107 height 82
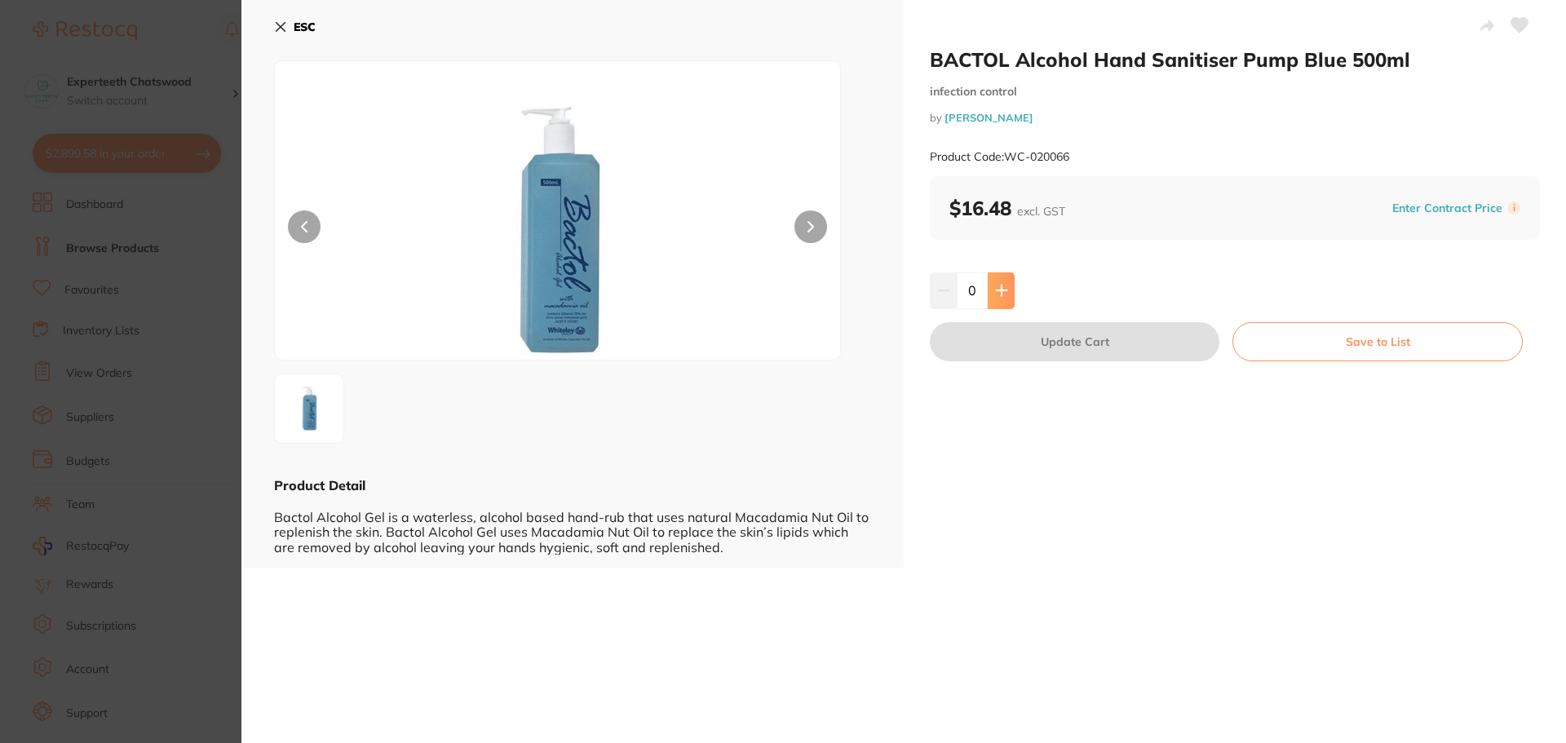
click at [1000, 297] on icon at bounding box center [1001, 290] width 13 height 13
type input "1"
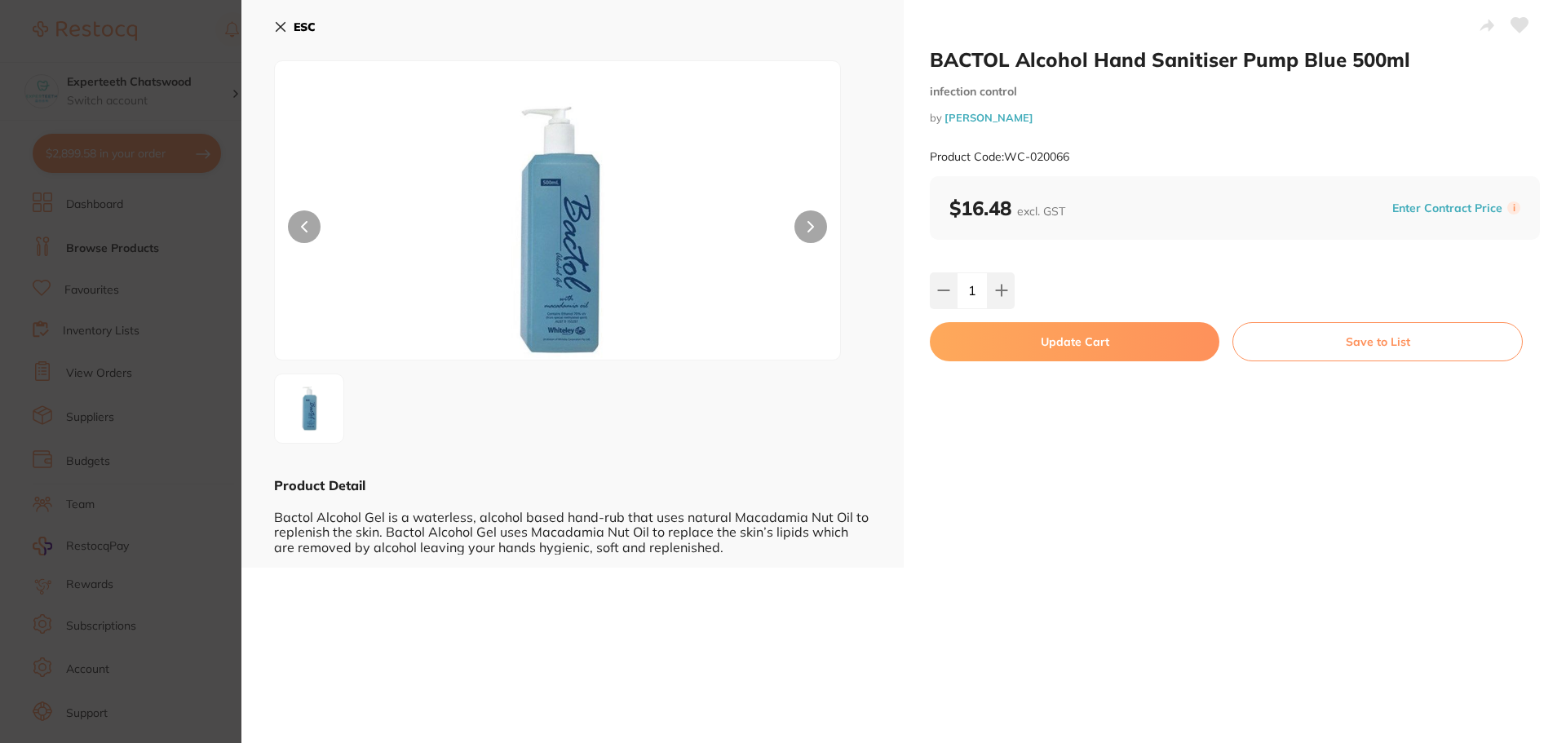
click at [1137, 498] on div "BACTOL Alcohol Hand Sanitiser Pump Blue 500ml infection control by Henry Schein…" at bounding box center [1234, 284] width 662 height 568
click at [284, 24] on icon at bounding box center [280, 27] width 9 height 9
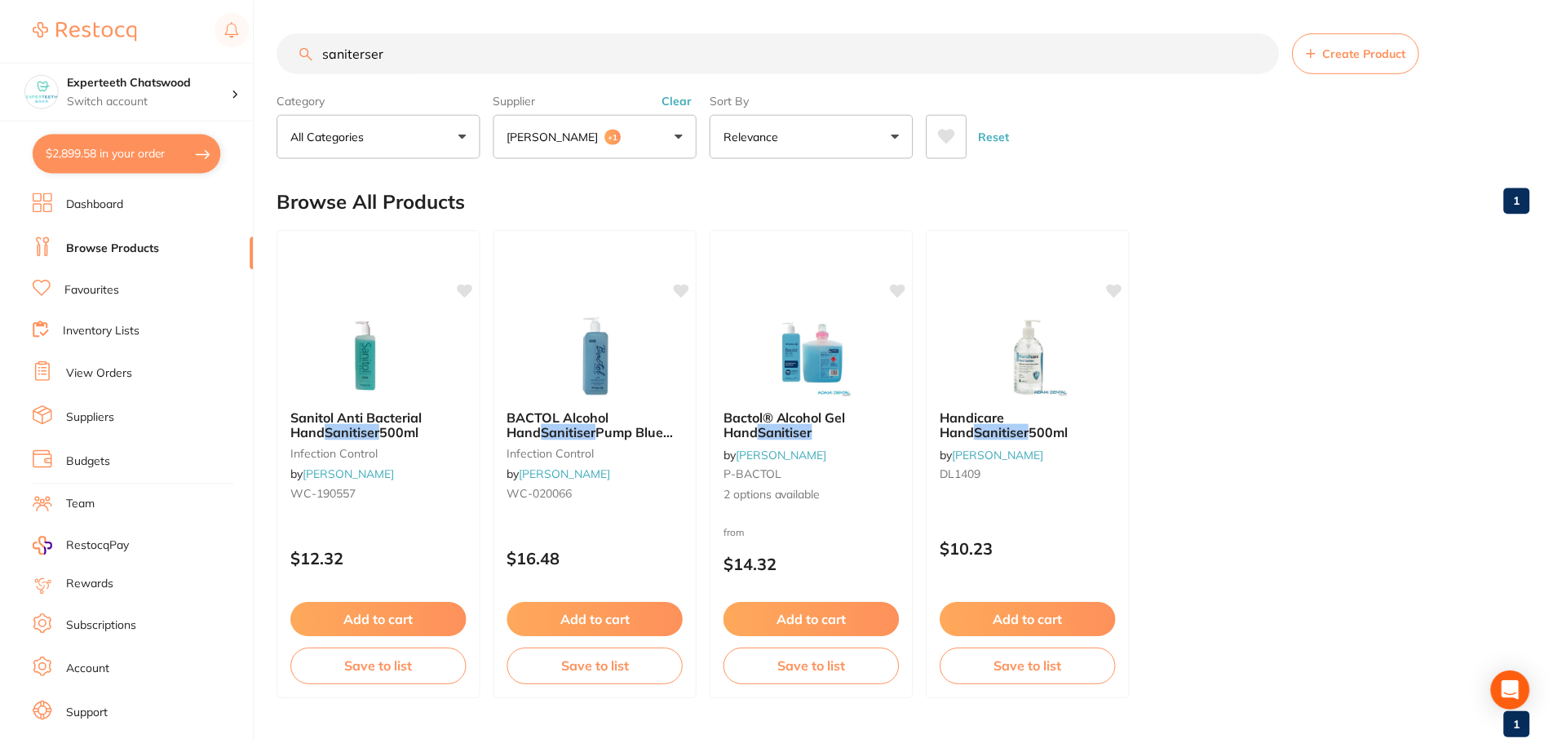
scroll to position [1, 0]
click at [369, 347] on img at bounding box center [378, 354] width 107 height 82
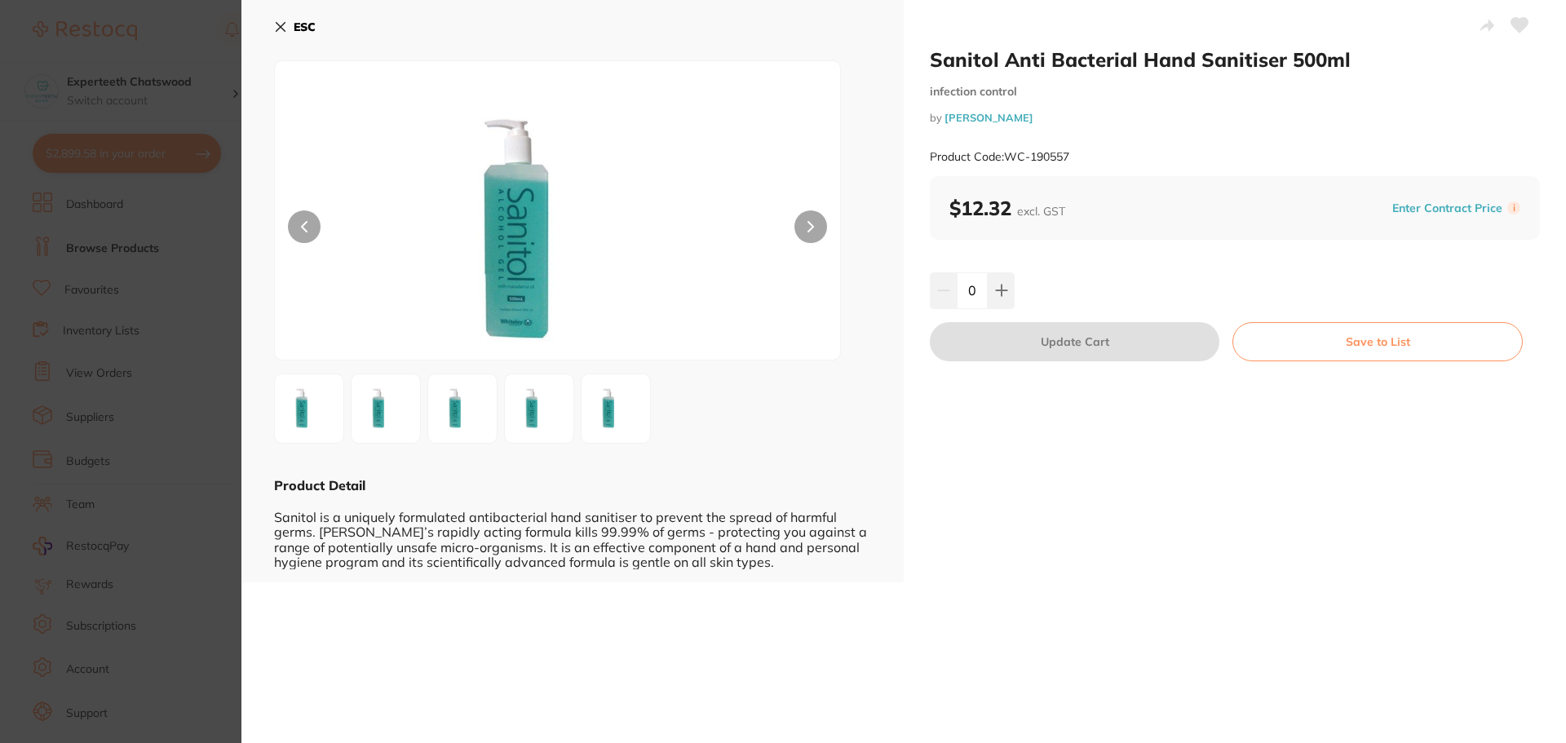
click at [305, 22] on b "ESC" at bounding box center [305, 27] width 22 height 15
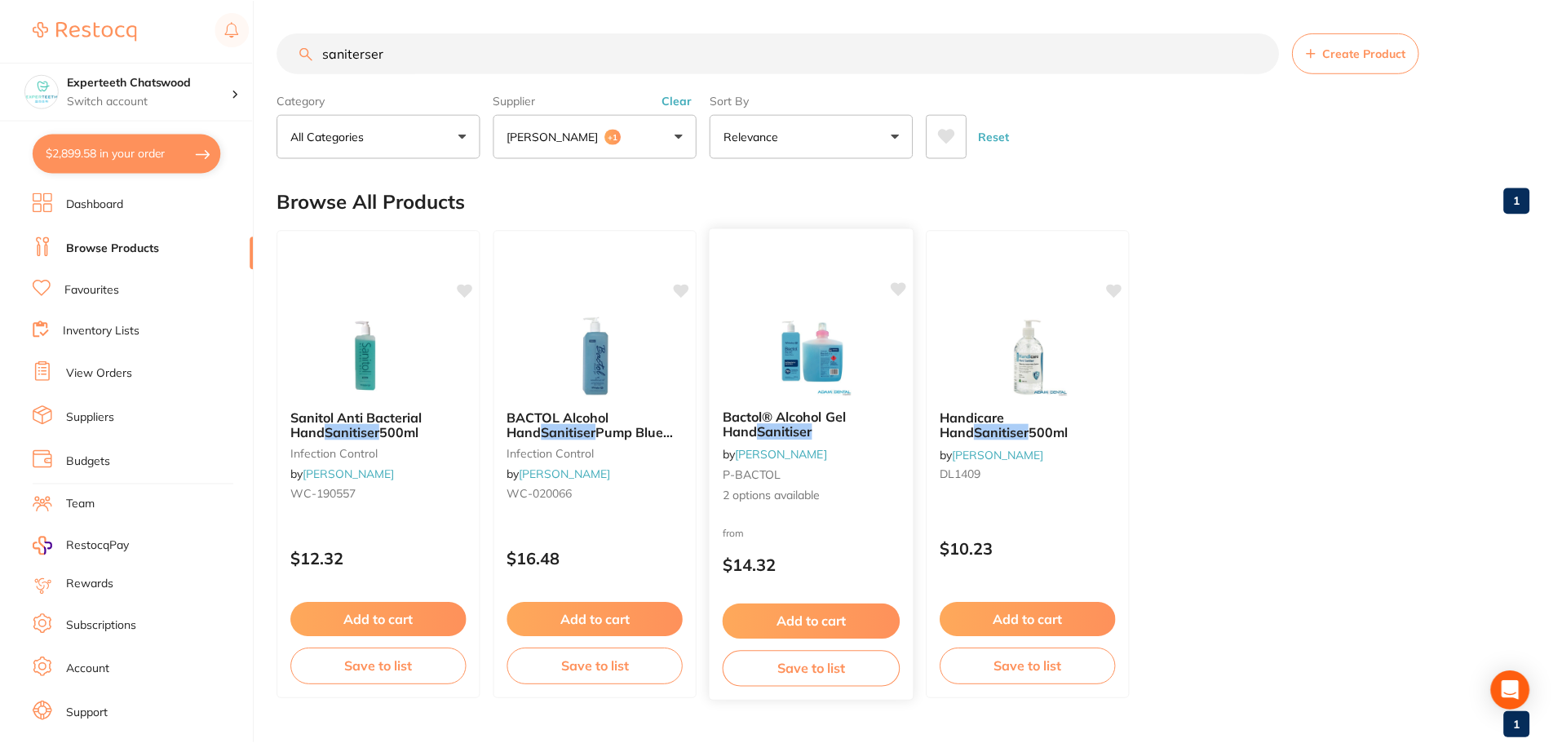
scroll to position [1, 0]
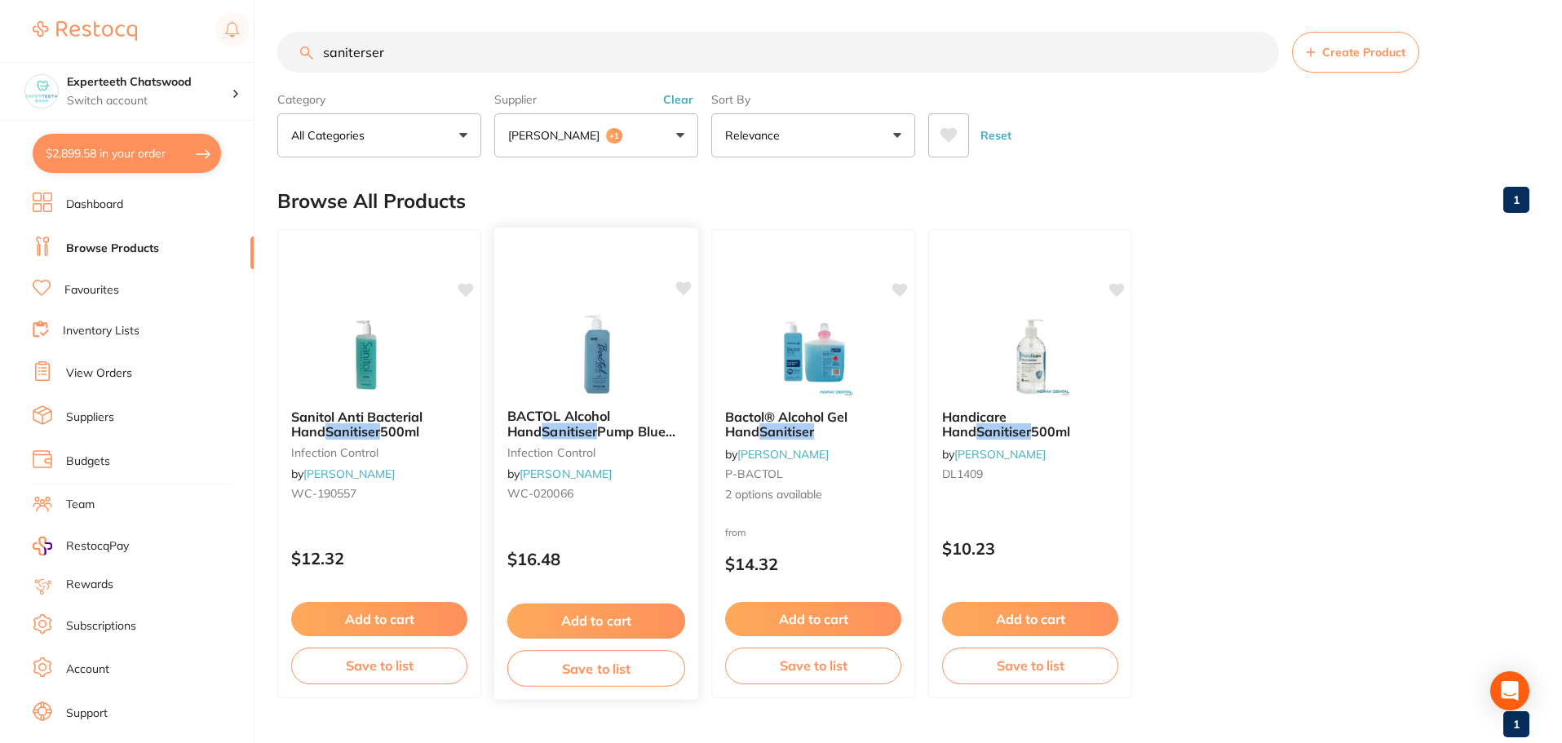
click at [621, 624] on button "Add to cart" at bounding box center [596, 620] width 178 height 35
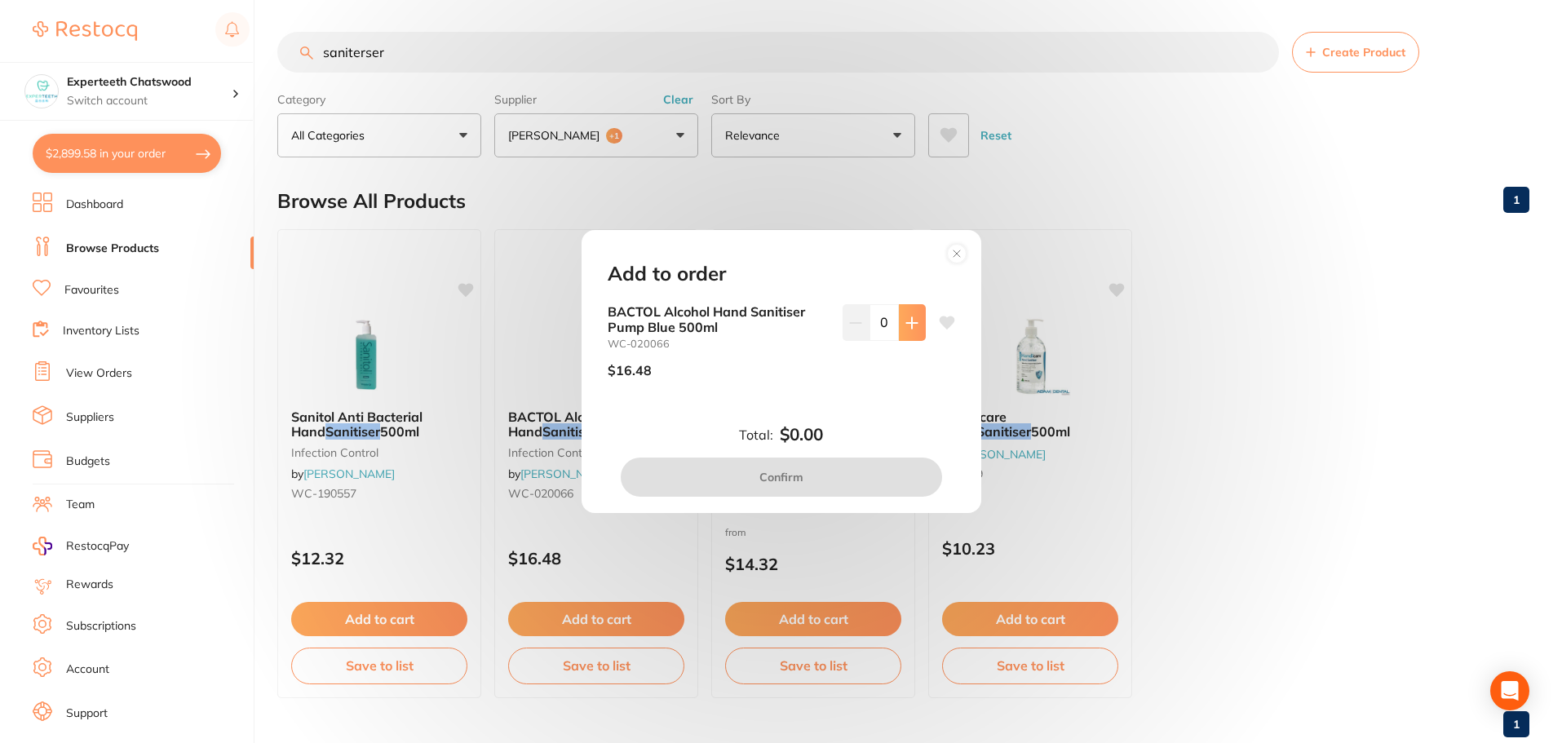
click at [899, 322] on button at bounding box center [912, 322] width 27 height 36
click at [899, 319] on button at bounding box center [912, 322] width 27 height 36
click at [905, 320] on icon at bounding box center [911, 322] width 13 height 13
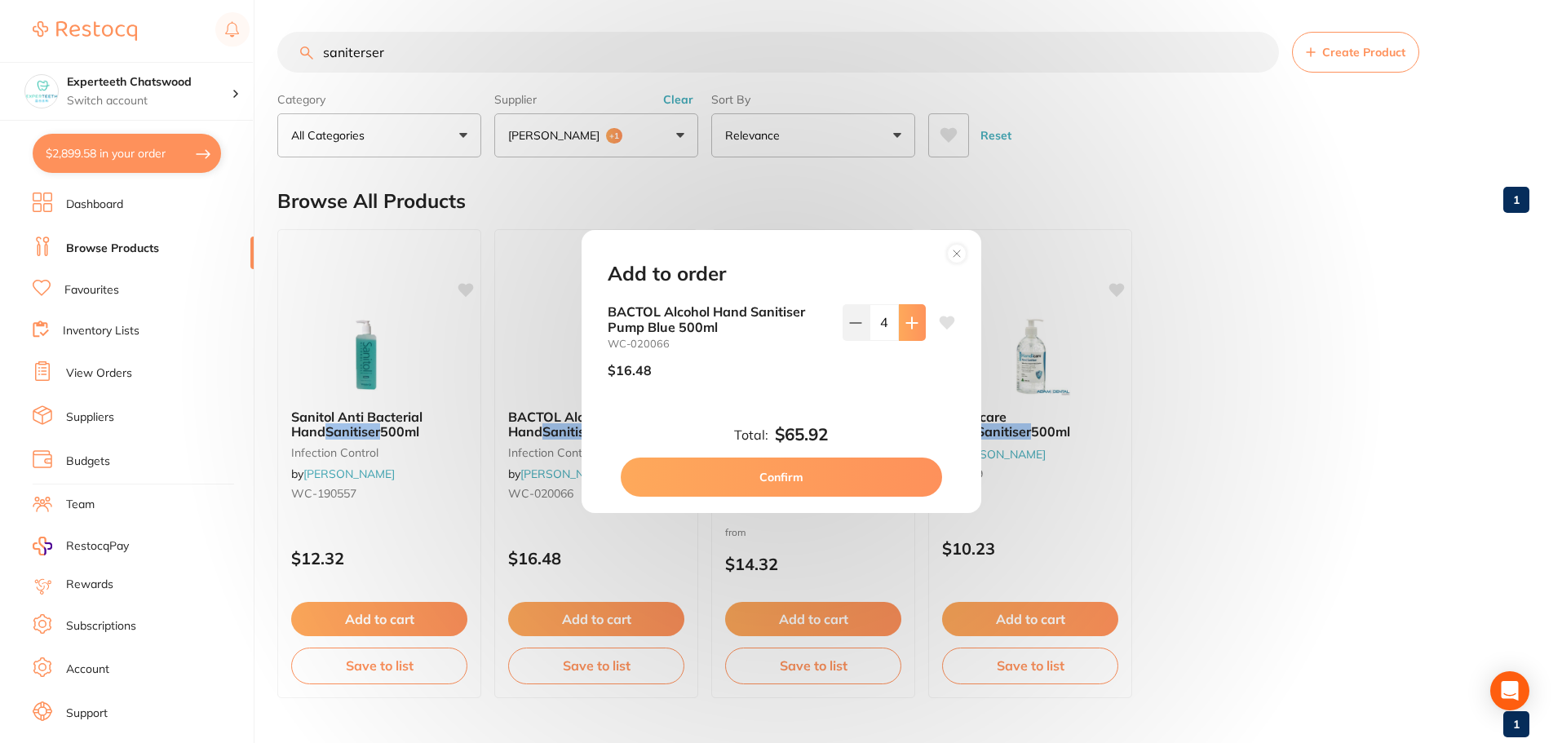
type input "5"
click at [824, 478] on button "Confirm" at bounding box center [781, 476] width 321 height 39
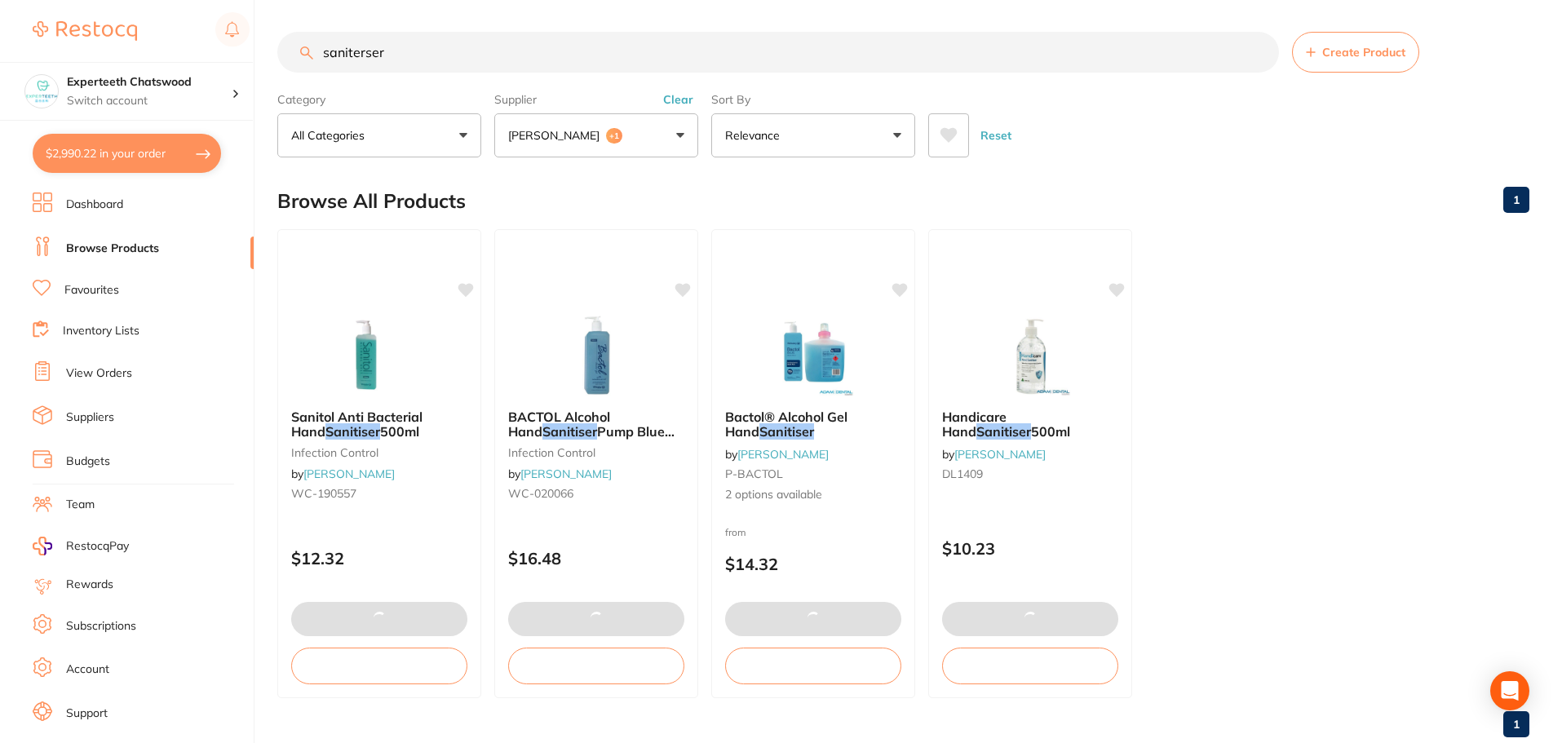
click at [148, 159] on button "$2,990.22 in your order" at bounding box center [127, 153] width 188 height 39
checkbox input "true"
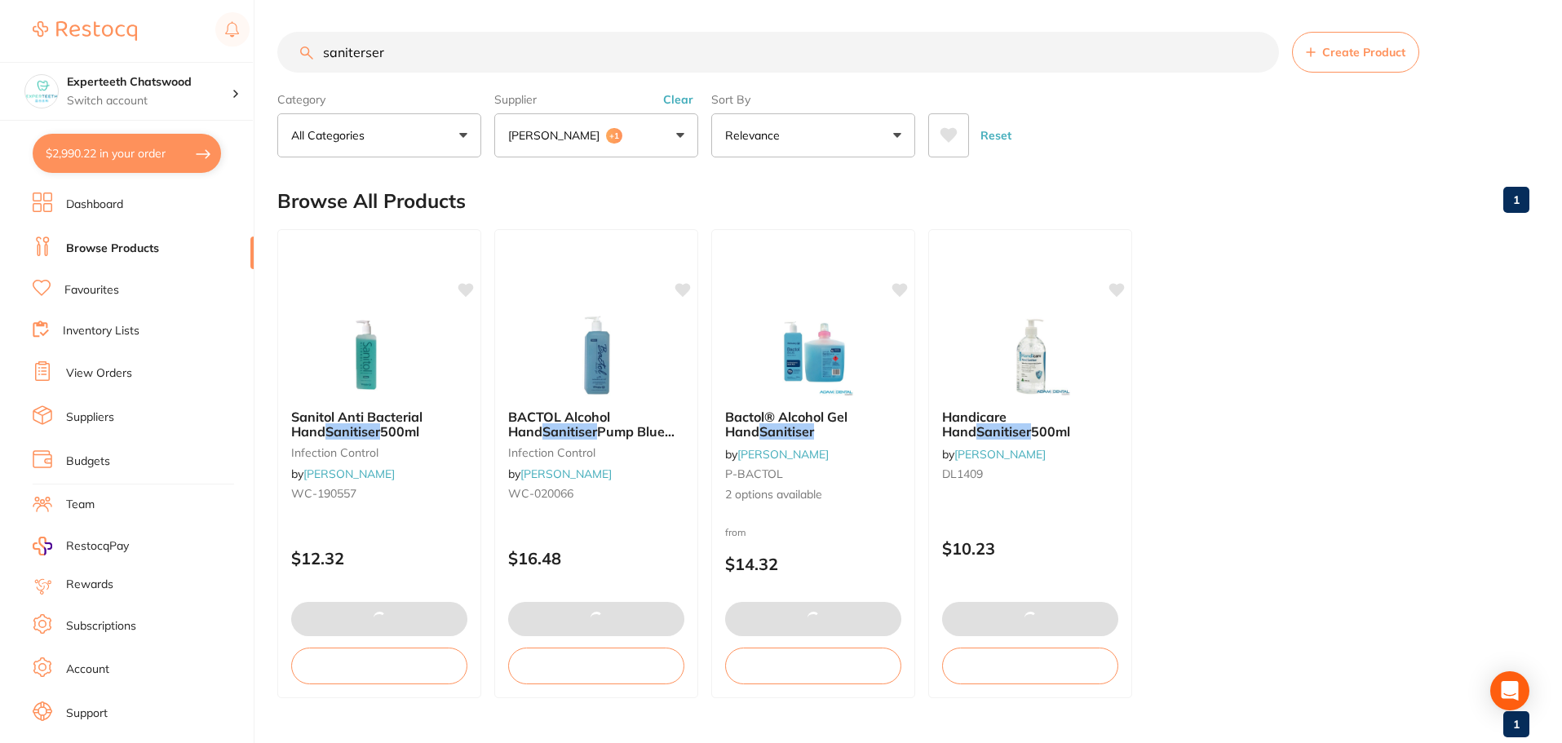
checkbox input "true"
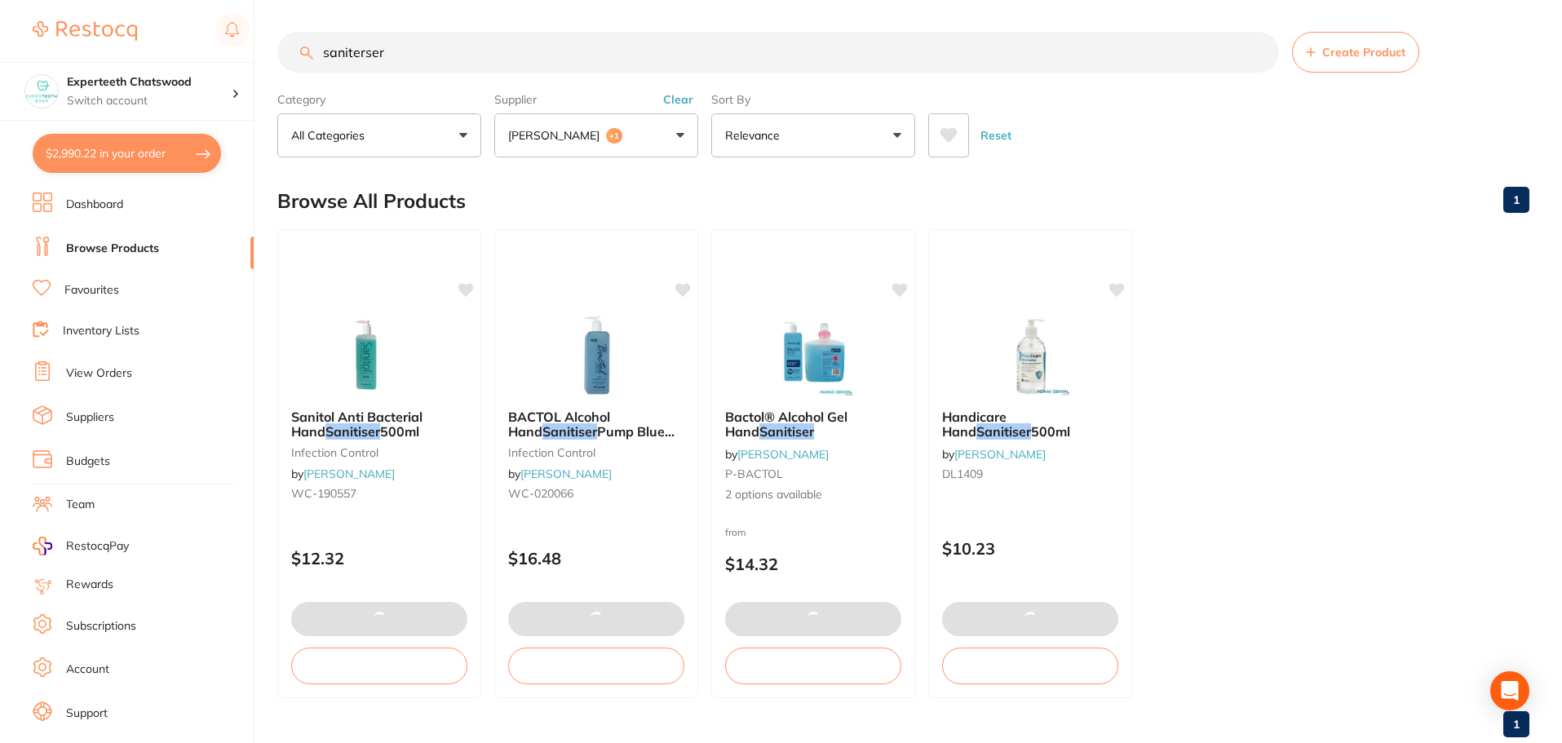
checkbox input "true"
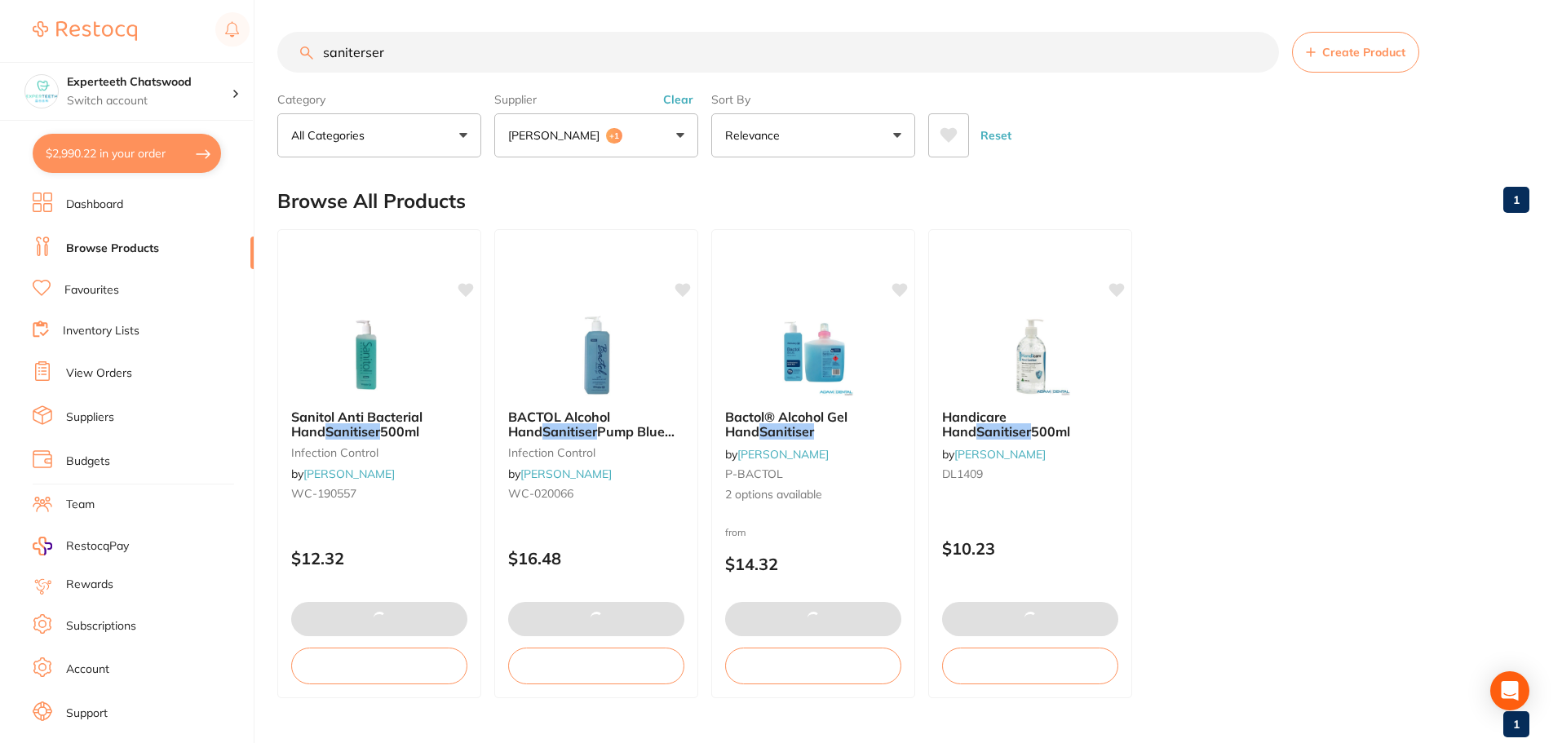
checkbox input "true"
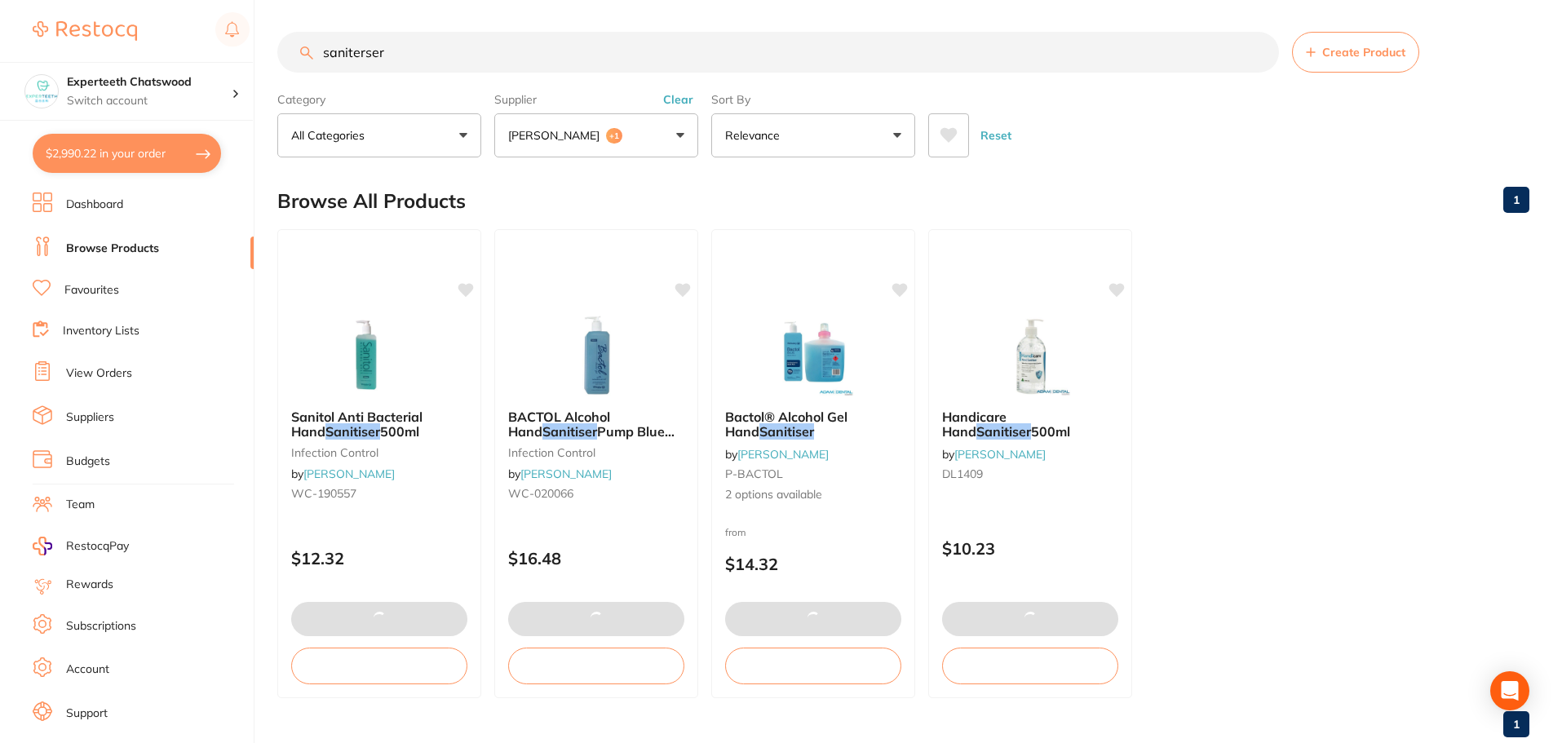
checkbox input "true"
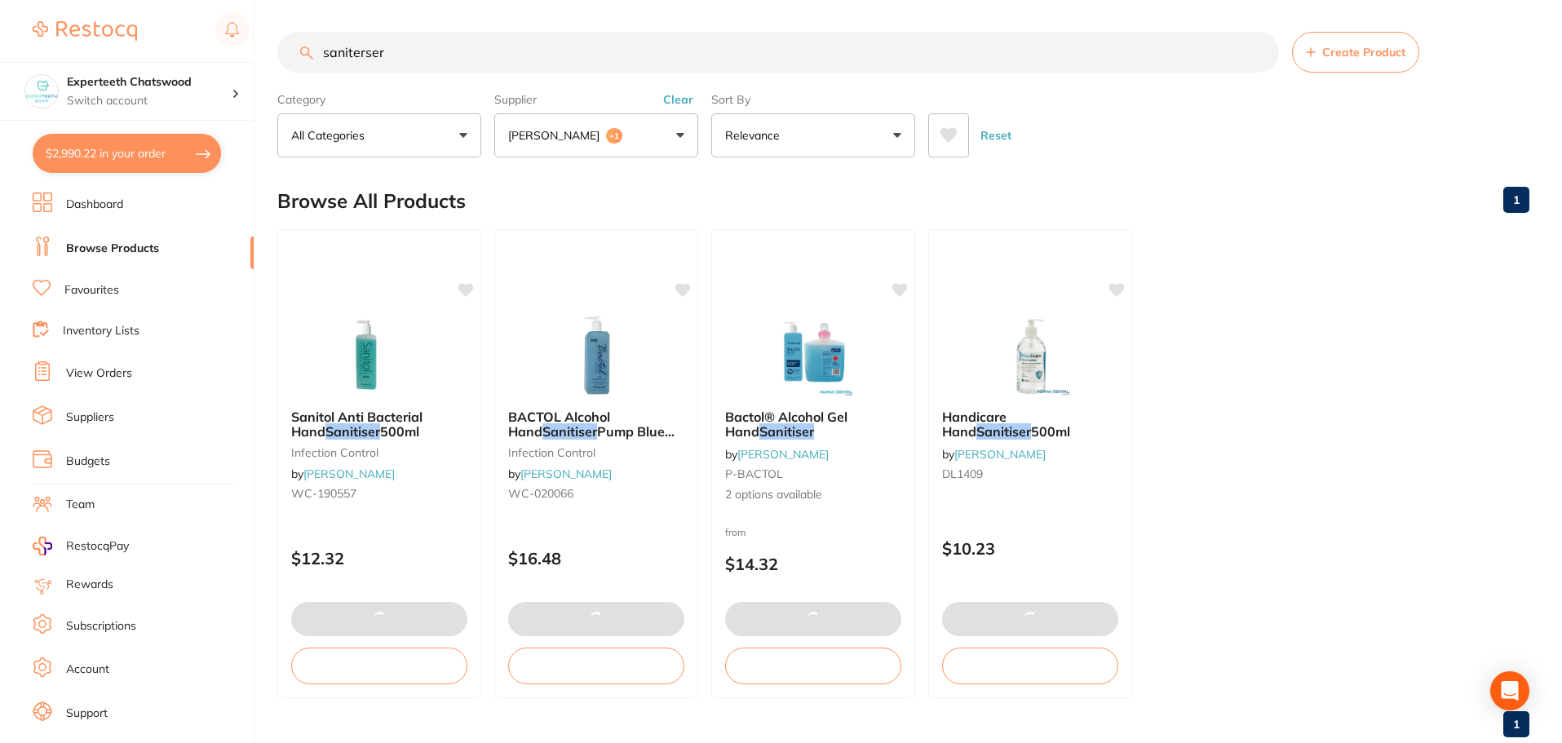
checkbox input "true"
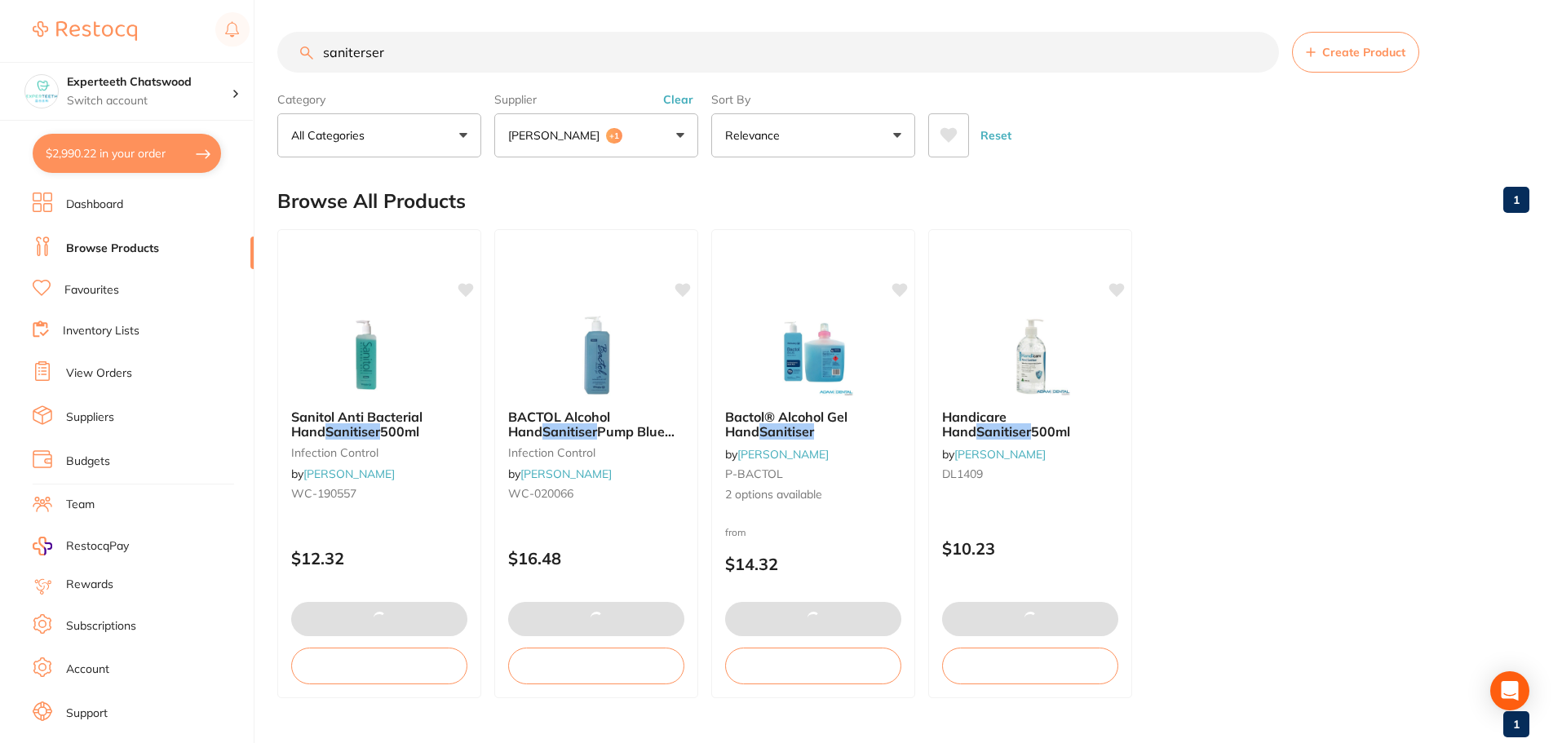
checkbox input "true"
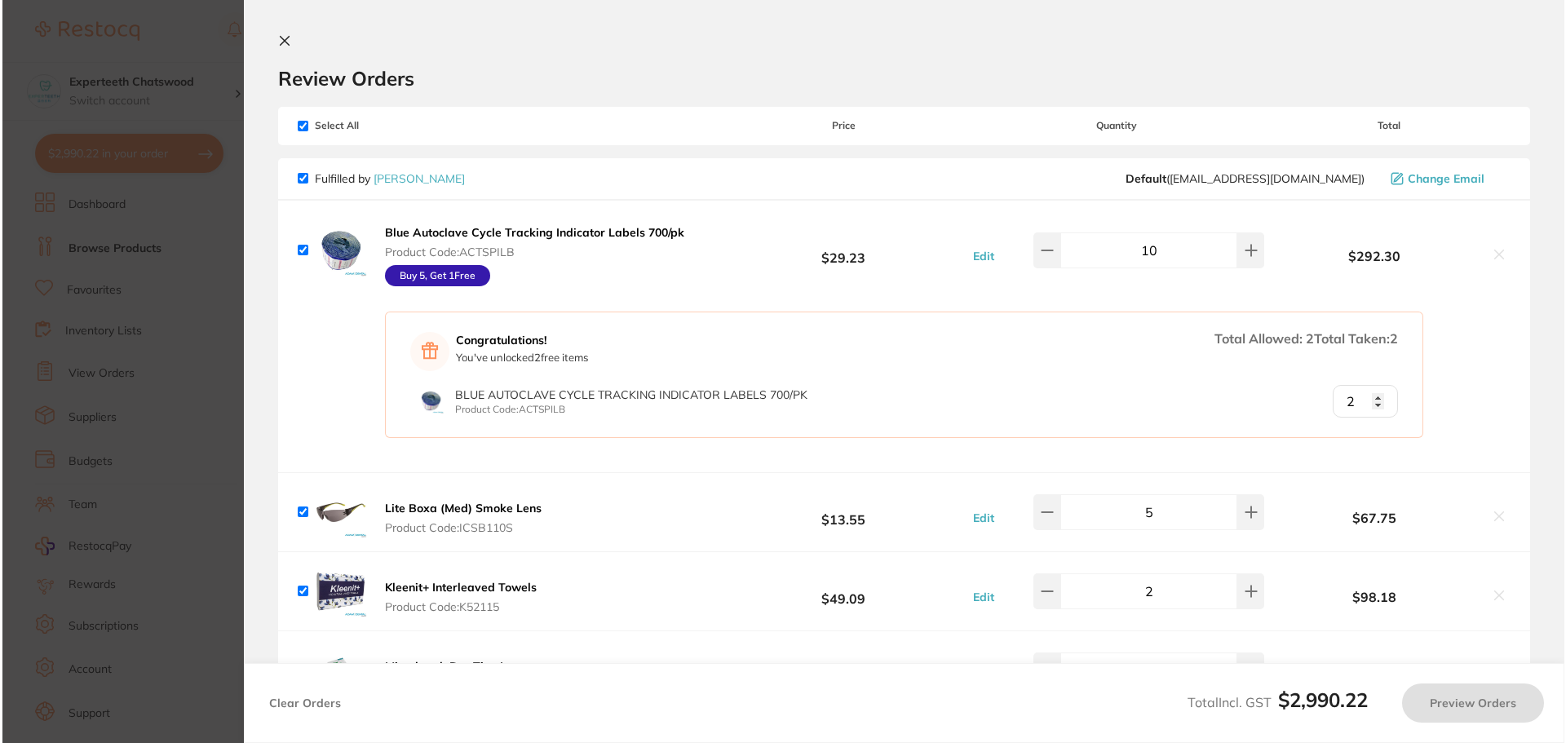
scroll to position [0, 0]
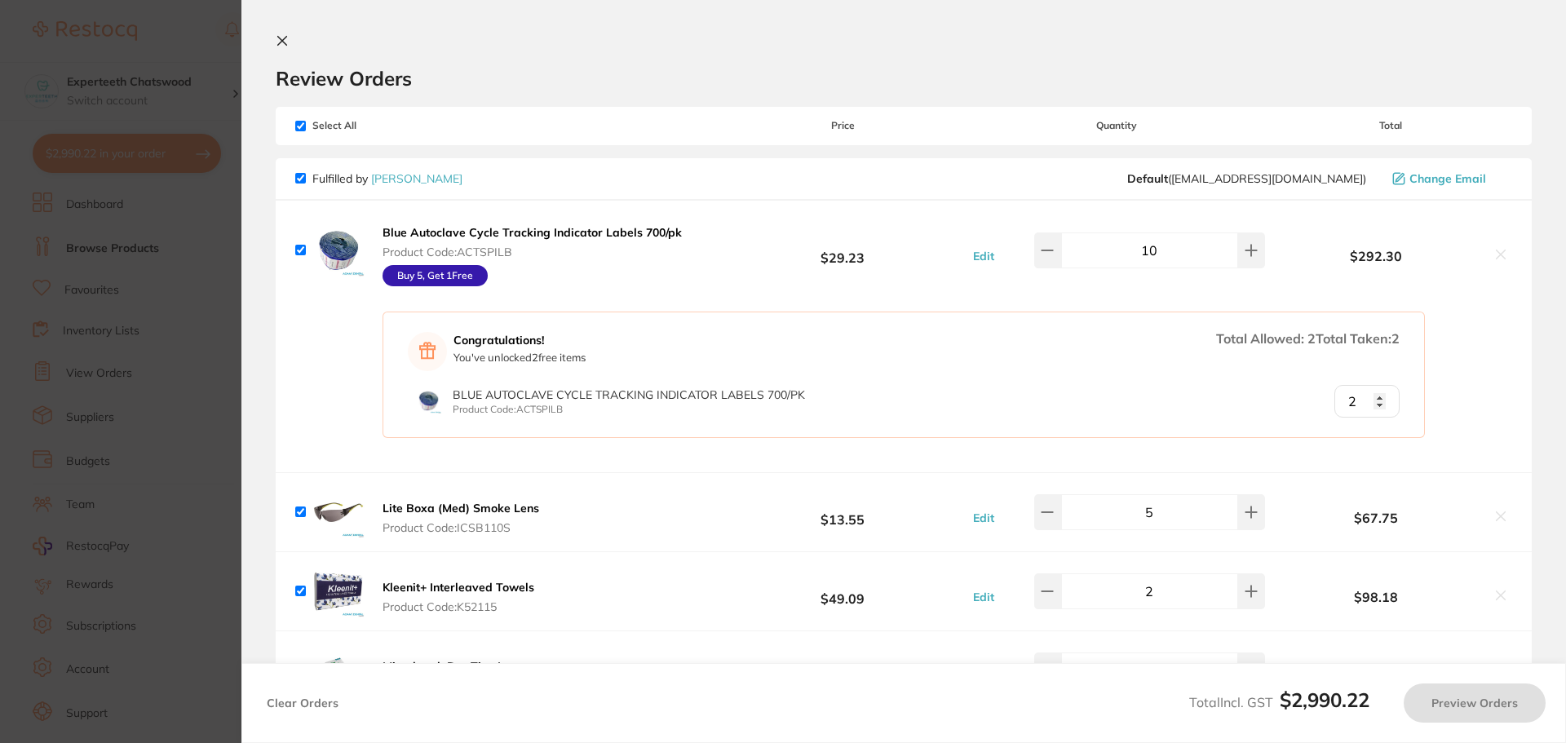
checkbox input "false"
checkbox input "true"
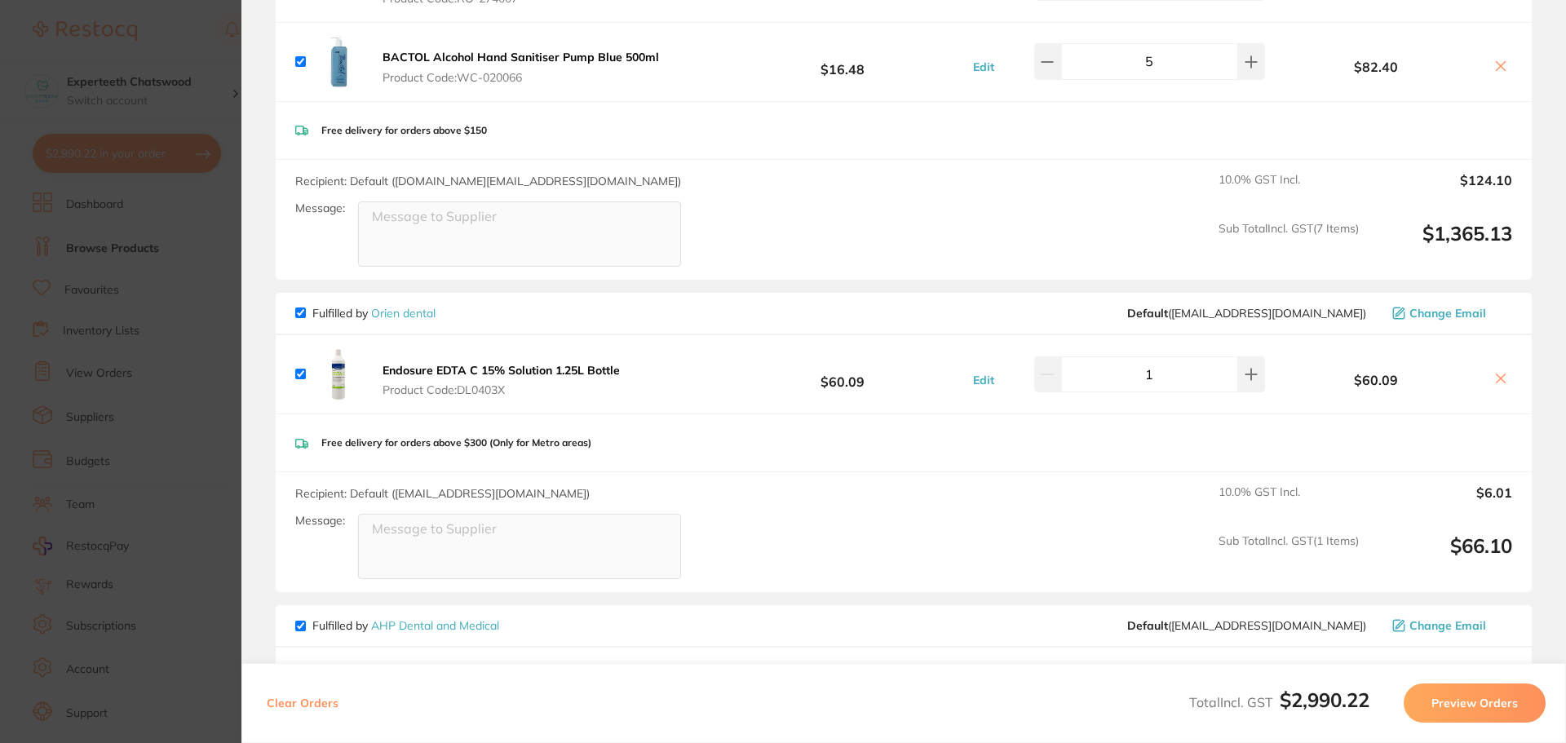
scroll to position [2202, 0]
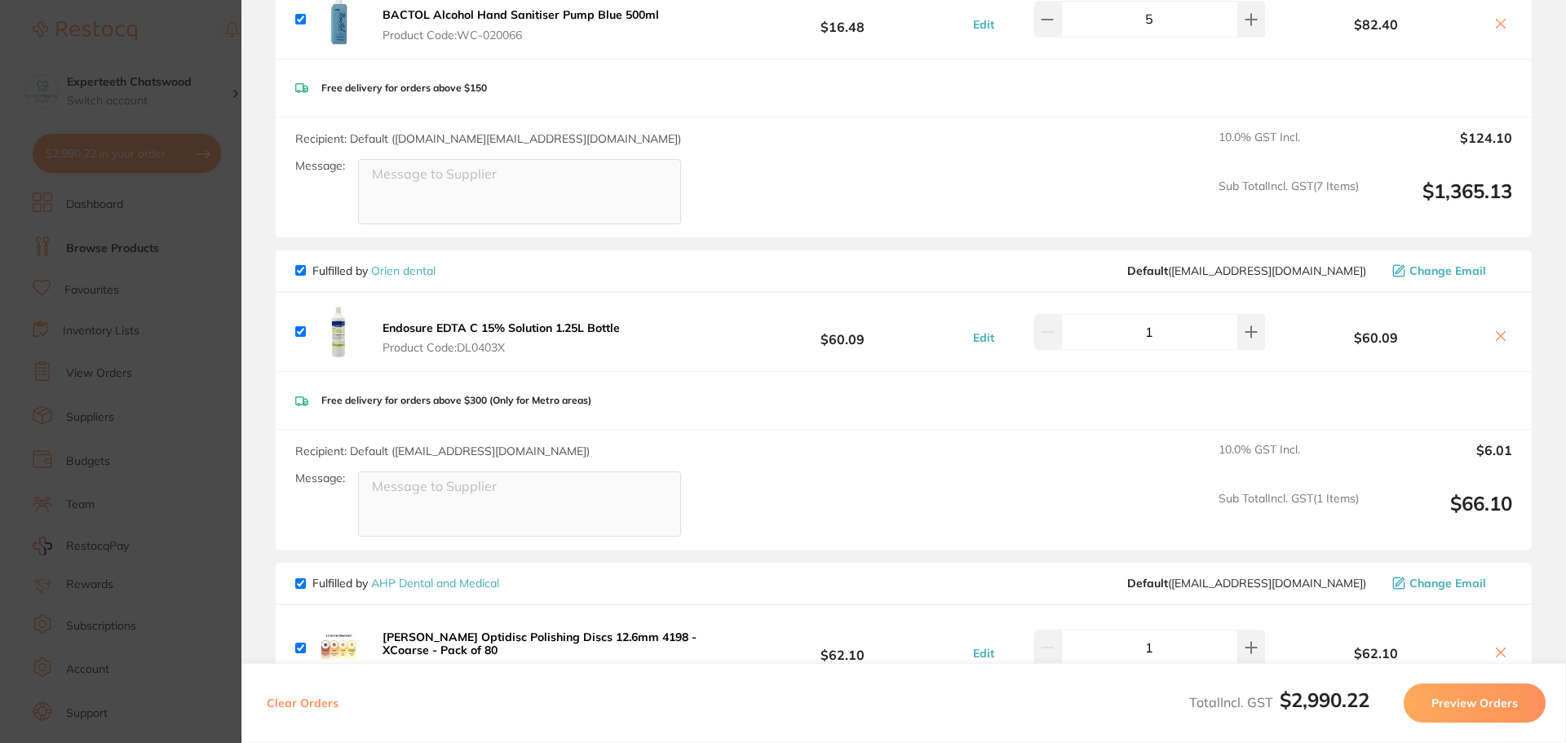
click at [337, 329] on img at bounding box center [338, 332] width 52 height 52
click at [1500, 329] on icon at bounding box center [1500, 335] width 13 height 13
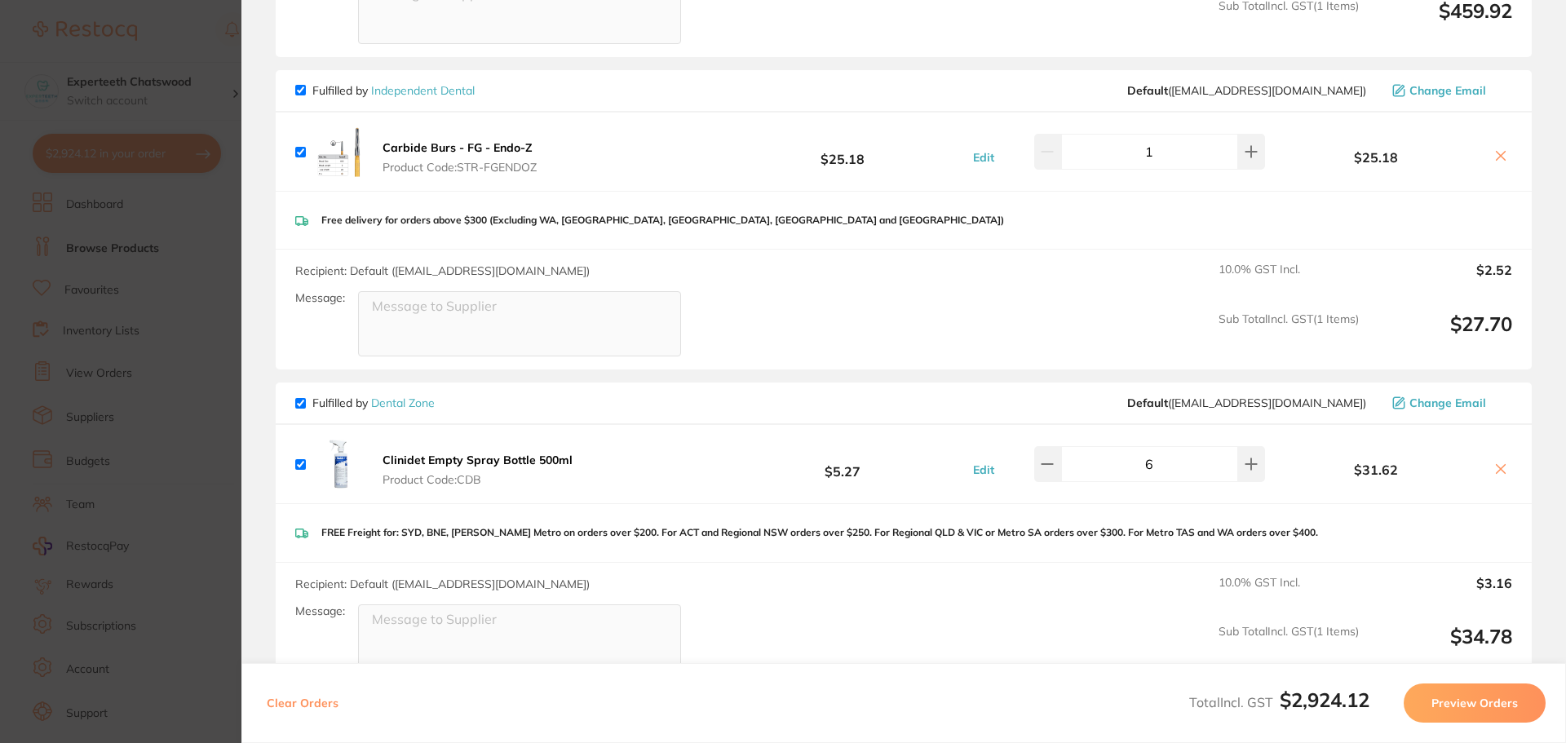
scroll to position [3180, 0]
click at [1496, 462] on icon at bounding box center [1500, 466] width 9 height 9
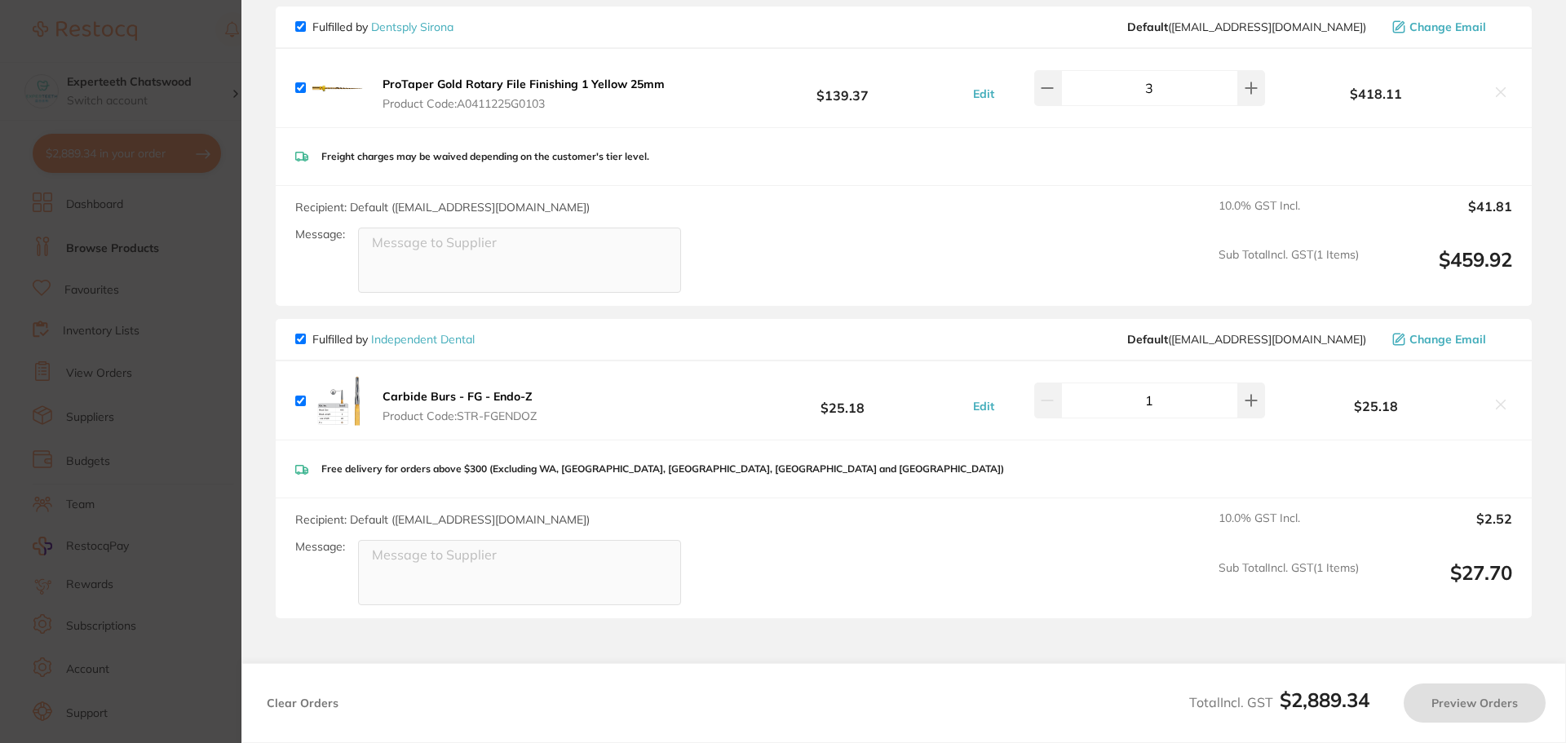
scroll to position [2887, 0]
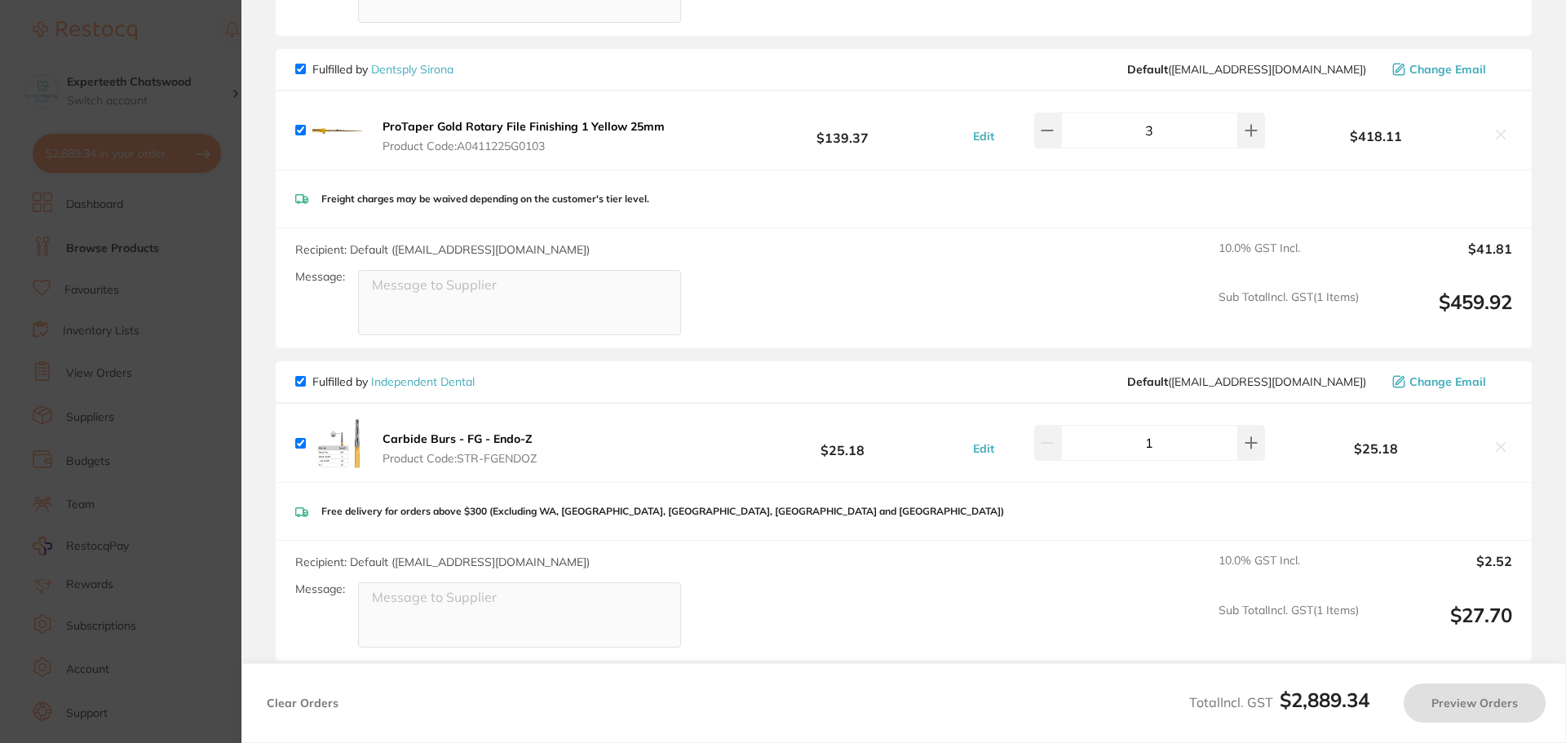
checkbox input "true"
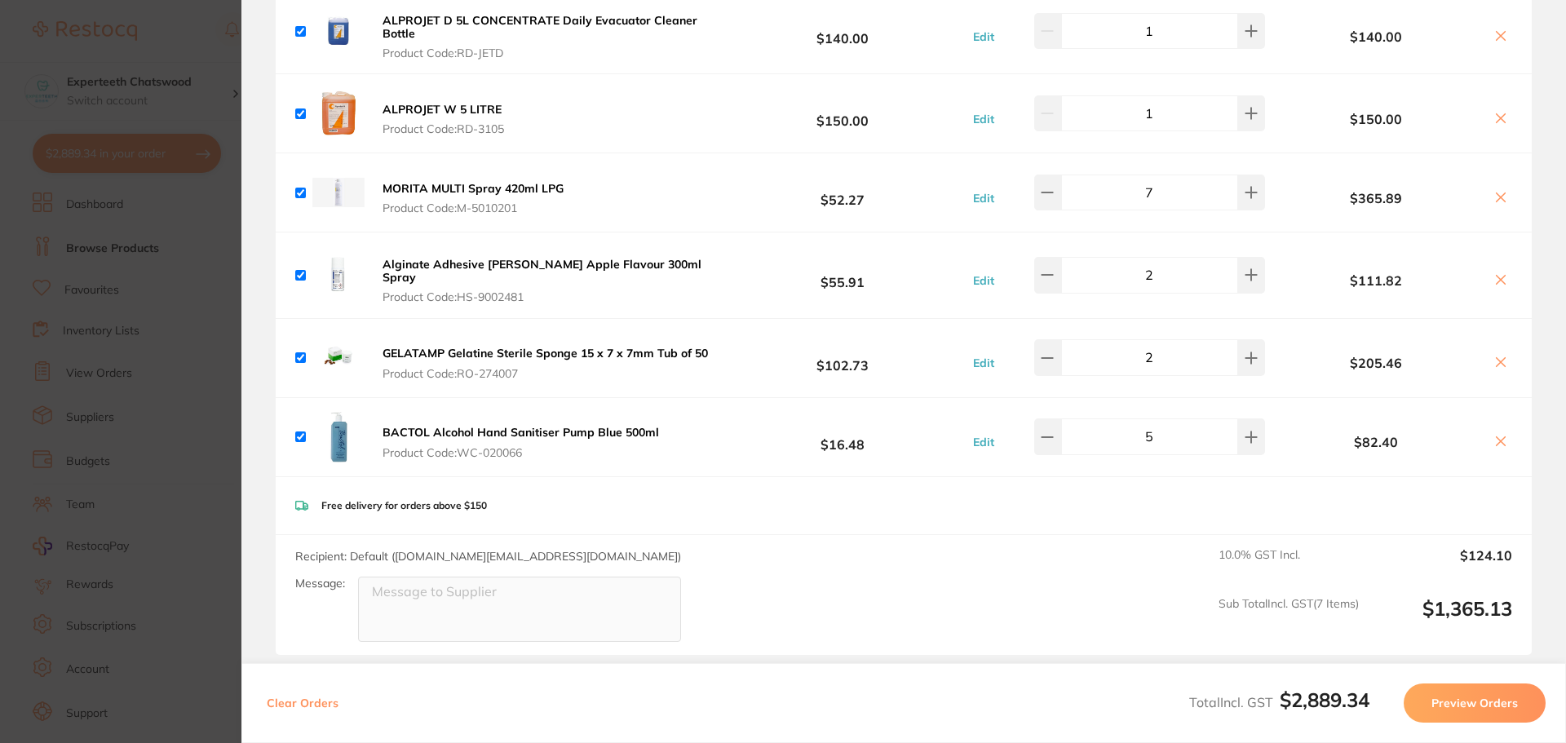
scroll to position [1746, 0]
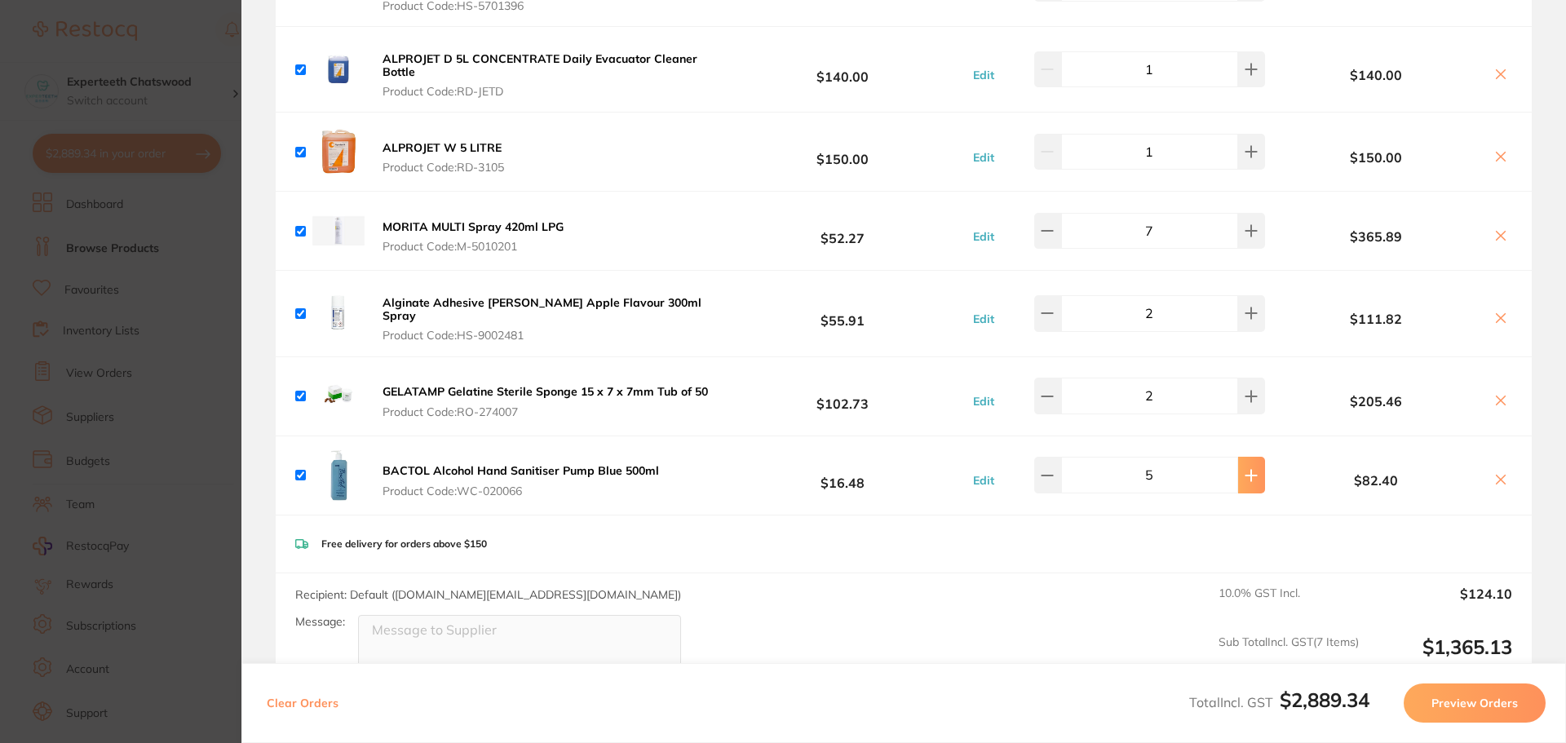
click at [1248, 470] on icon at bounding box center [1250, 475] width 13 height 13
type input "6"
click at [1129, 550] on div "Free delivery for orders above $150" at bounding box center [904, 544] width 1256 height 58
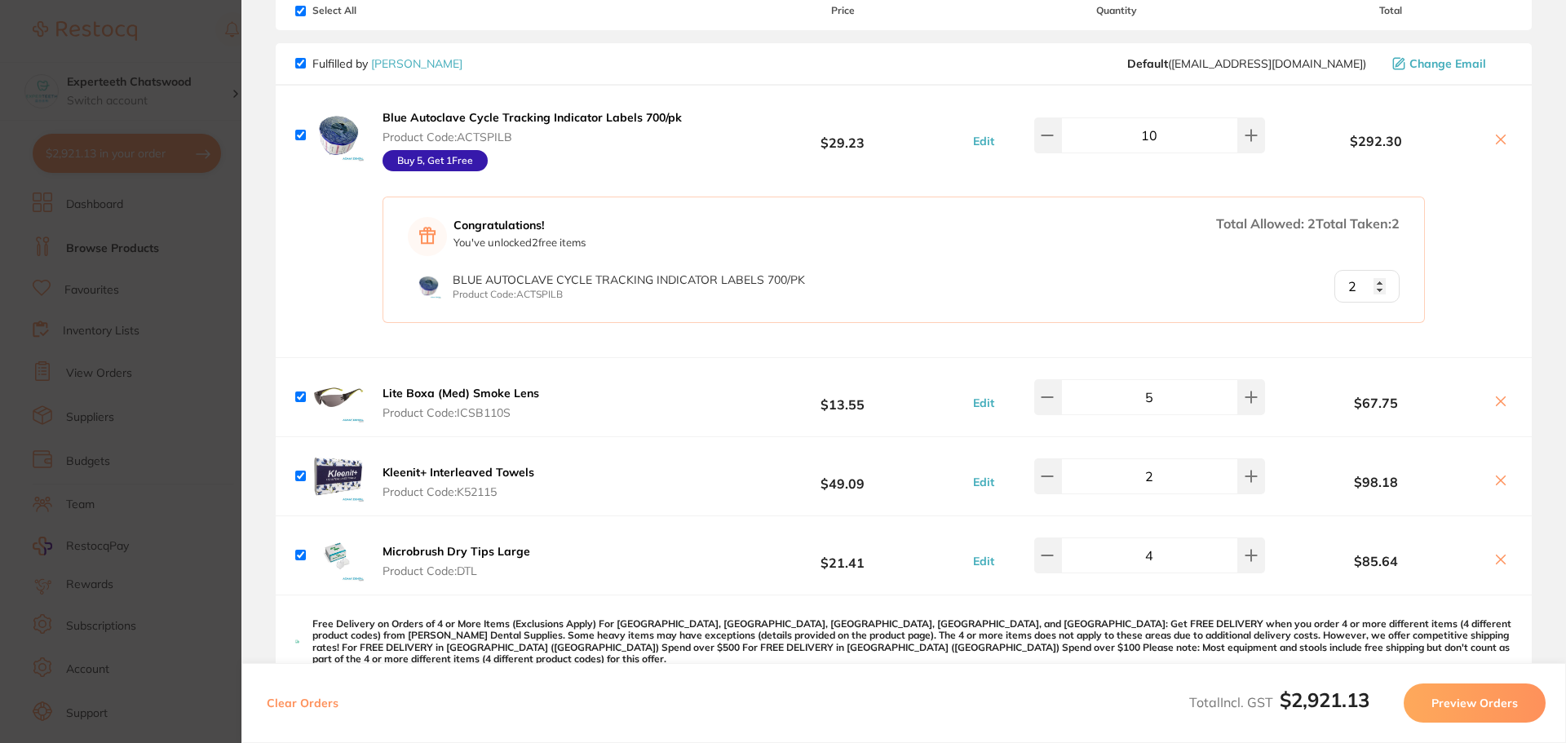
scroll to position [0, 0]
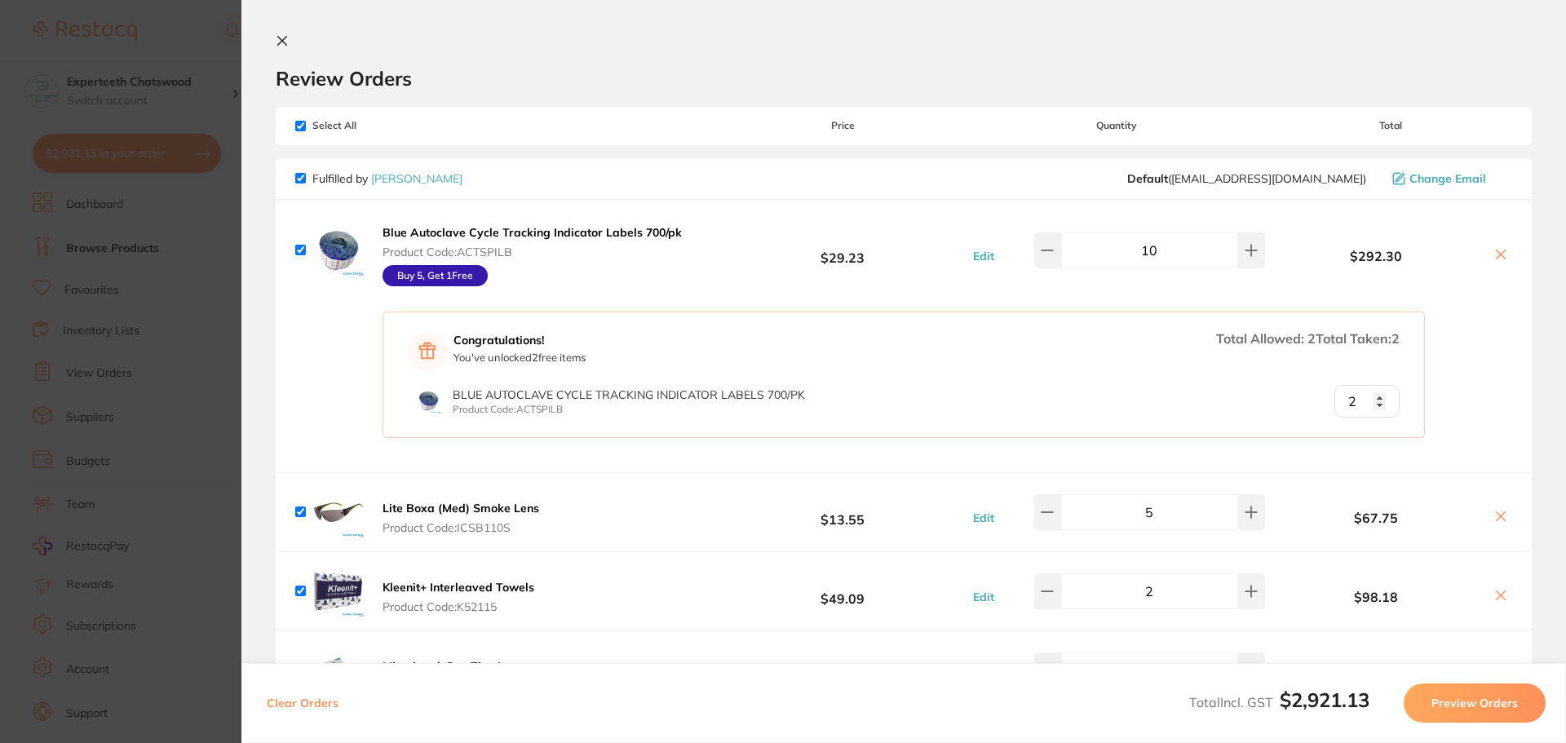
drag, startPoint x: 283, startPoint y: 40, endPoint x: 271, endPoint y: 59, distance: 22.4
click at [283, 39] on icon at bounding box center [282, 41] width 9 height 9
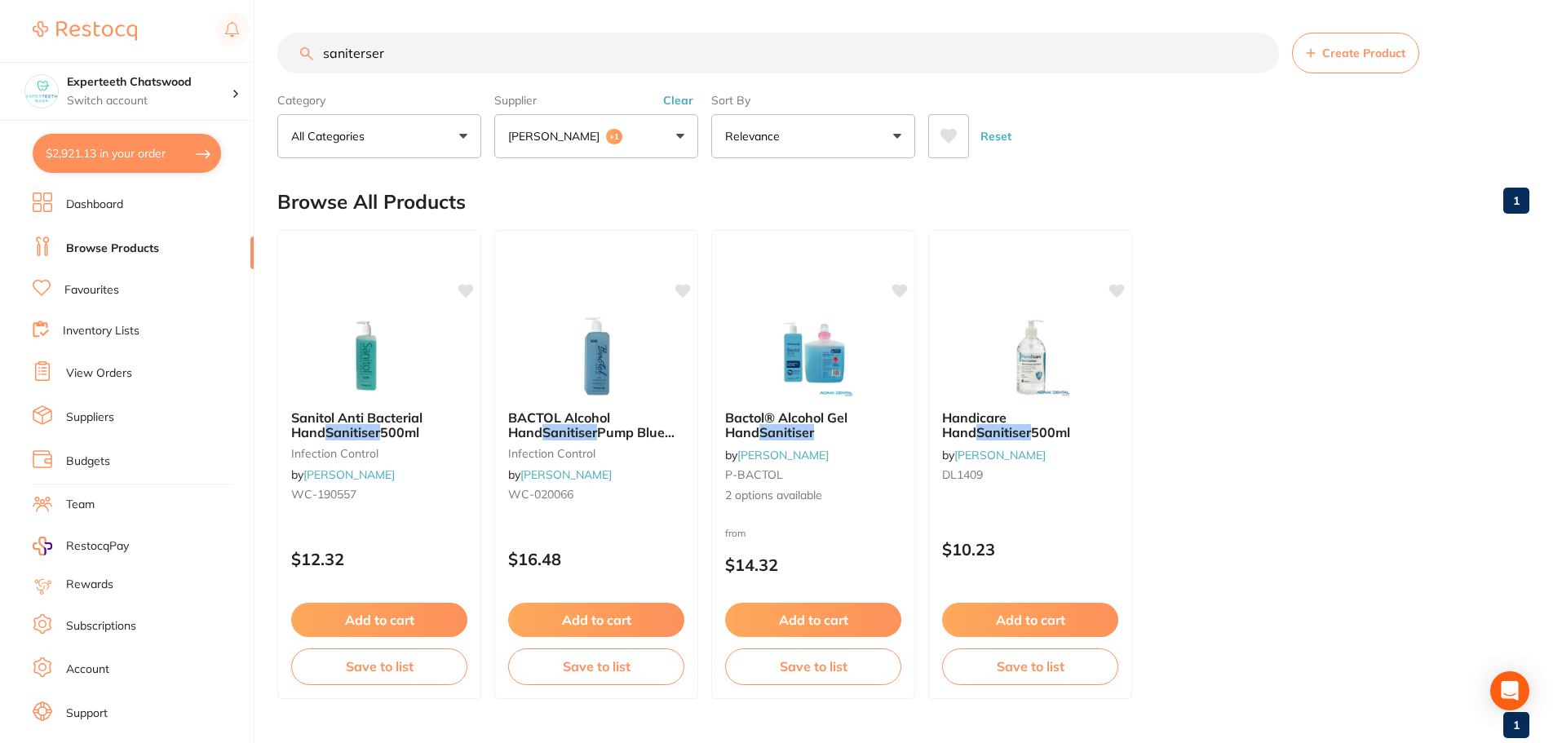
drag, startPoint x: 474, startPoint y: 48, endPoint x: 107, endPoint y: -4, distance: 370.6
click at [107, 0] on html "$2,921.13 Experteeth Chatswood Switch account Experteeth Chatswood $2,921.13 in…" at bounding box center [781, 371] width 1562 height 743
type input "sharp bin"
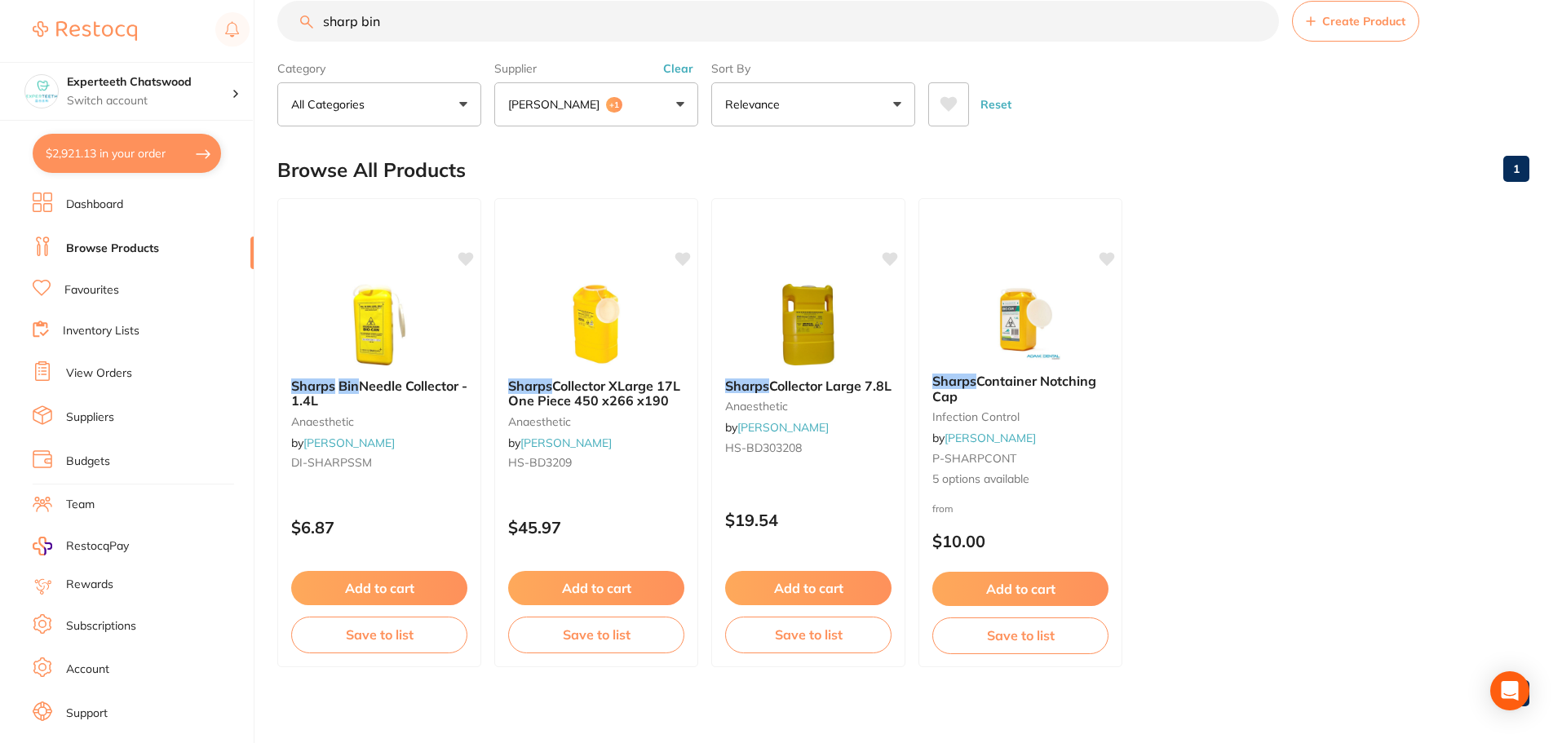
scroll to position [41, 0]
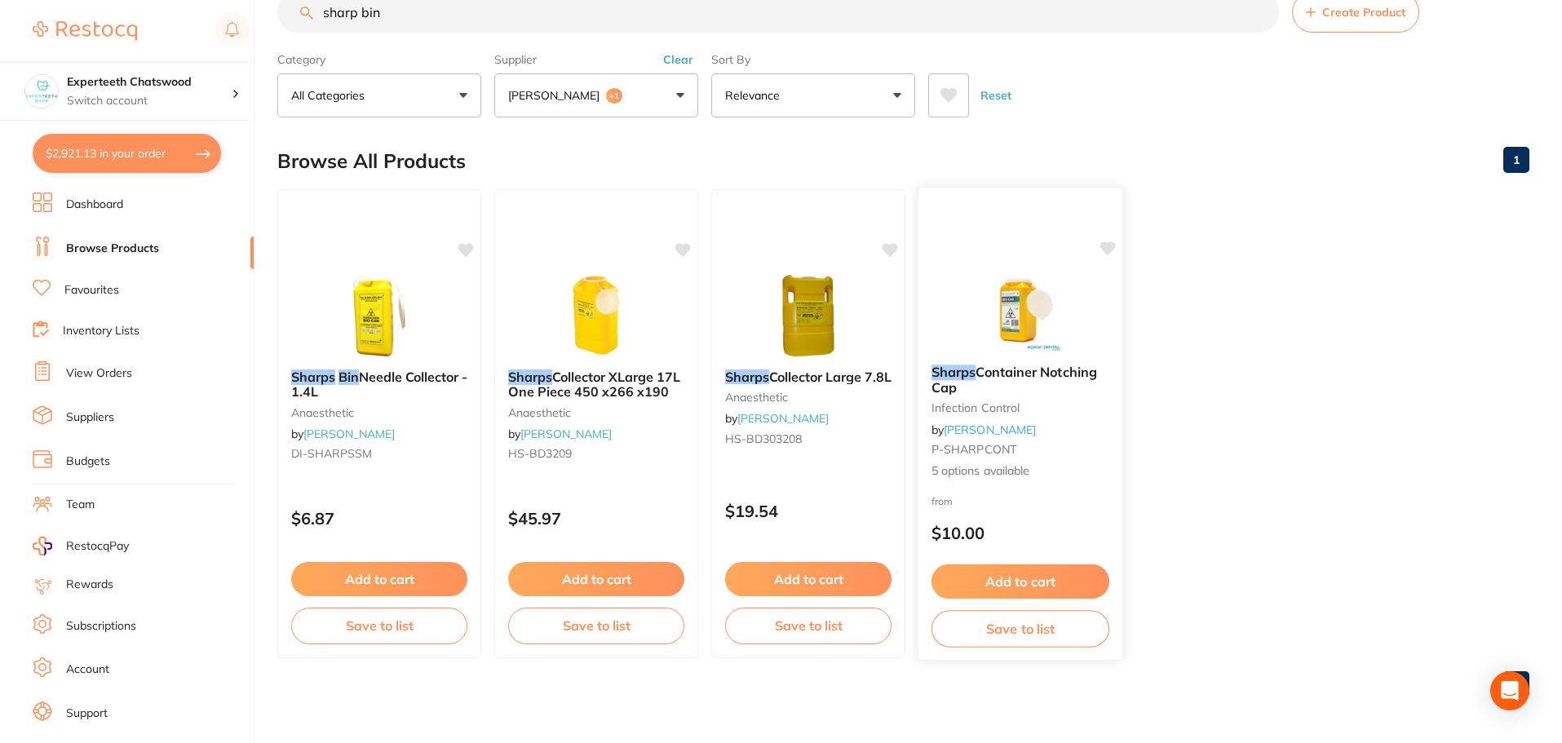
click at [1050, 313] on img at bounding box center [1019, 310] width 107 height 82
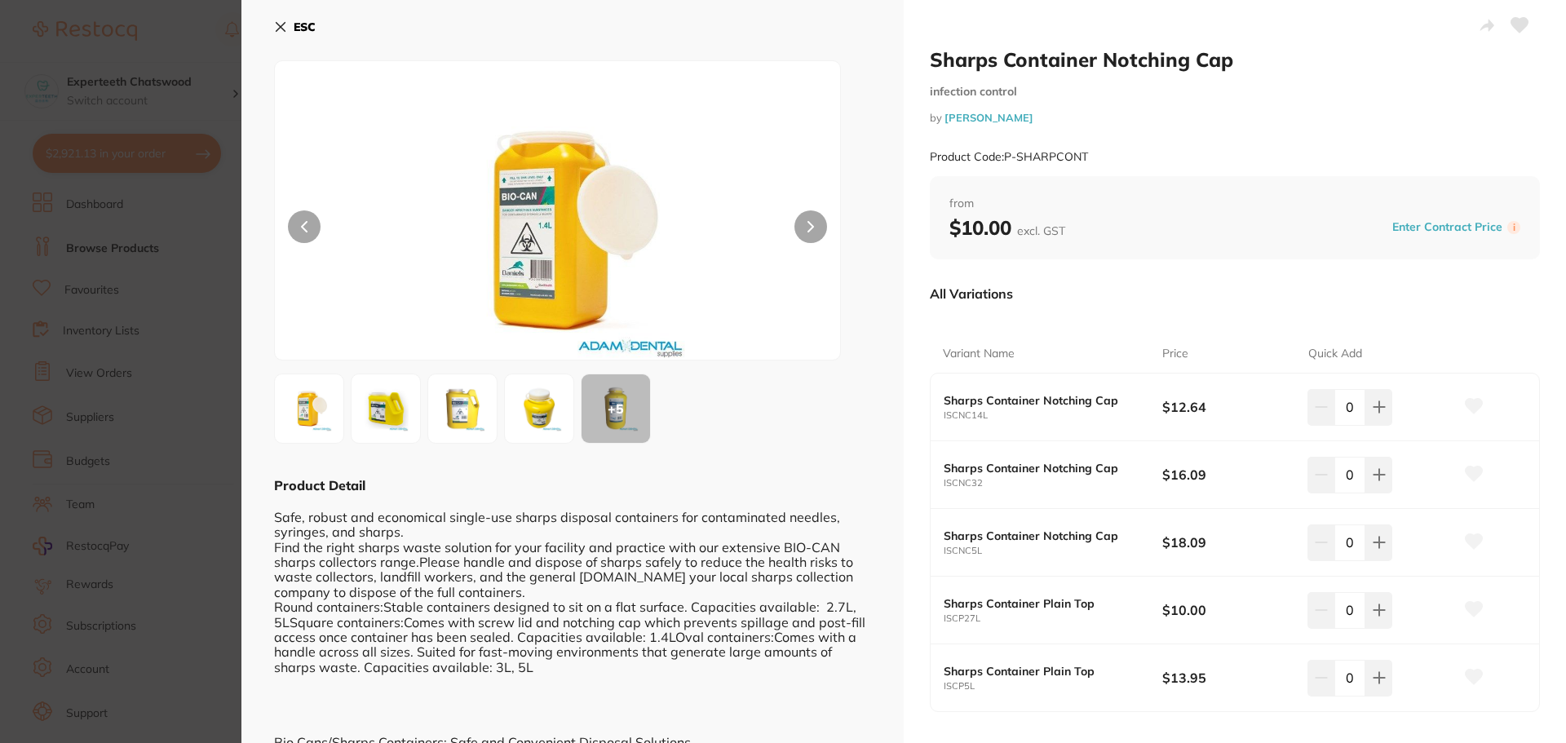
scroll to position [82, 0]
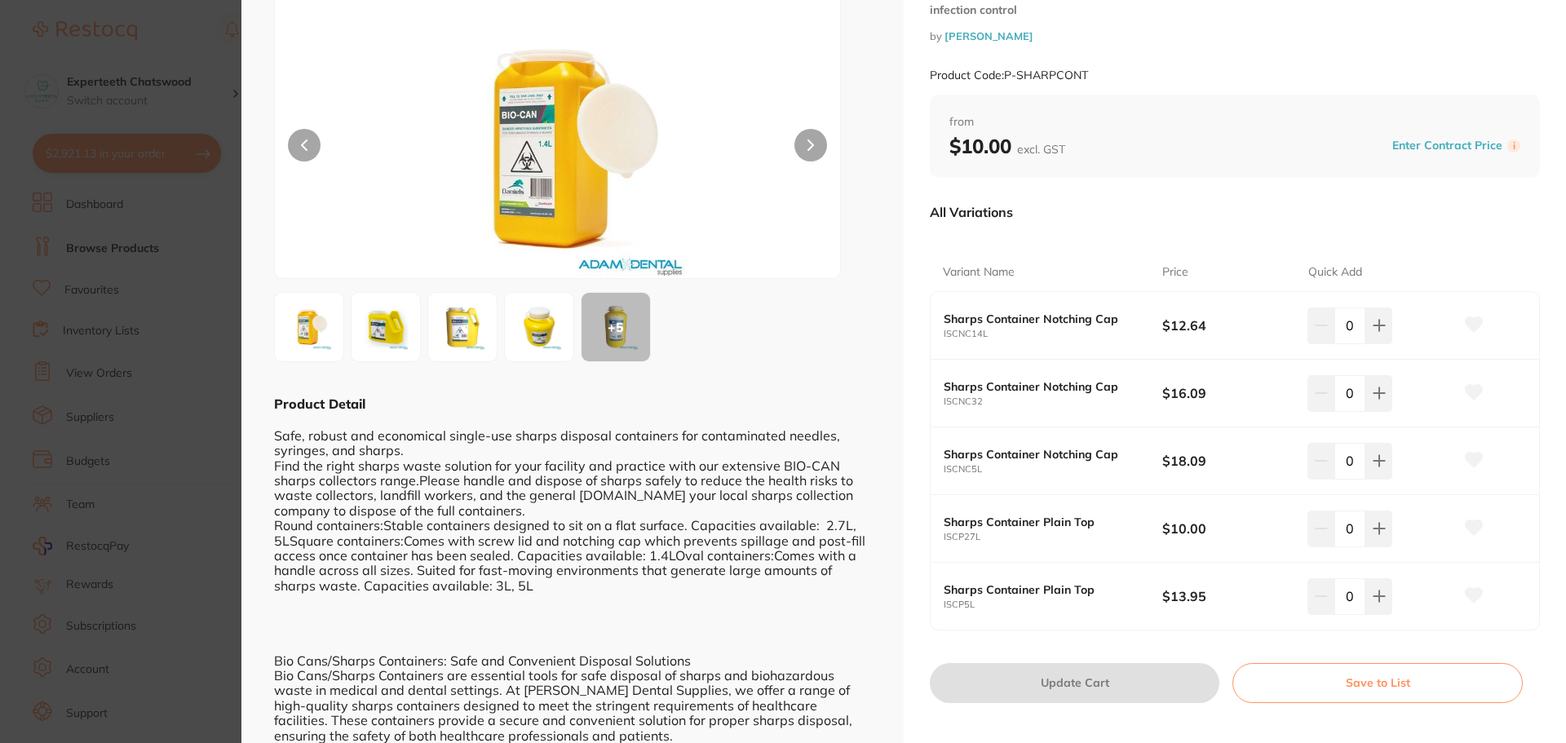
click at [179, 24] on section "Sharps Container Notching Cap infection control by Adam Dental Product Code: P-…" at bounding box center [783, 371] width 1566 height 743
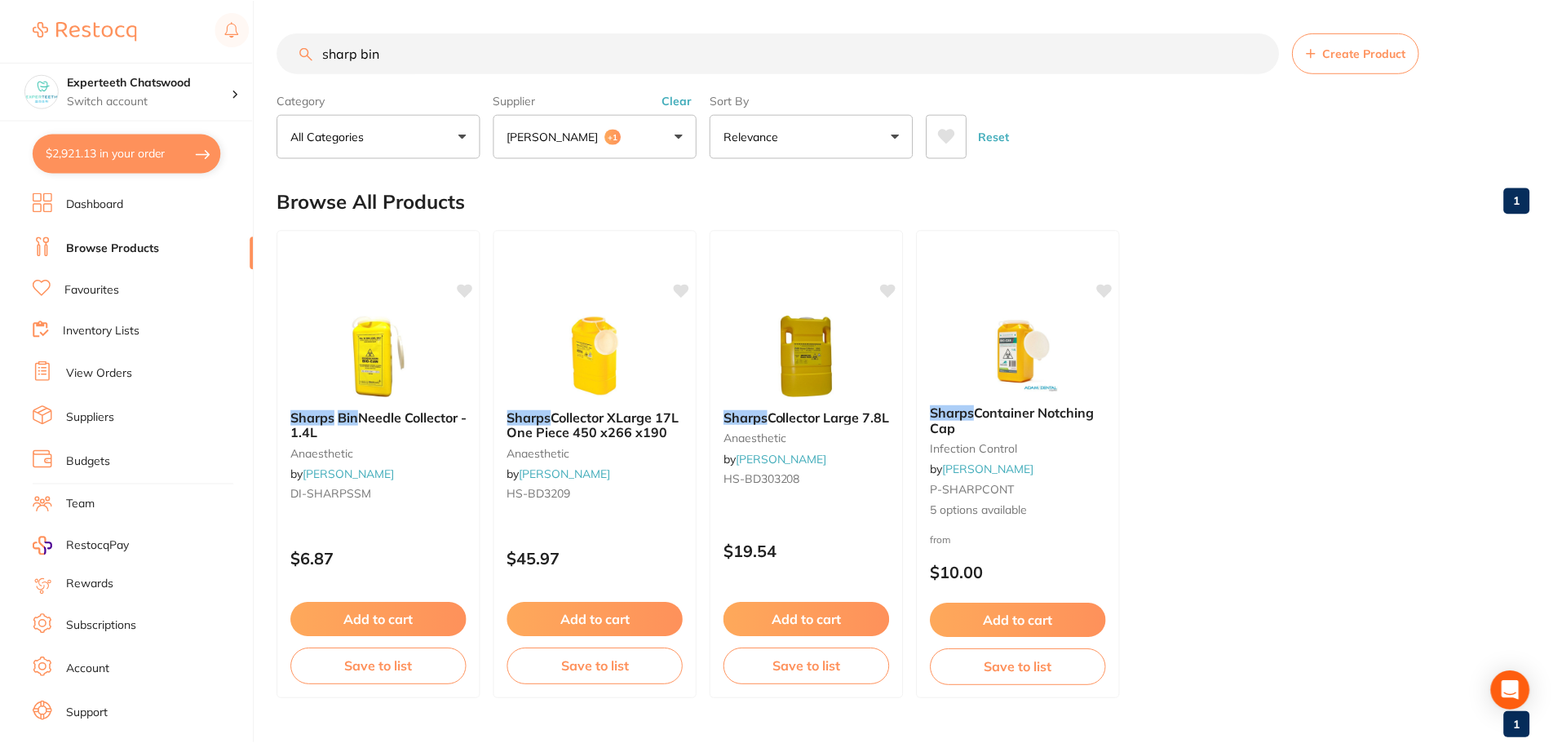
scroll to position [41, 0]
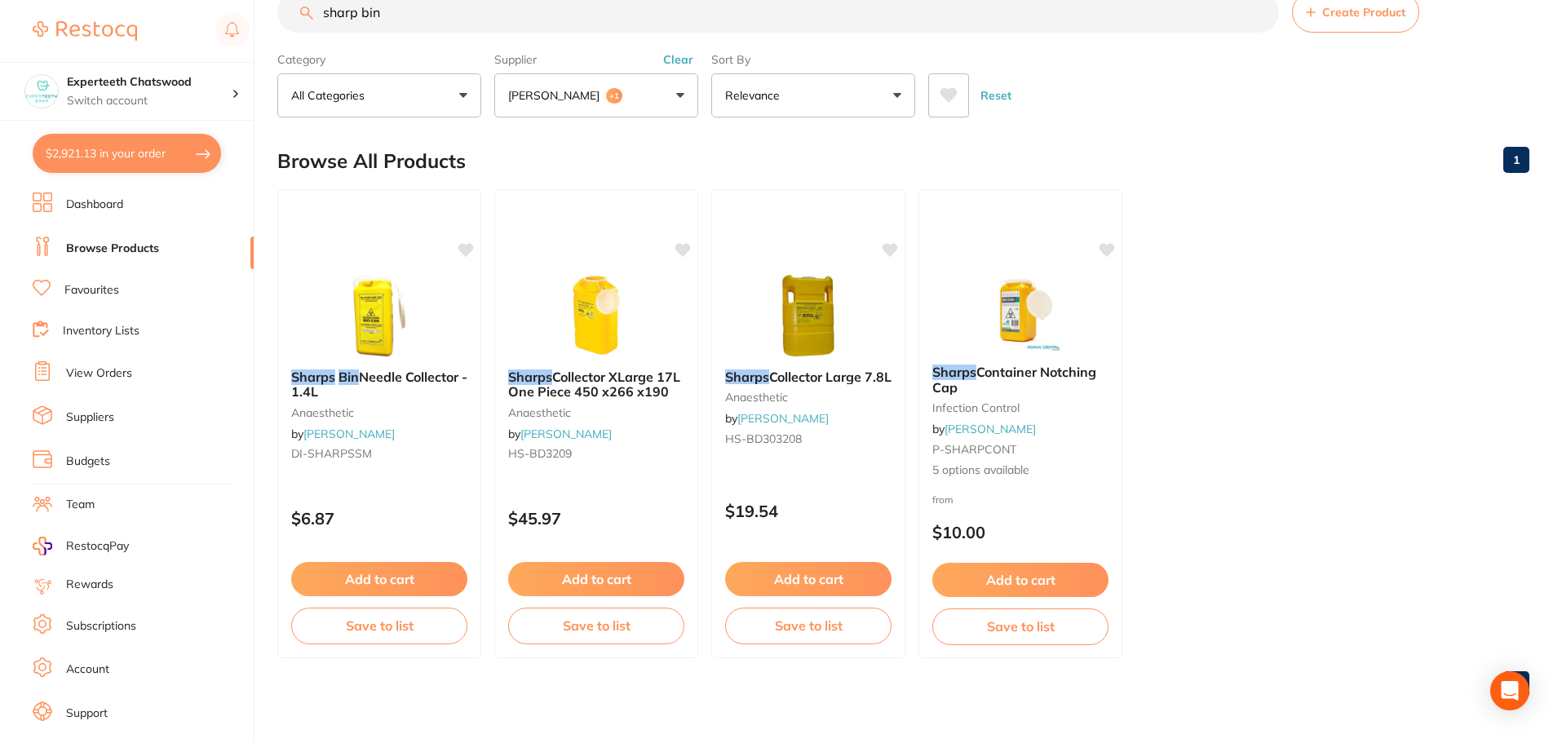
click at [668, 103] on button "Adam Dental +1" at bounding box center [596, 95] width 204 height 44
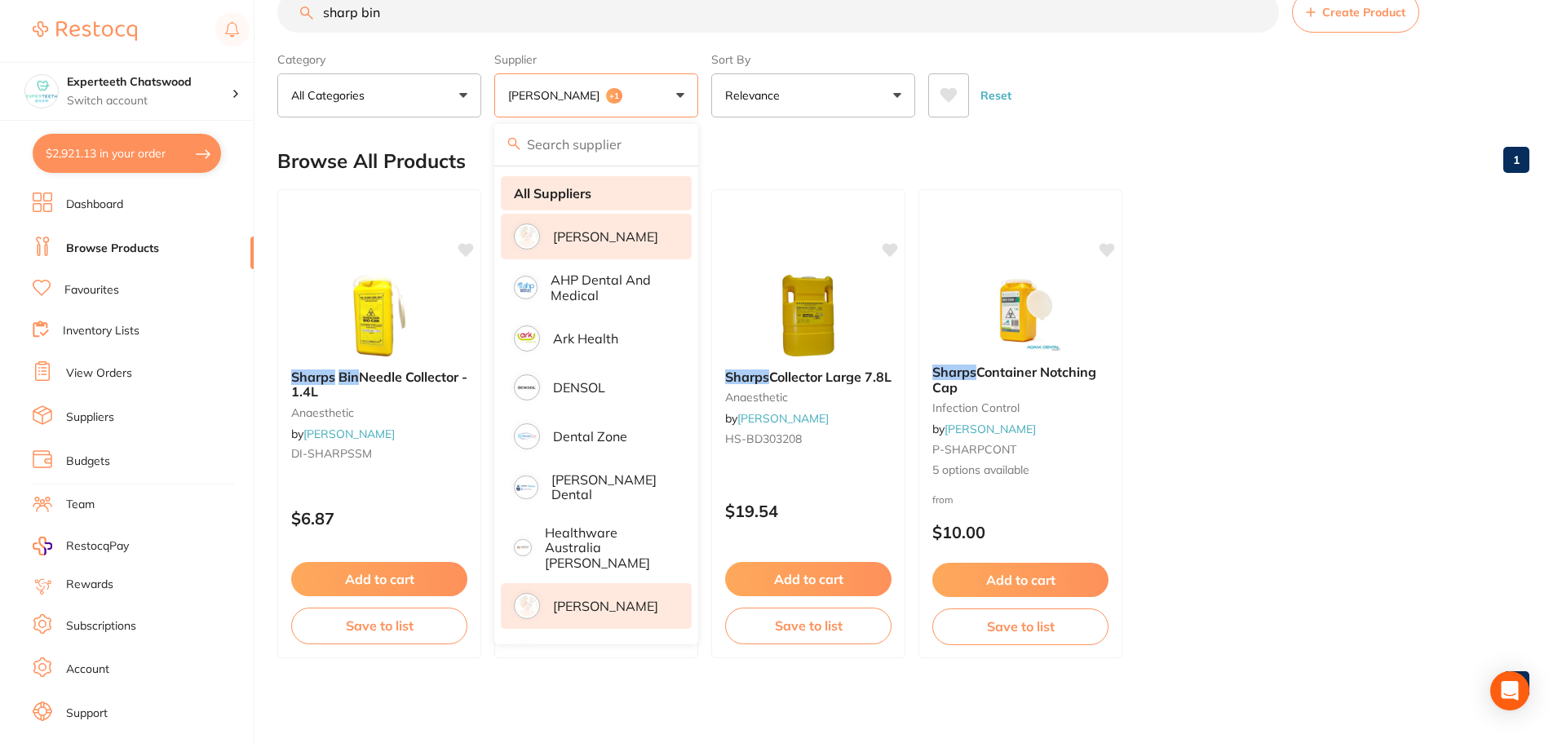
click at [548, 197] on strong "All Suppliers" at bounding box center [552, 193] width 77 height 15
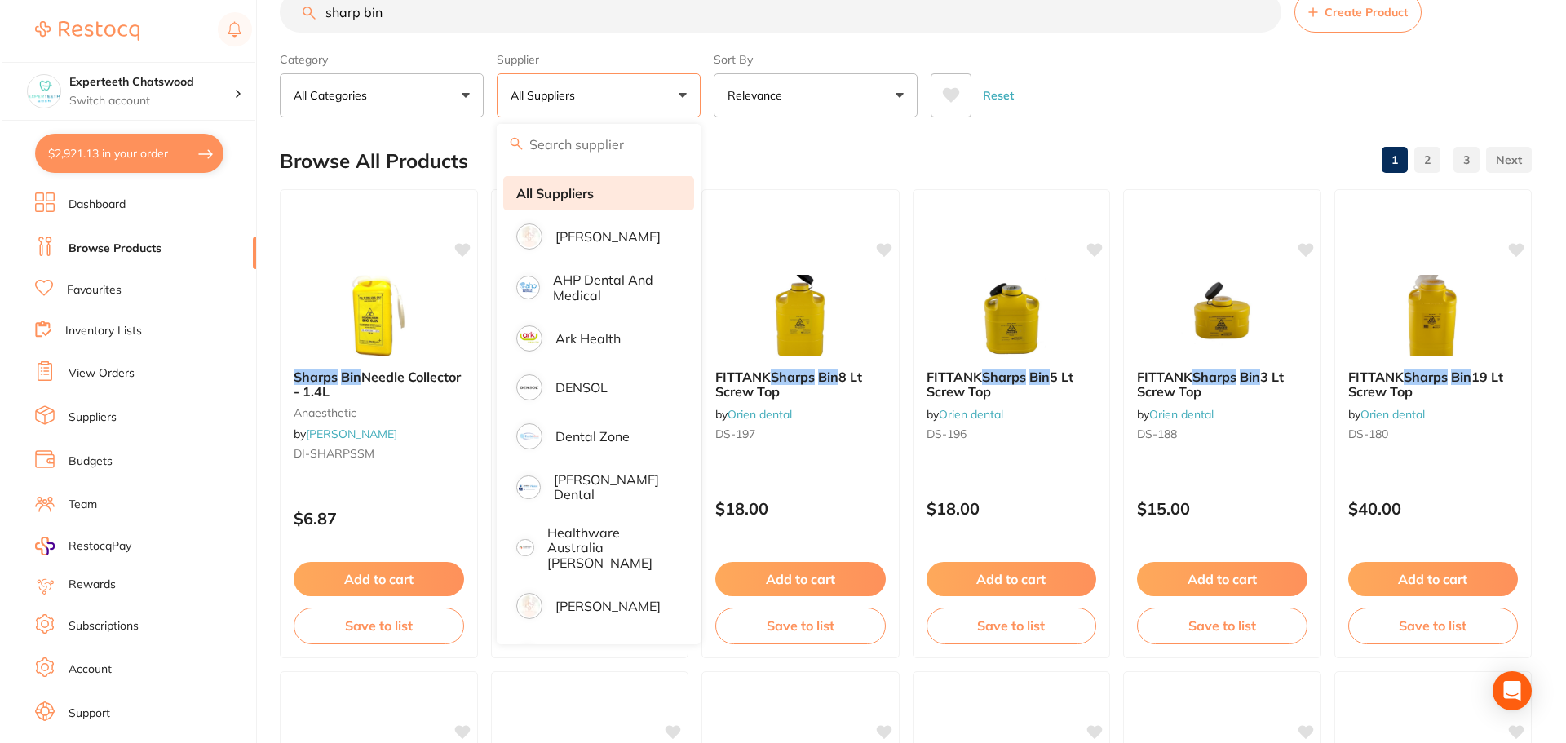
scroll to position [0, 0]
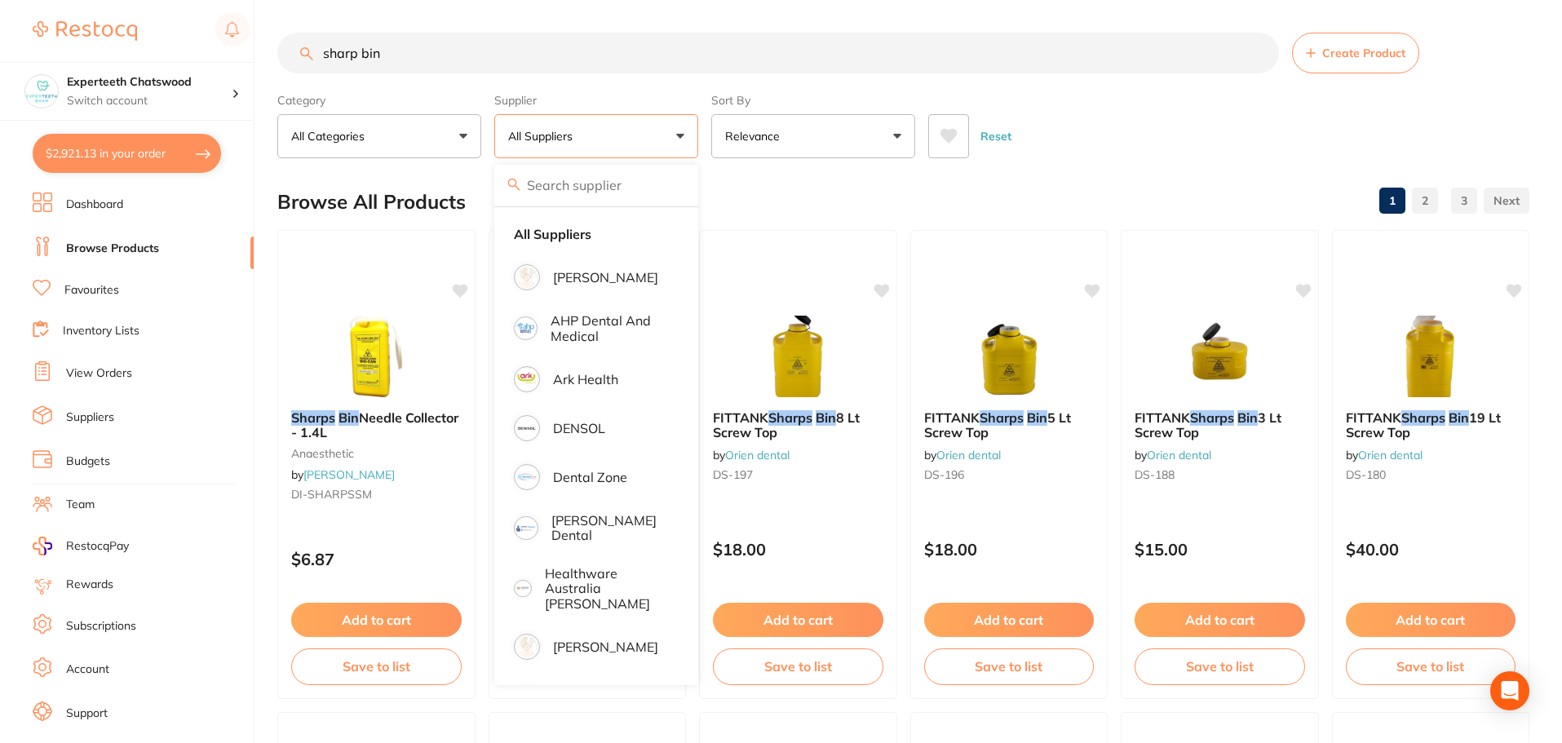
click at [1120, 93] on div "Category All Categories All Categories anaesthetic disposables Disposables endo…" at bounding box center [903, 122] width 1252 height 72
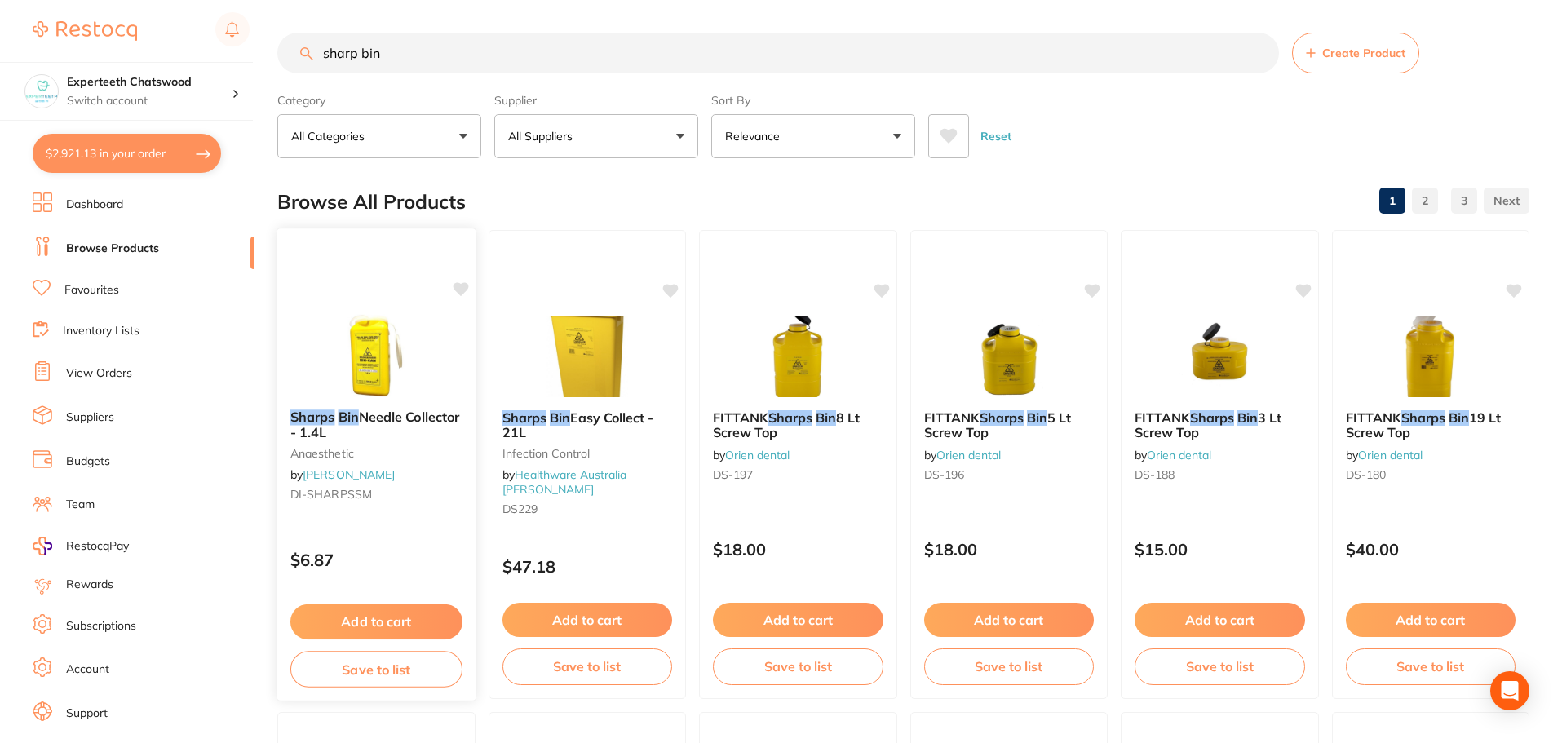
click at [372, 360] on img at bounding box center [376, 355] width 107 height 82
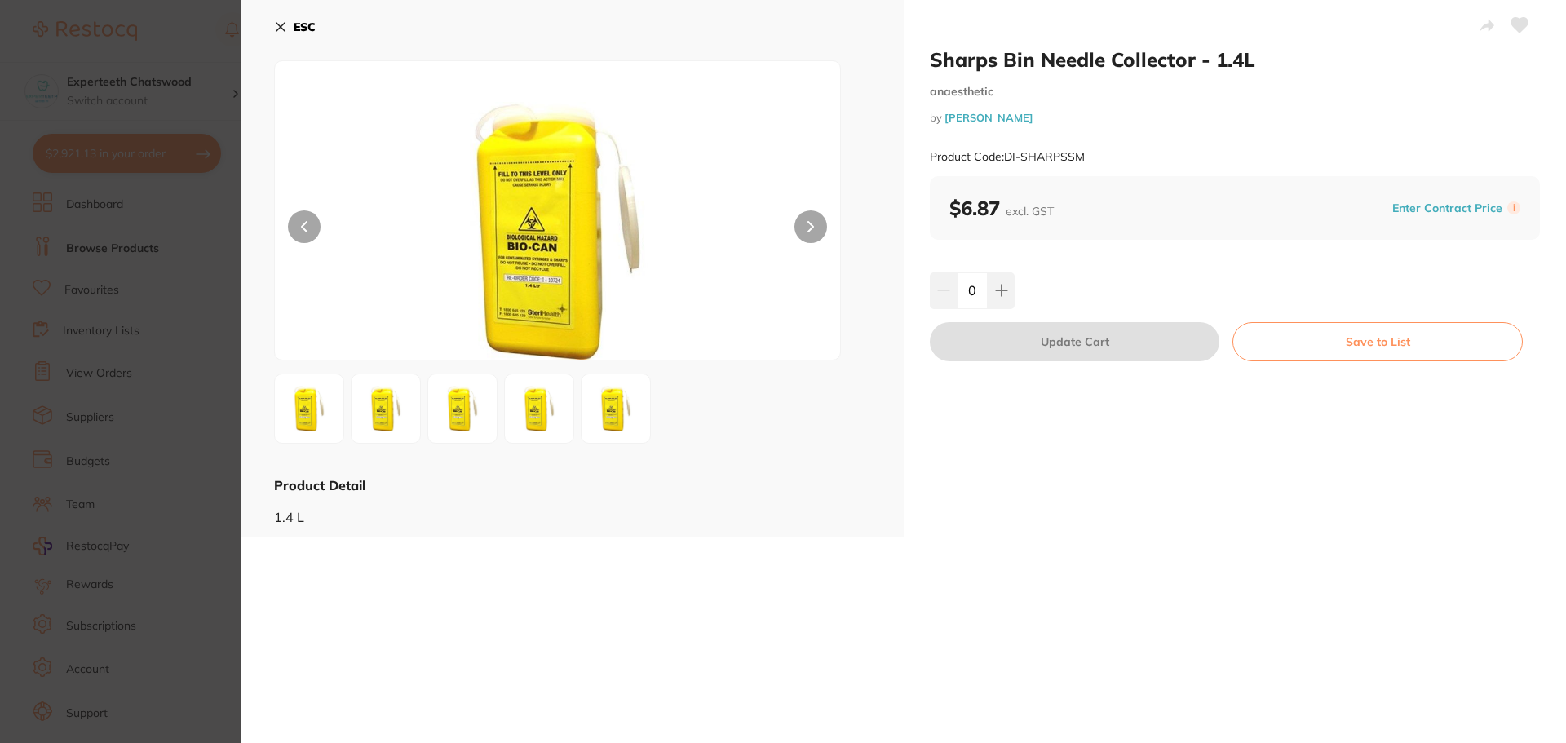
click at [292, 28] on button "ESC" at bounding box center [295, 27] width 42 height 28
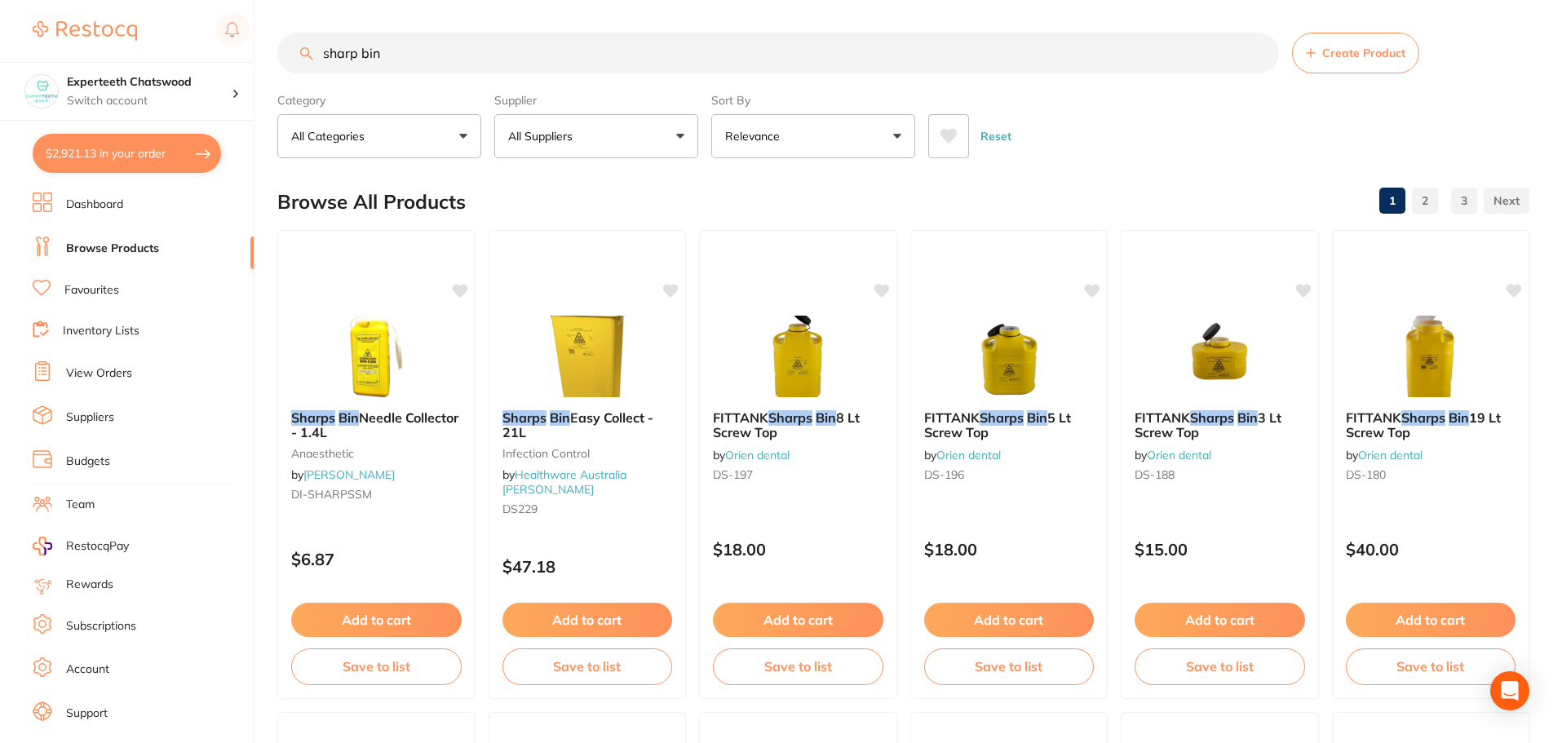
click at [625, 148] on button "All Suppliers" at bounding box center [596, 136] width 204 height 44
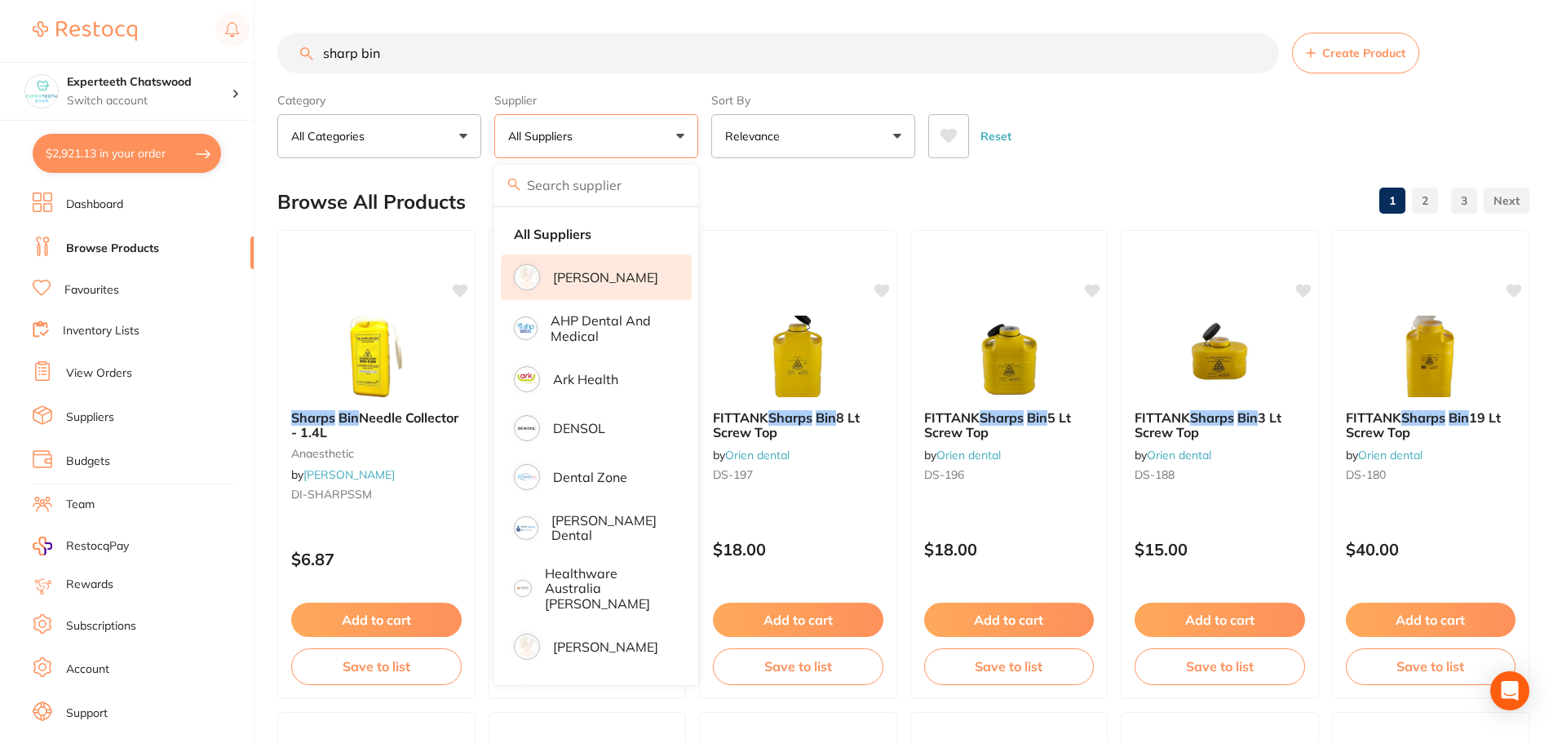
click at [585, 280] on p "[PERSON_NAME]" at bounding box center [605, 277] width 105 height 15
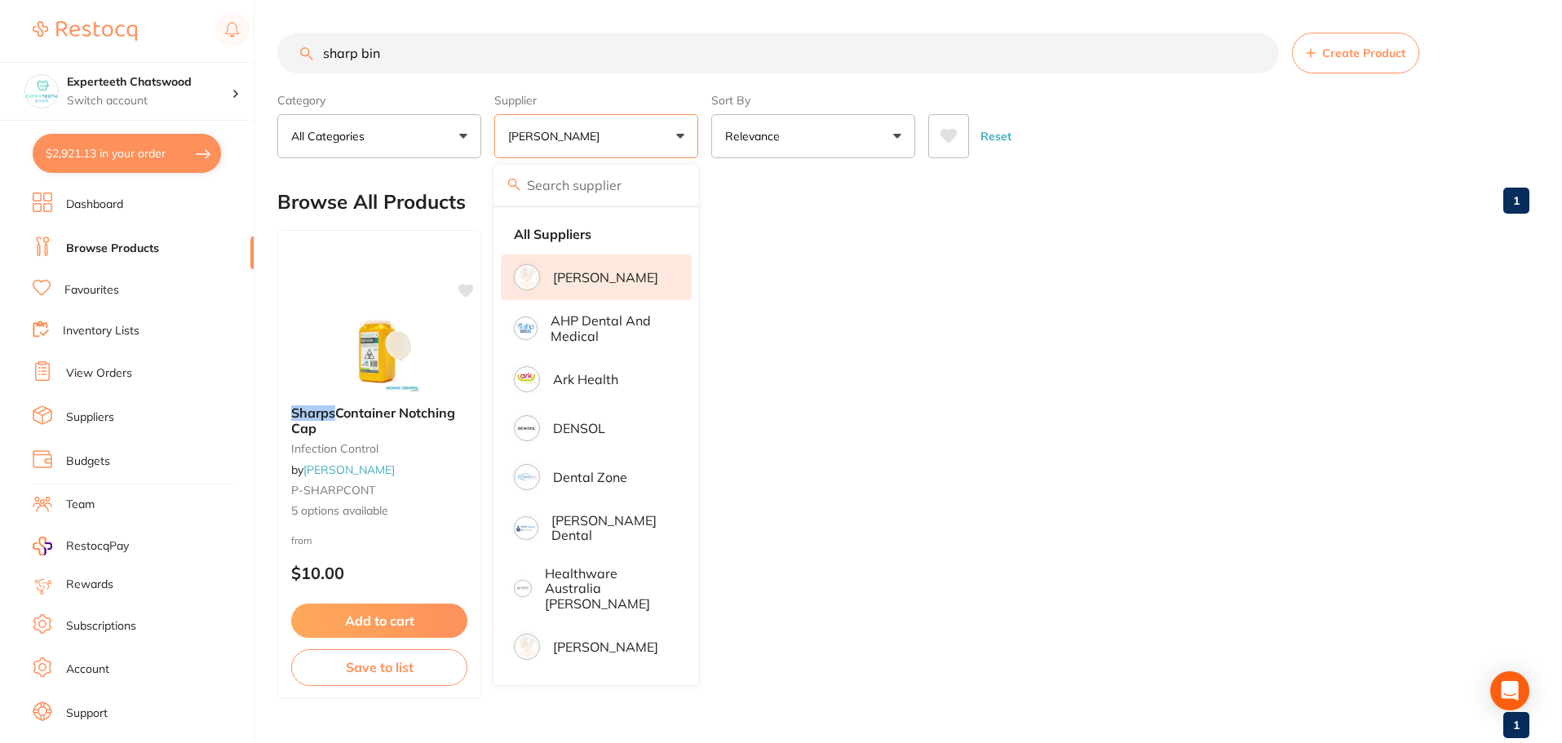
click at [1185, 437] on ul "Sharps Container Notching Cap infection control by [PERSON_NAME] P-SHARPCONT 5 …" at bounding box center [903, 464] width 1252 height 469
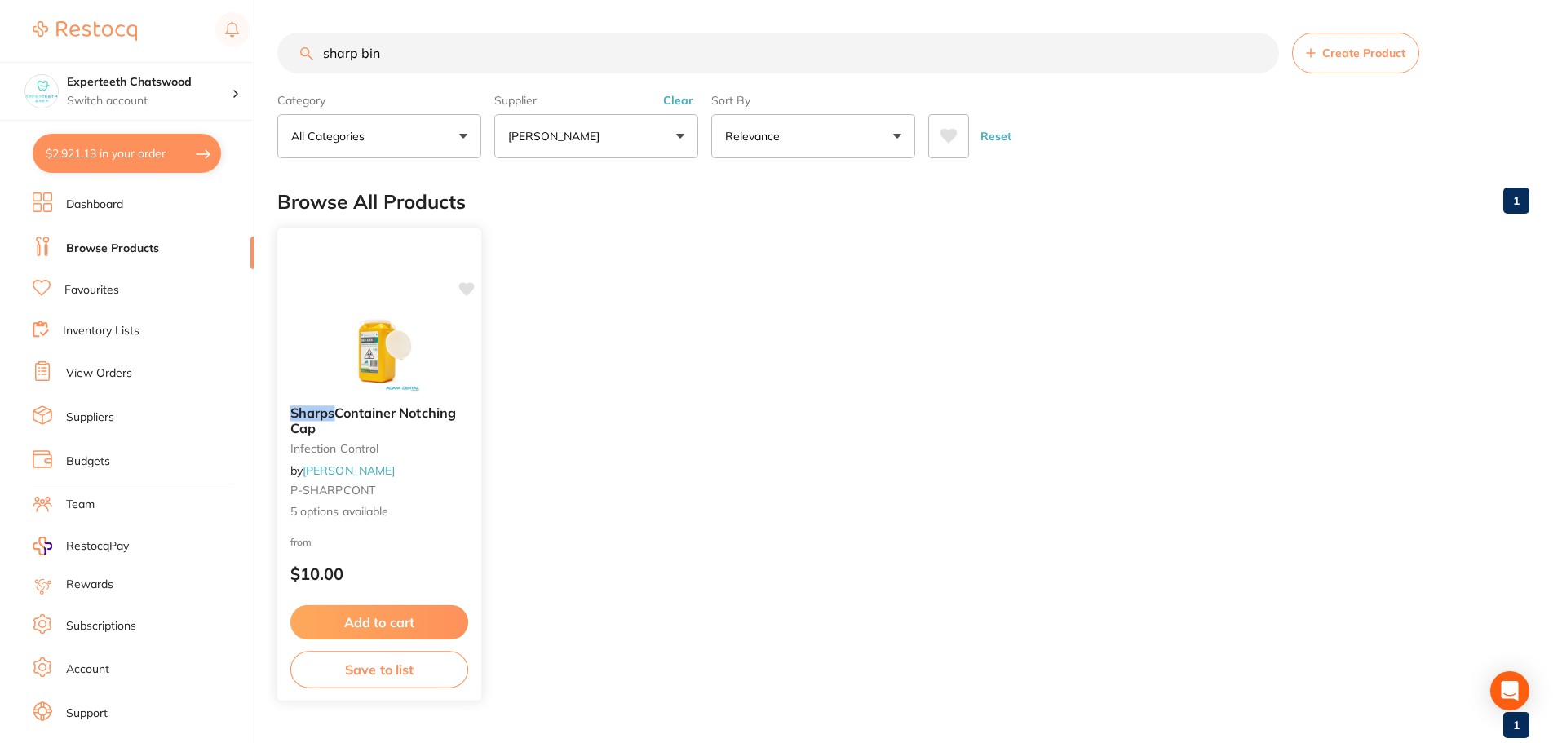
click at [391, 615] on button "Add to cart" at bounding box center [379, 622] width 178 height 35
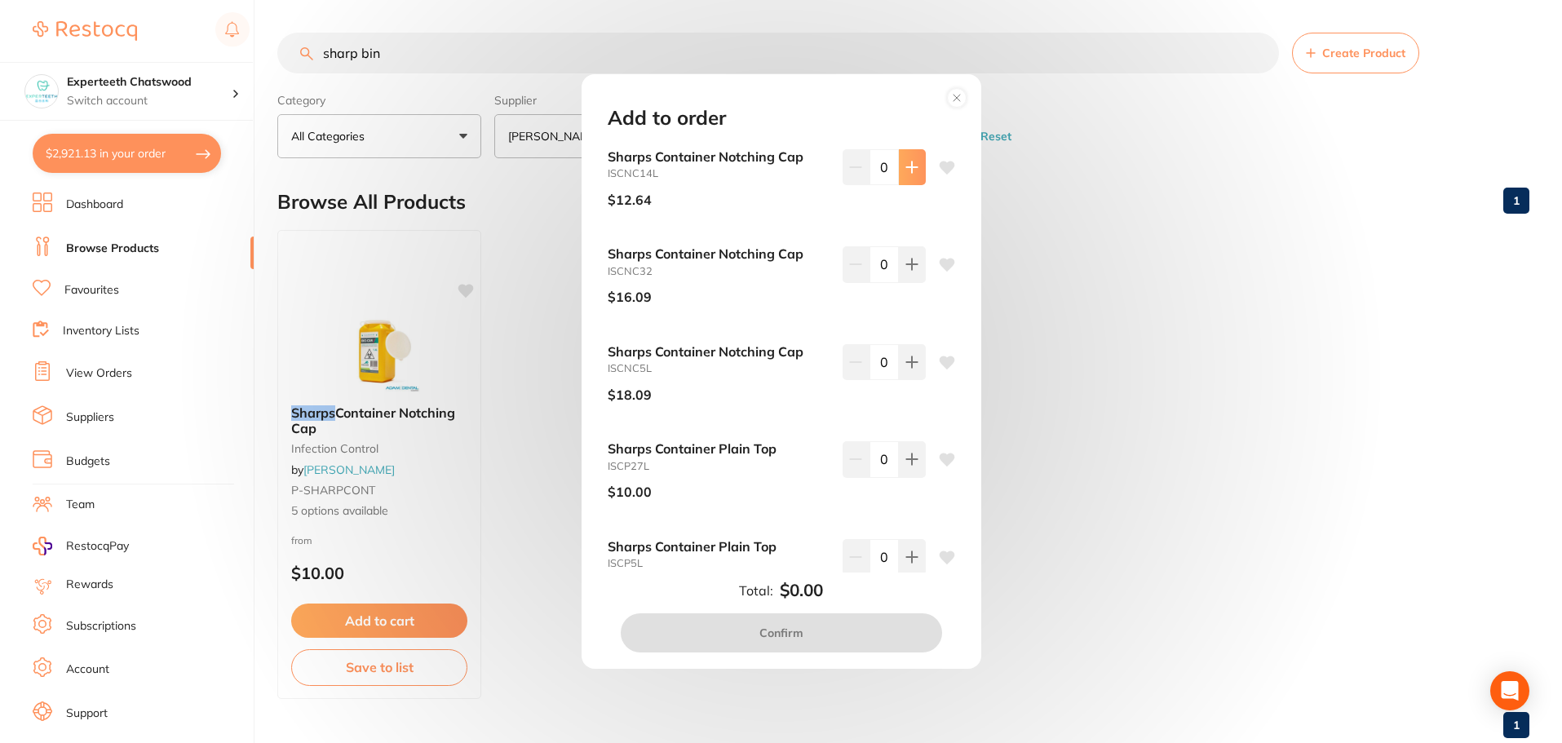
click at [910, 177] on button at bounding box center [912, 167] width 27 height 36
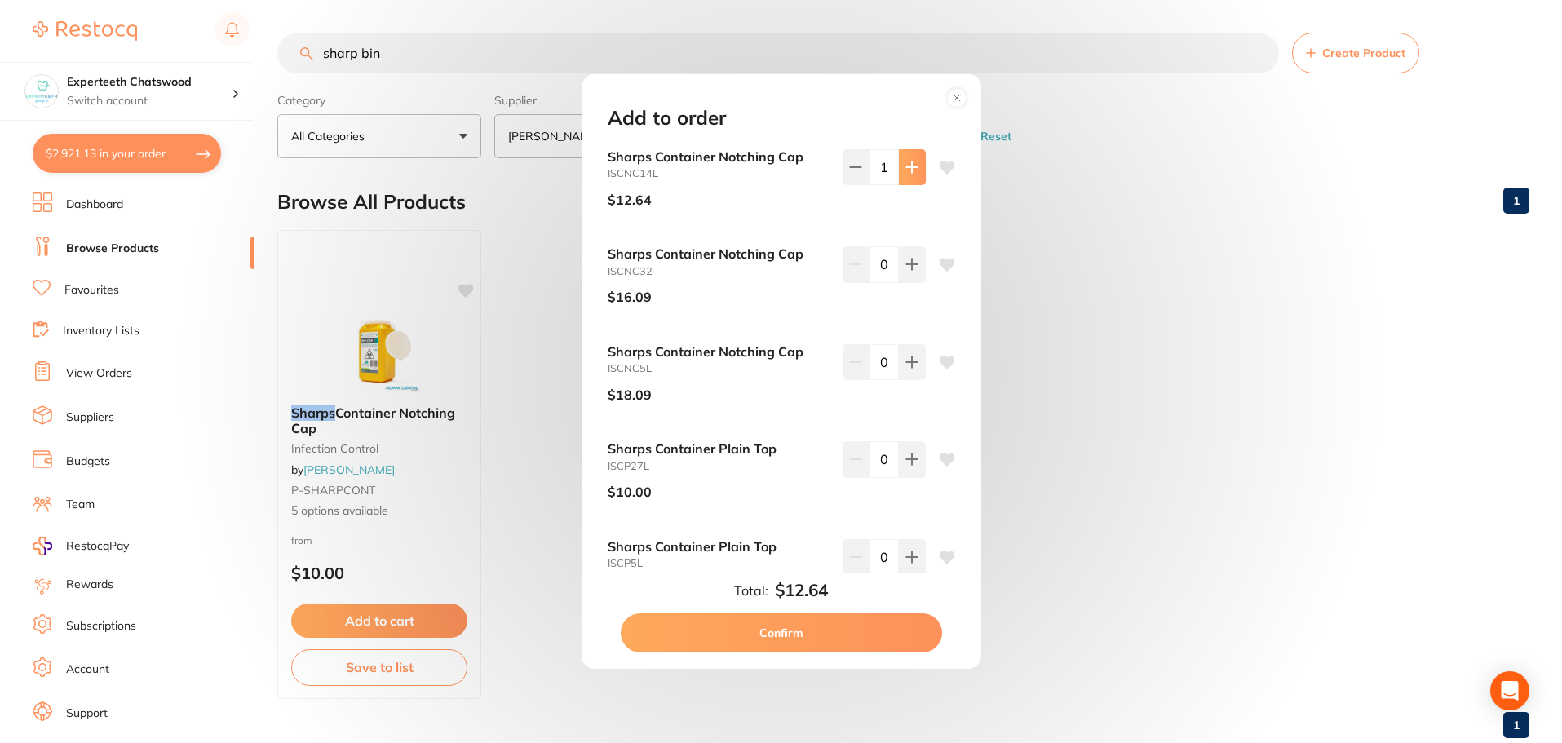
click at [909, 173] on icon at bounding box center [911, 167] width 13 height 13
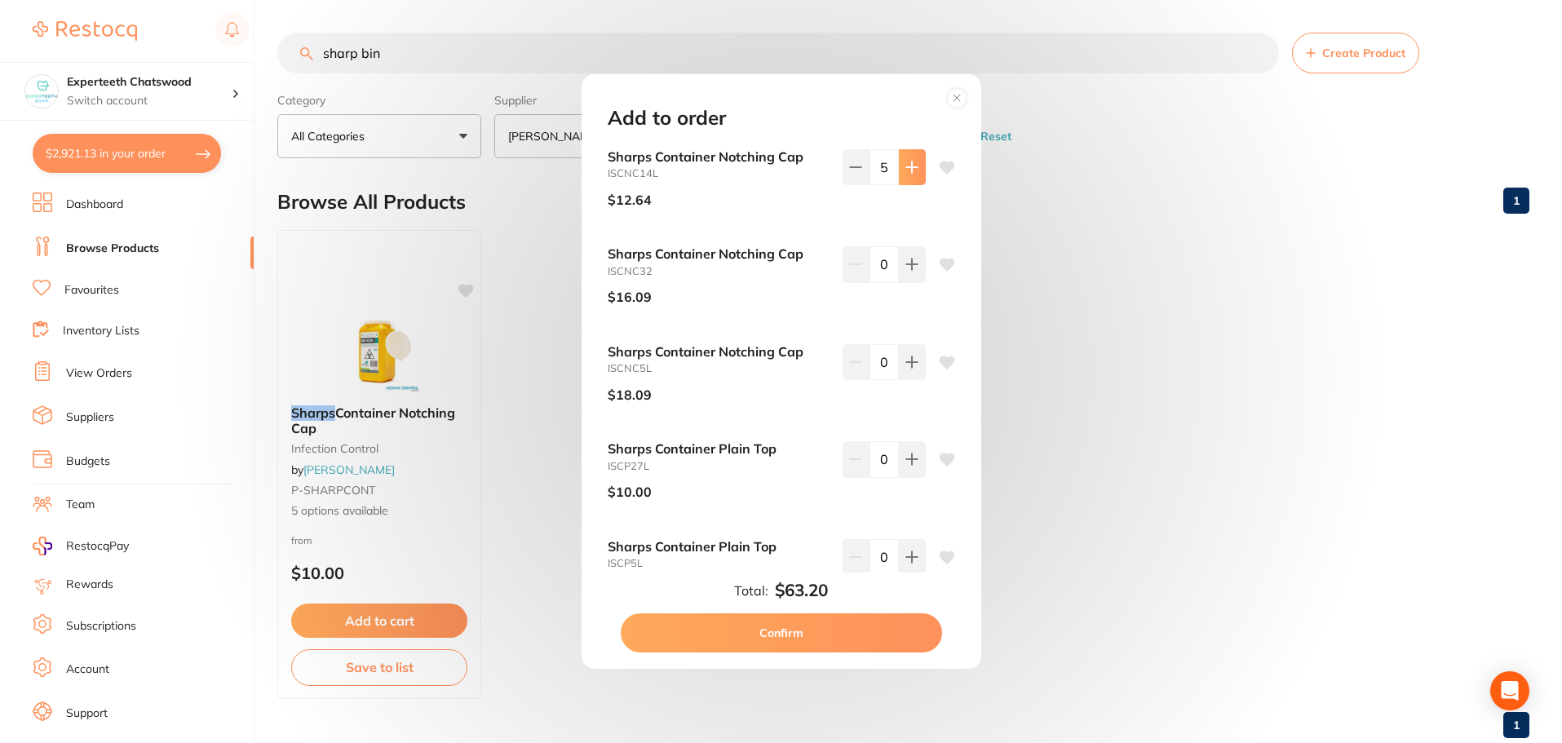
type input "6"
click at [789, 635] on button "Confirm" at bounding box center [781, 632] width 321 height 39
checkbox input "false"
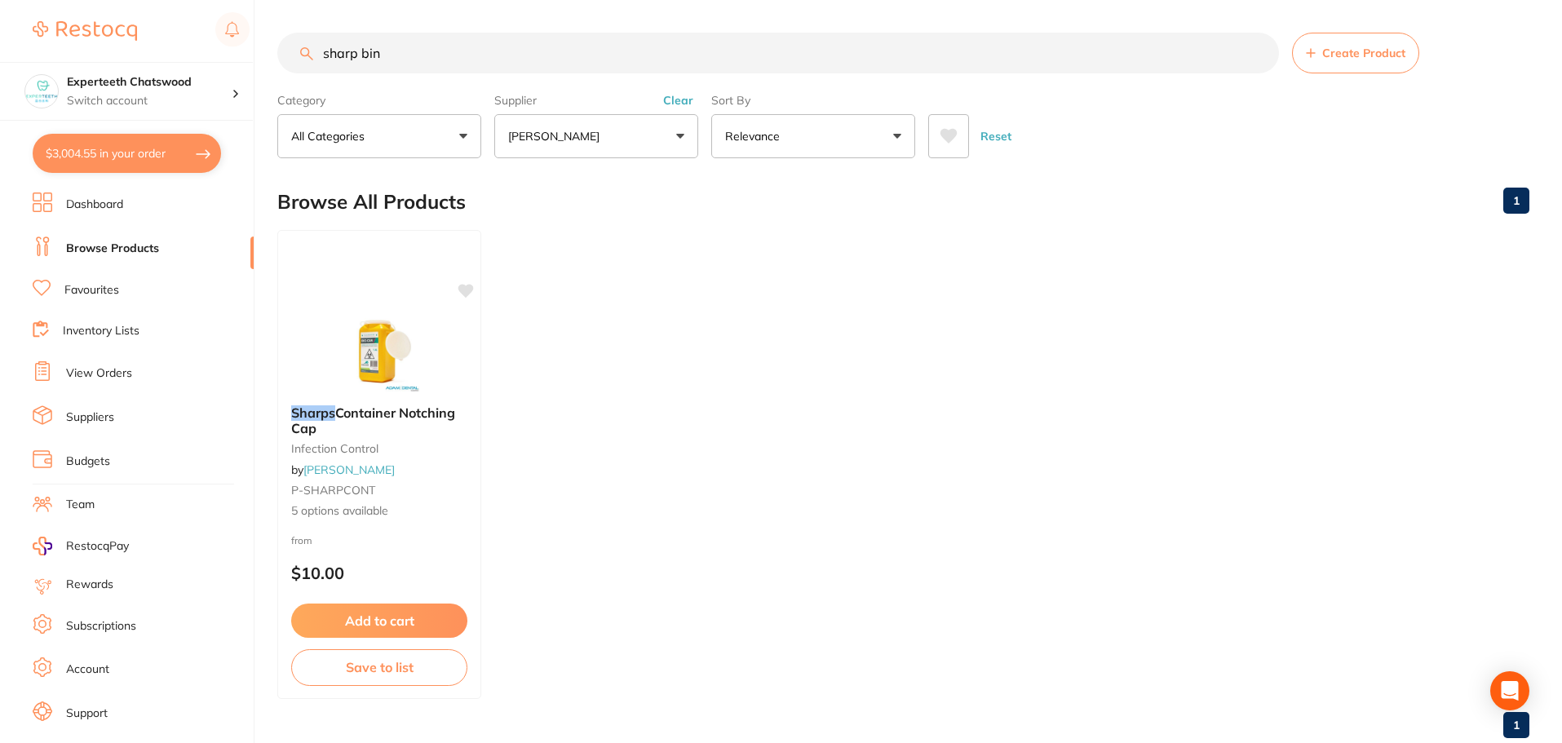
drag, startPoint x: 408, startPoint y: 45, endPoint x: 253, endPoint y: 36, distance: 155.2
click at [288, 43] on input "sharp bin" at bounding box center [777, 53] width 1001 height 41
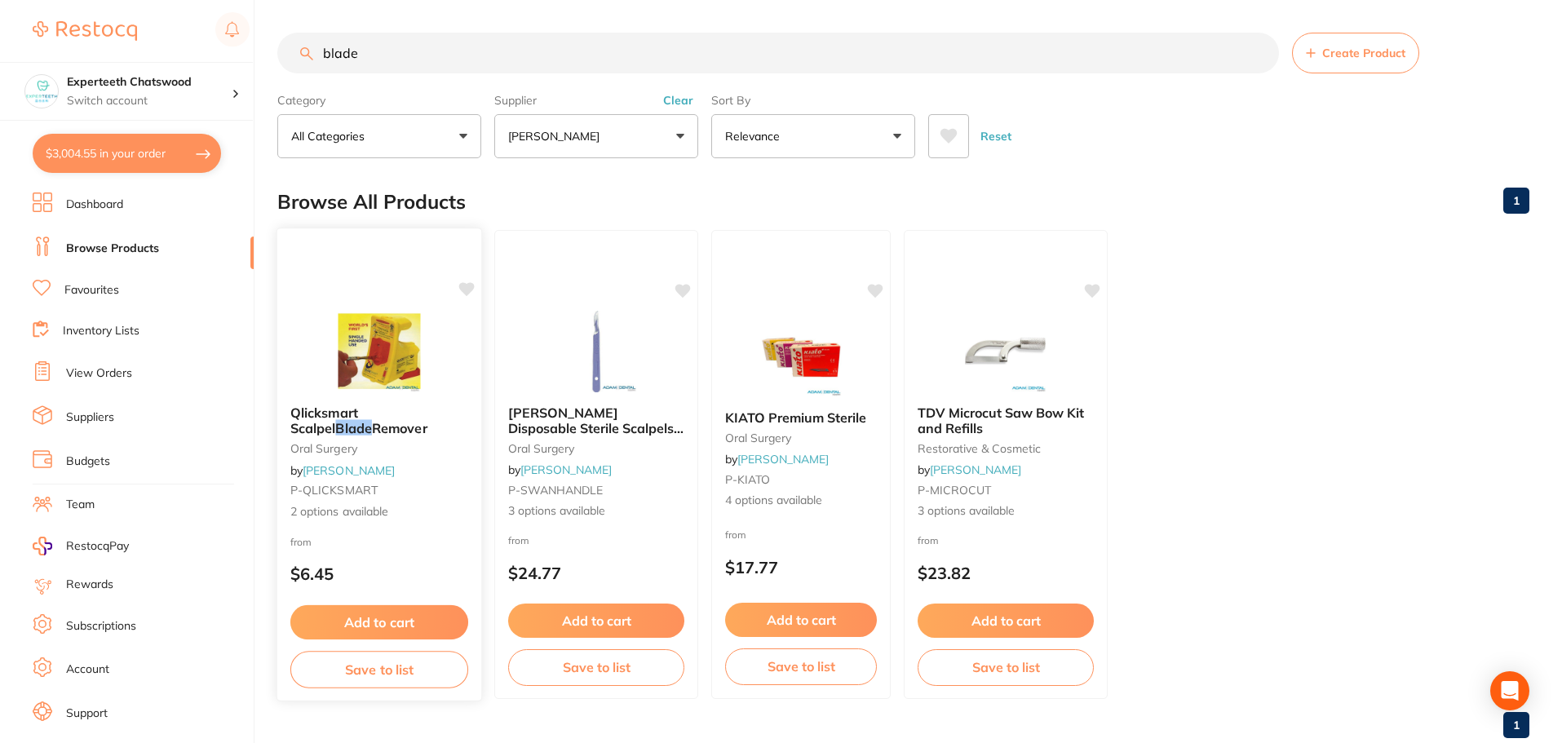
type input "blade"
click at [420, 633] on button "Add to cart" at bounding box center [379, 622] width 178 height 35
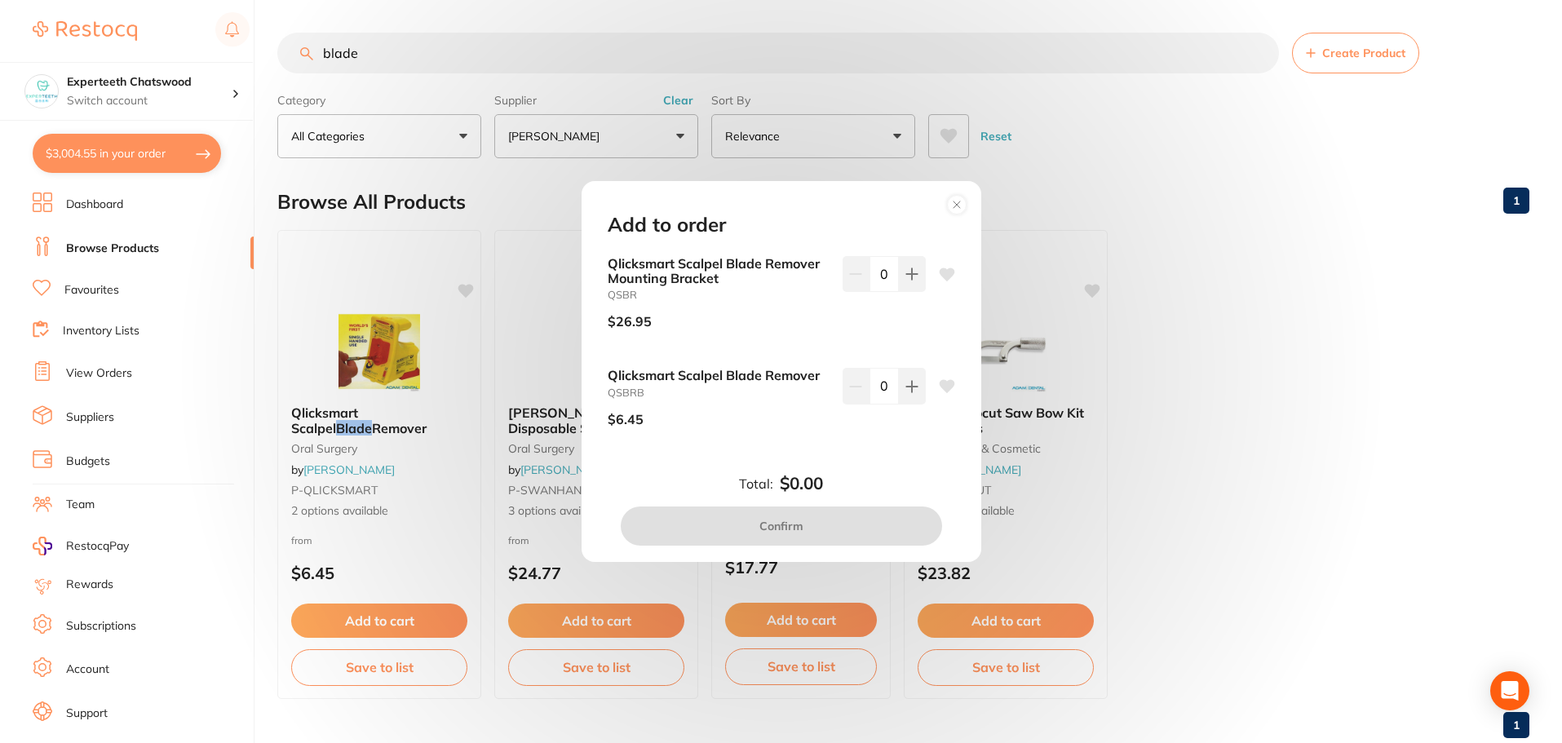
click at [1248, 347] on div "Add to order Qlicksmart Scalpel Blade Remover Mounting Bracket QSBR $26.95 0 Ql…" at bounding box center [781, 371] width 1562 height 743
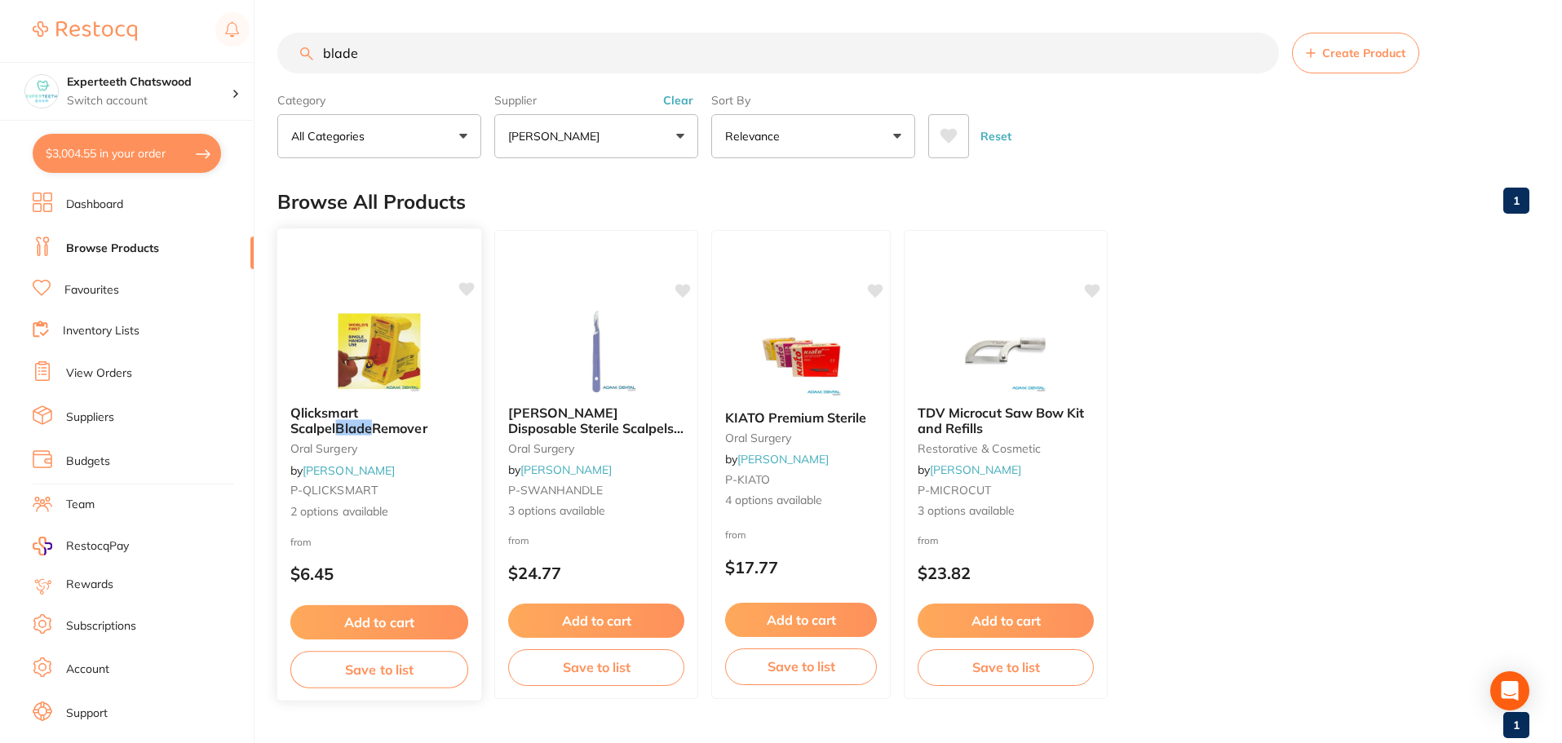
click at [381, 345] on img at bounding box center [378, 351] width 107 height 82
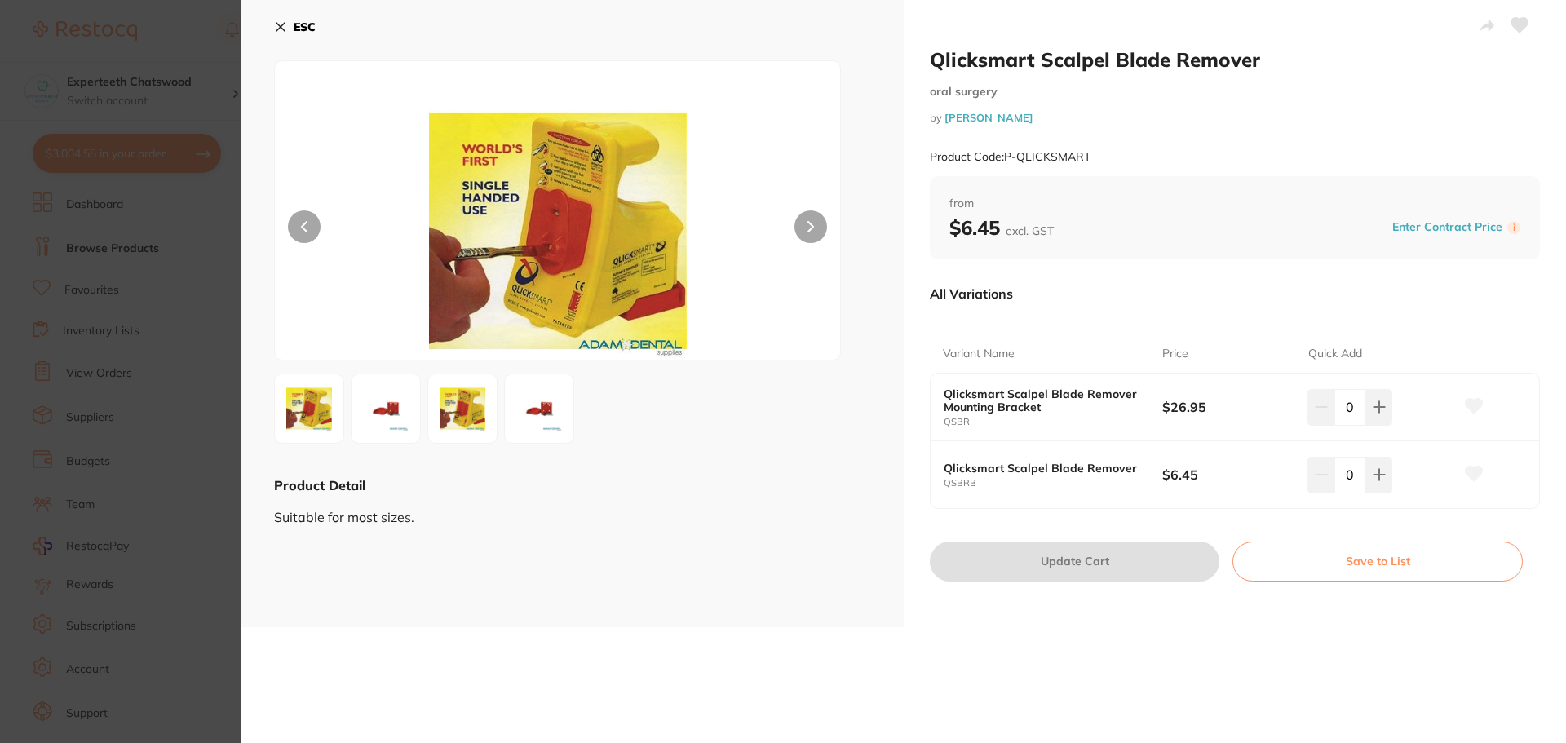
click at [385, 399] on img at bounding box center [385, 408] width 59 height 59
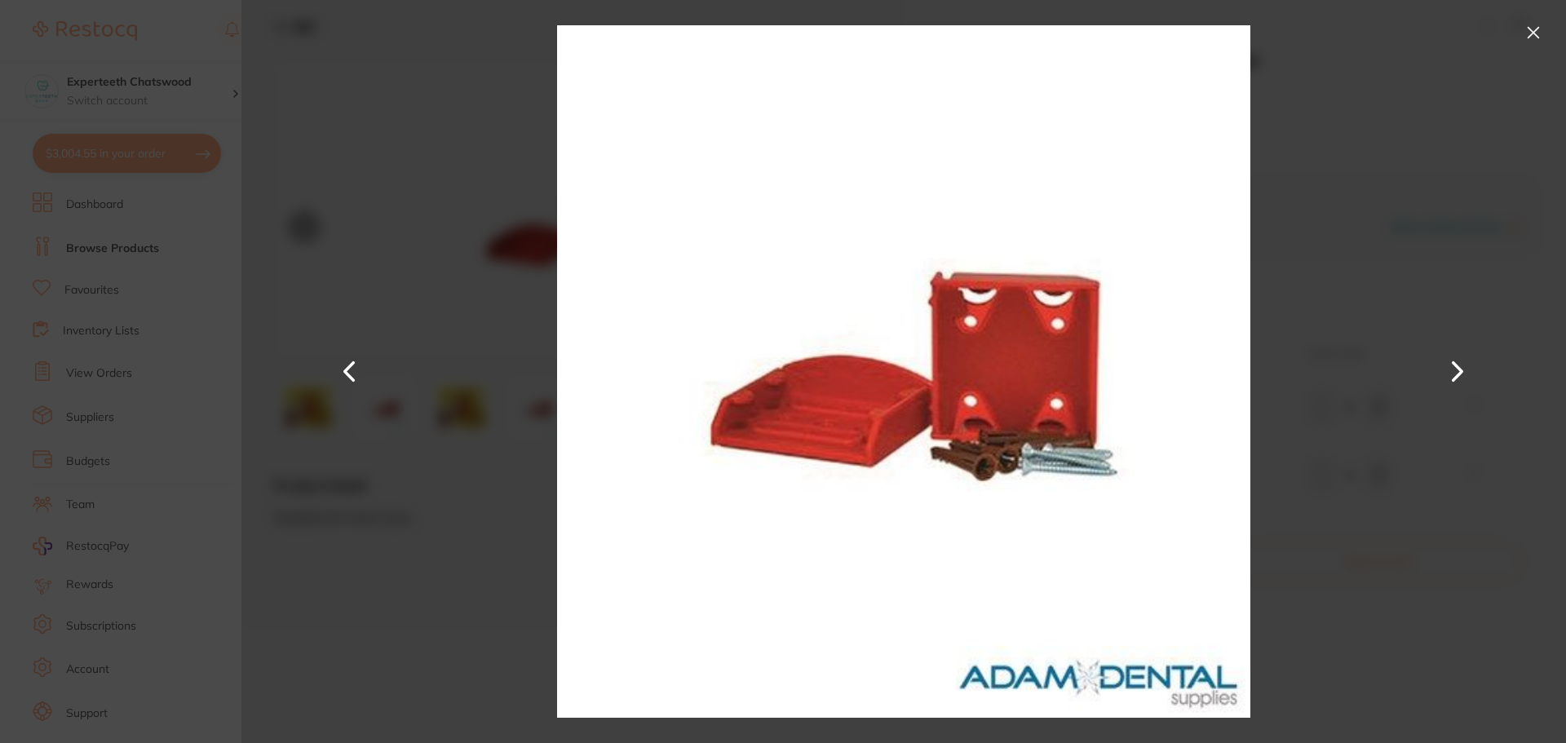
click at [1318, 295] on div at bounding box center [903, 371] width 1324 height 743
click at [1531, 31] on button at bounding box center [1533, 33] width 26 height 26
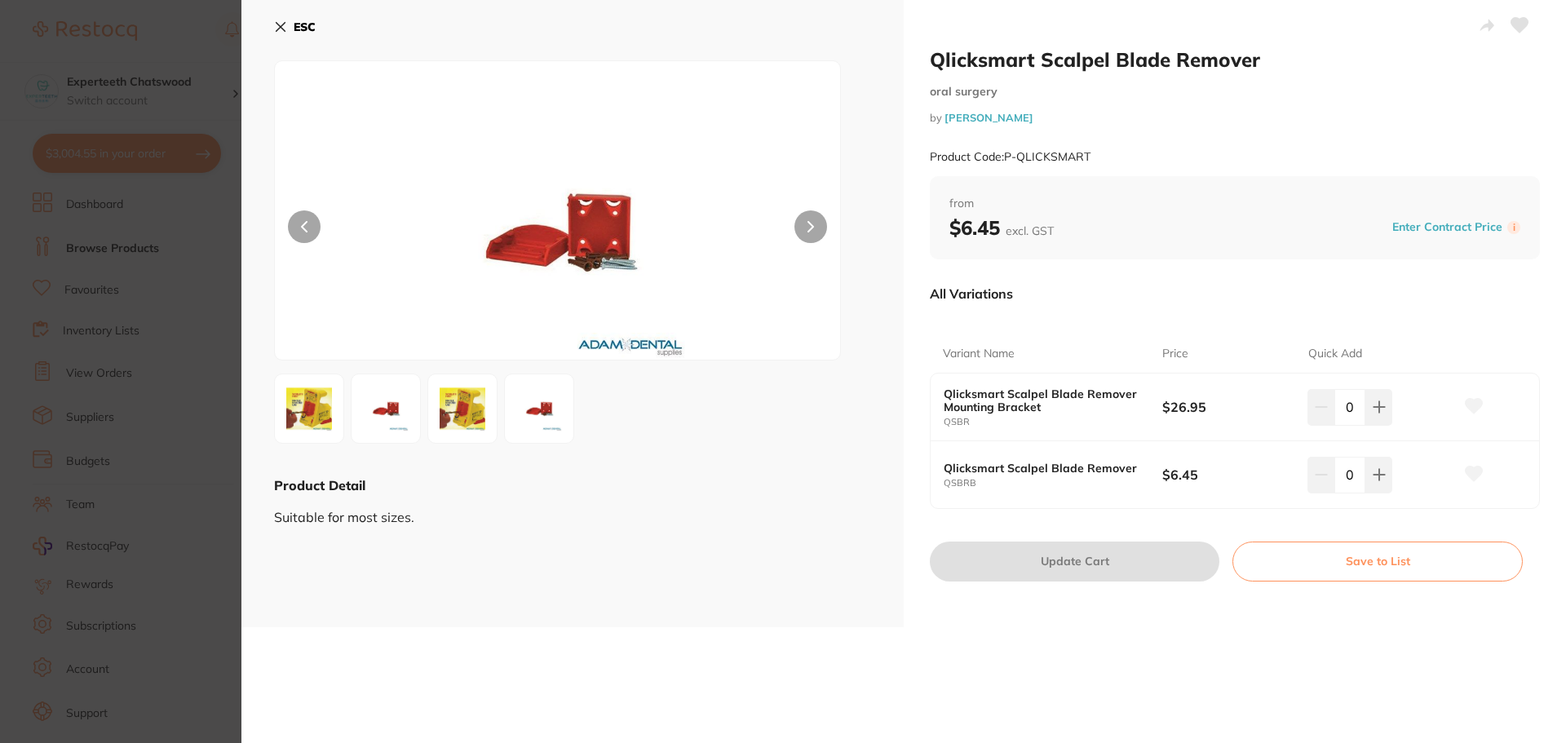
click at [478, 412] on img at bounding box center [462, 408] width 59 height 59
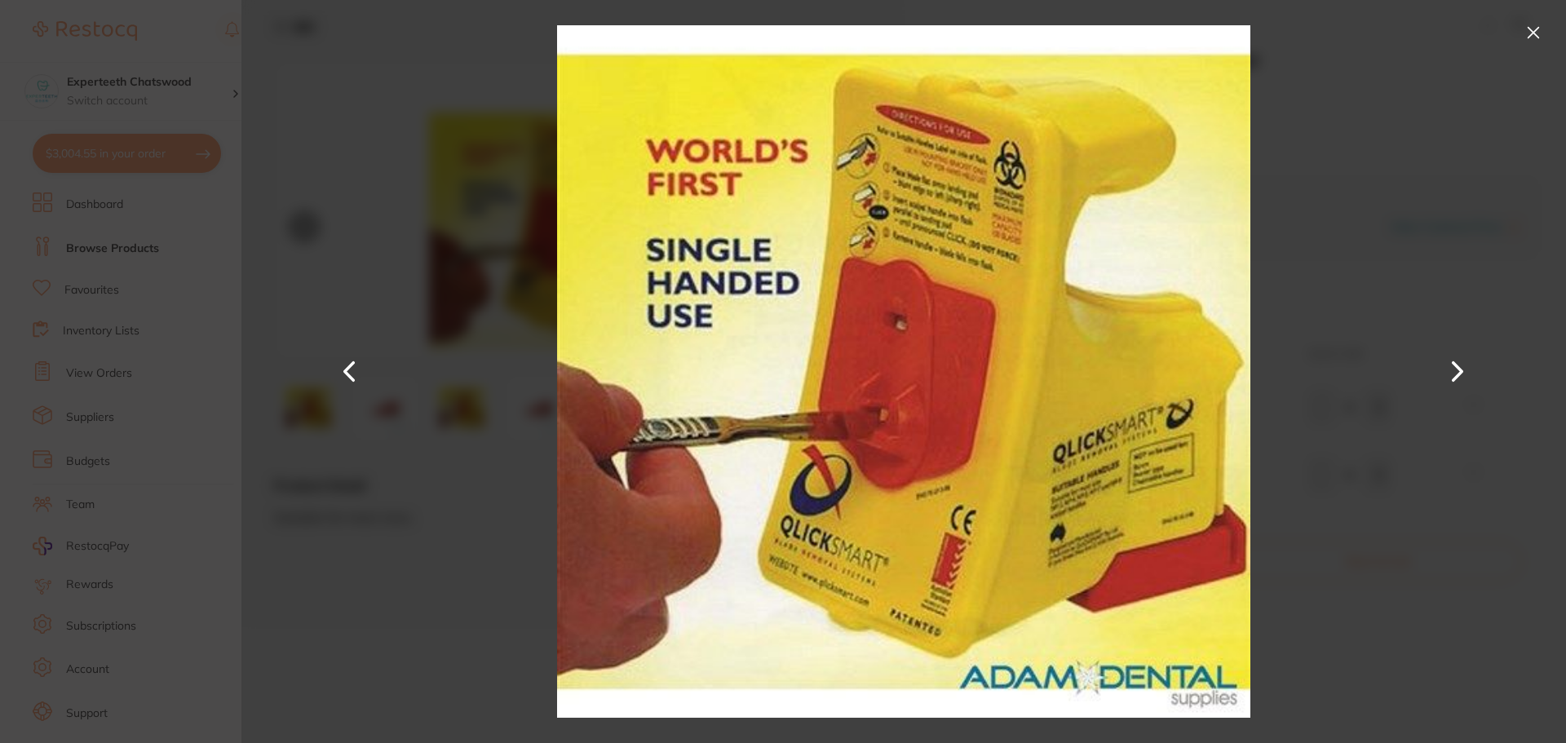
click at [1533, 24] on button at bounding box center [1533, 33] width 26 height 26
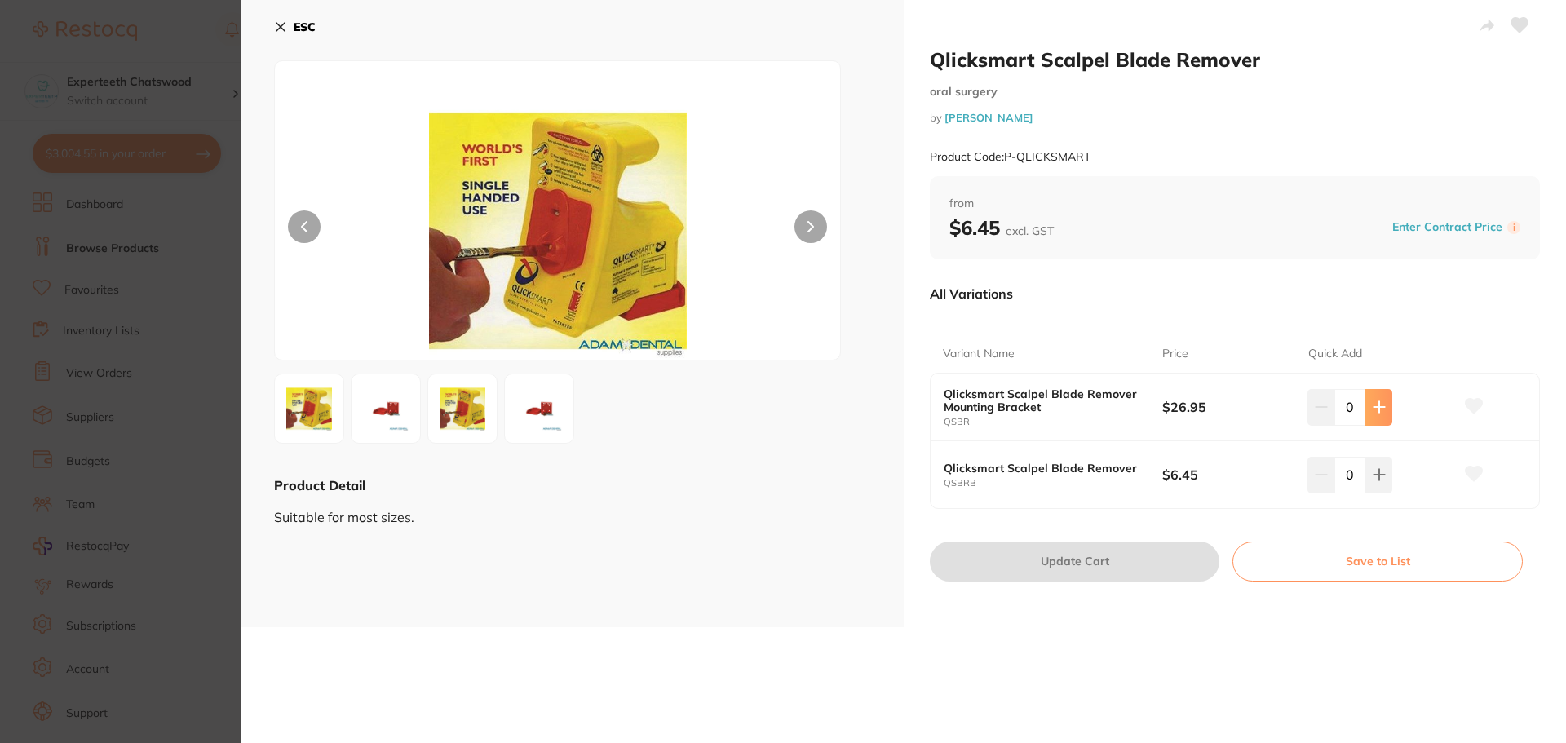
click at [1382, 405] on button at bounding box center [1378, 407] width 27 height 36
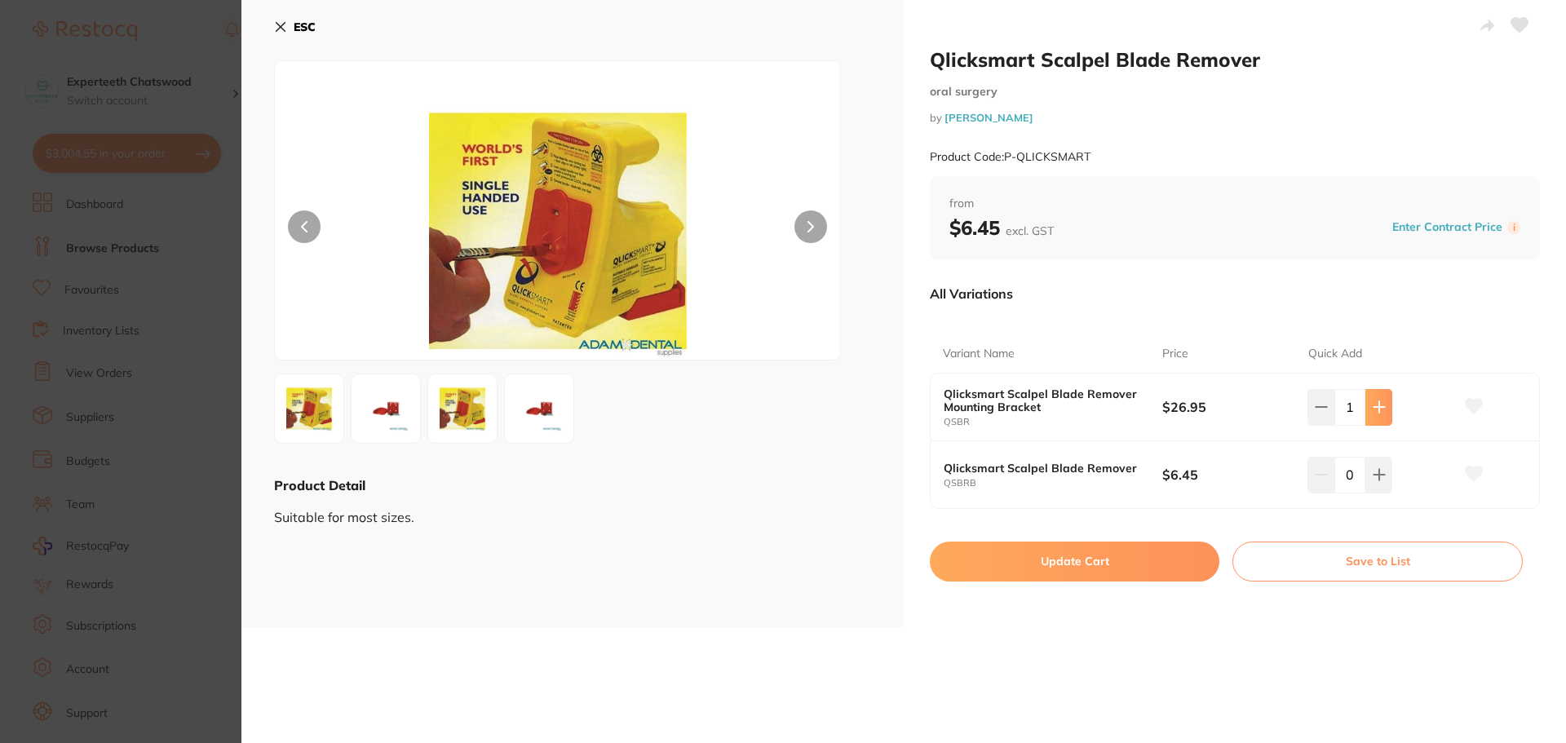
click at [1378, 410] on icon at bounding box center [1378, 406] width 13 height 13
type input "4"
click at [1071, 567] on button "Update Cart" at bounding box center [1074, 560] width 289 height 39
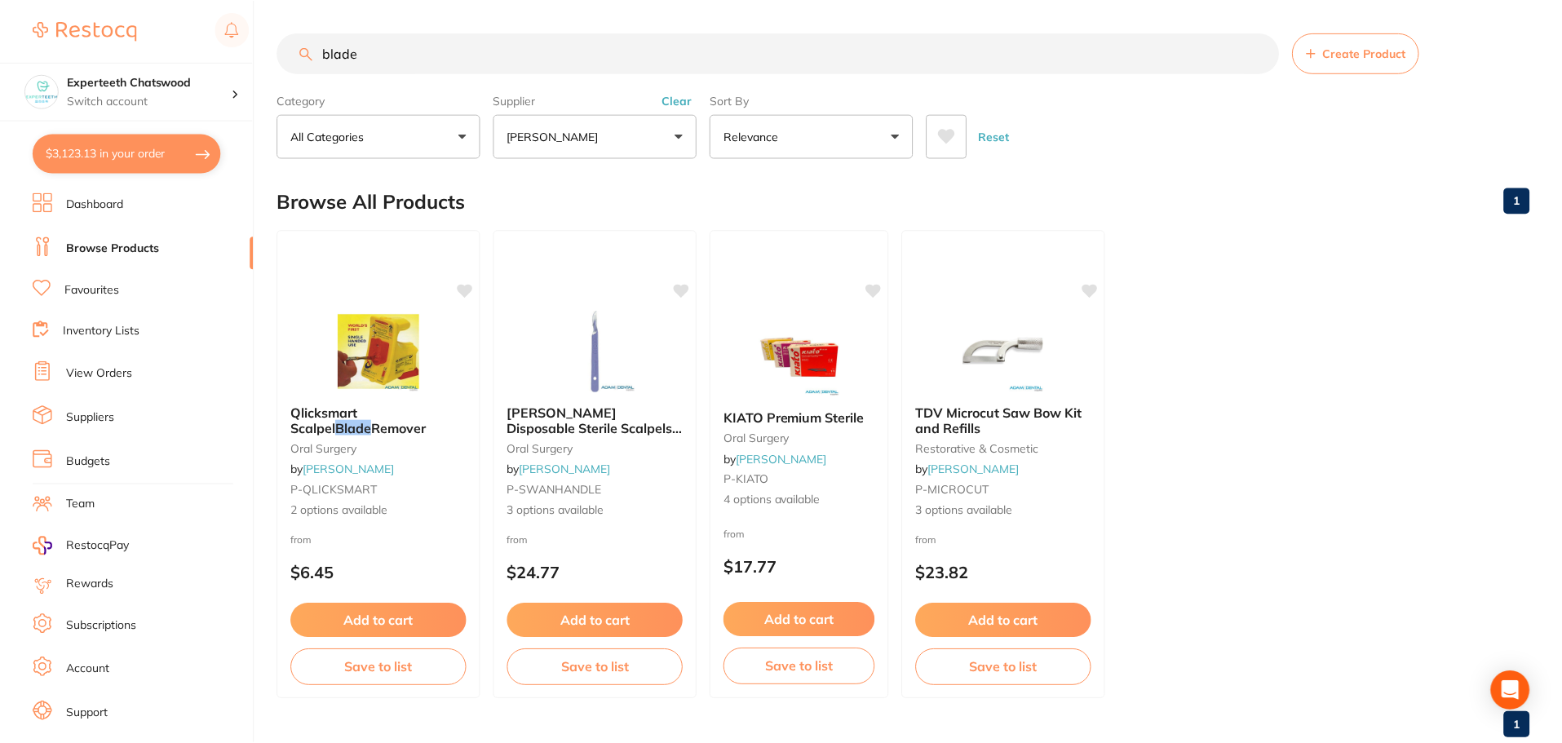
scroll to position [2, 0]
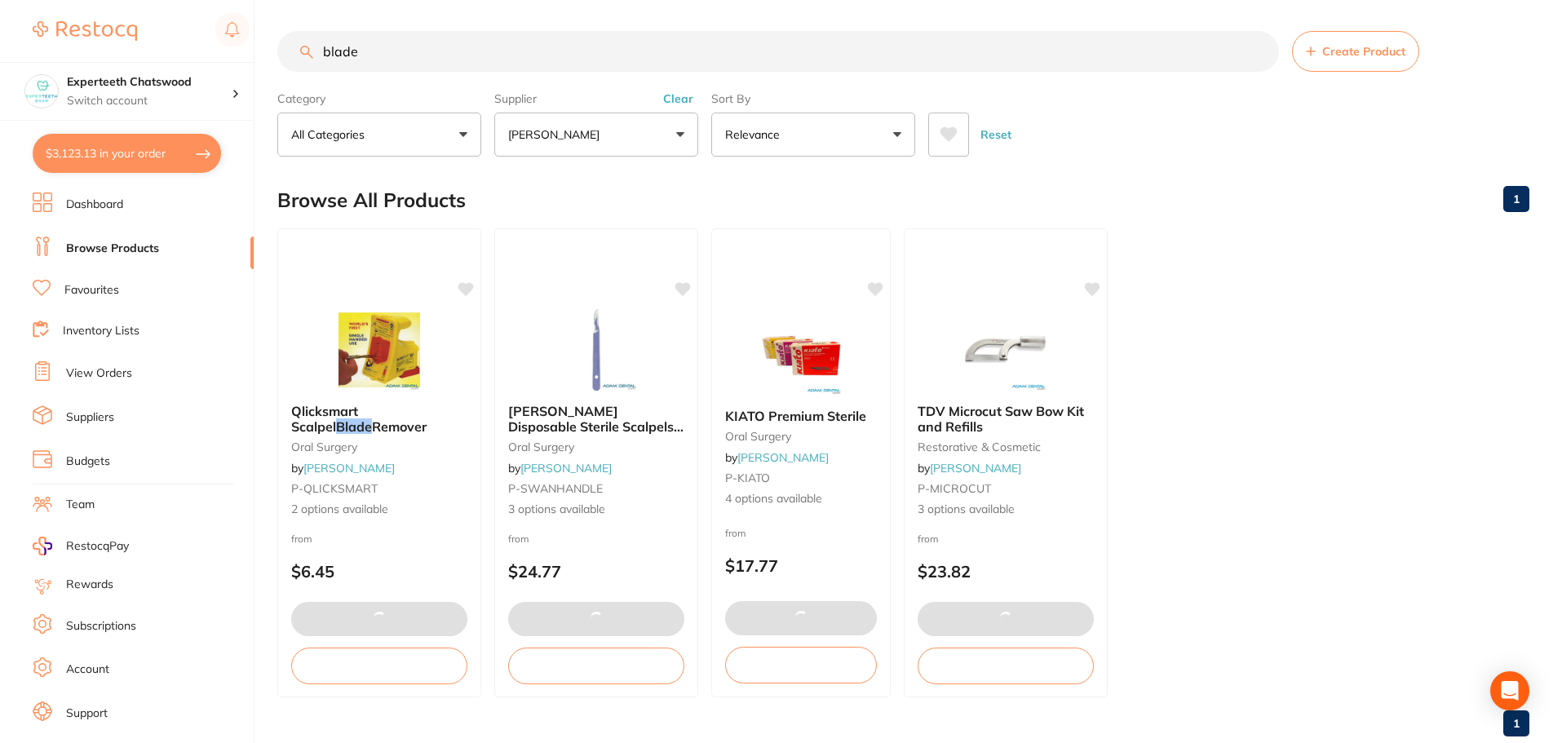
click at [110, 150] on button "$3,123.13 in your order" at bounding box center [127, 153] width 188 height 39
checkbox input "true"
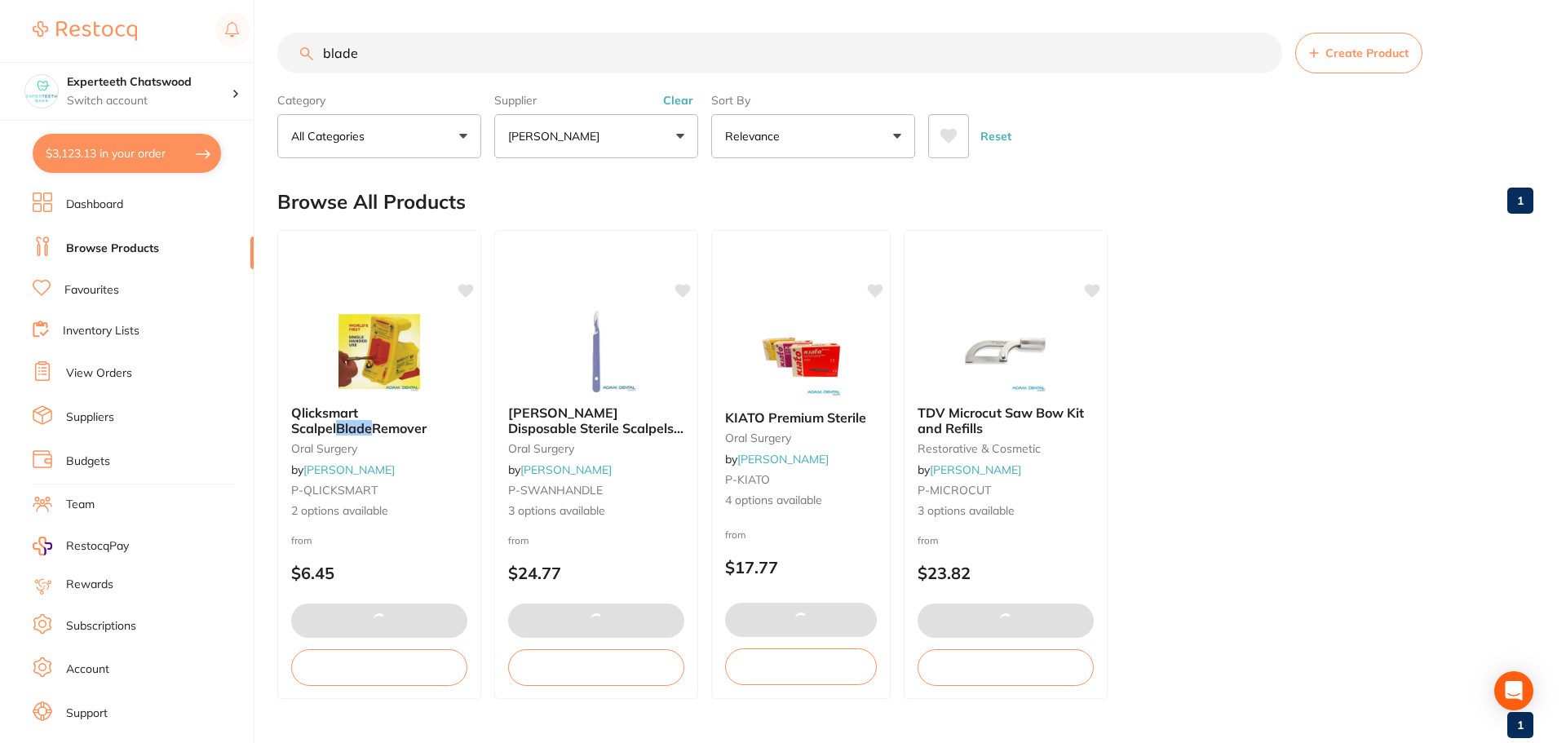
checkbox input "true"
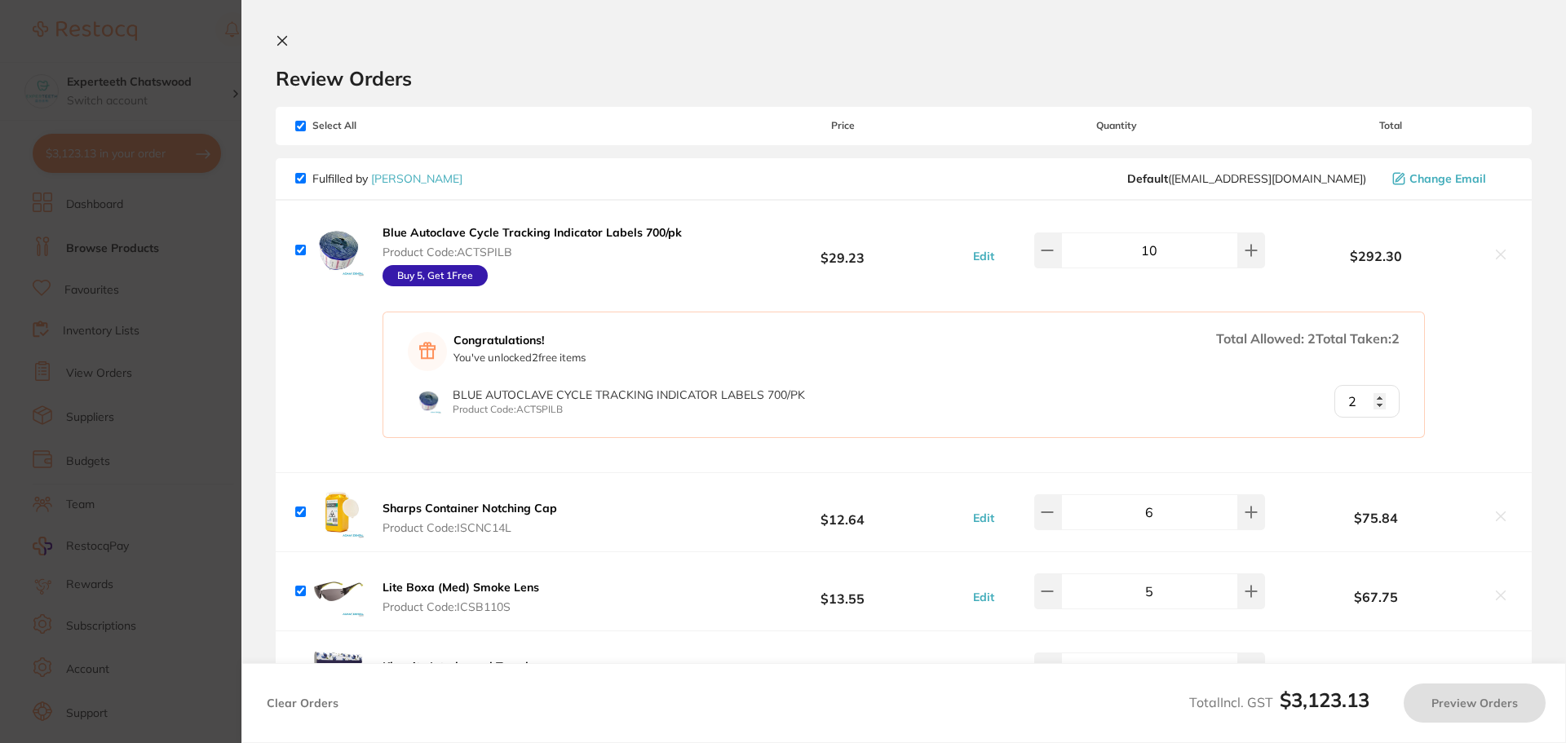
checkbox input "true"
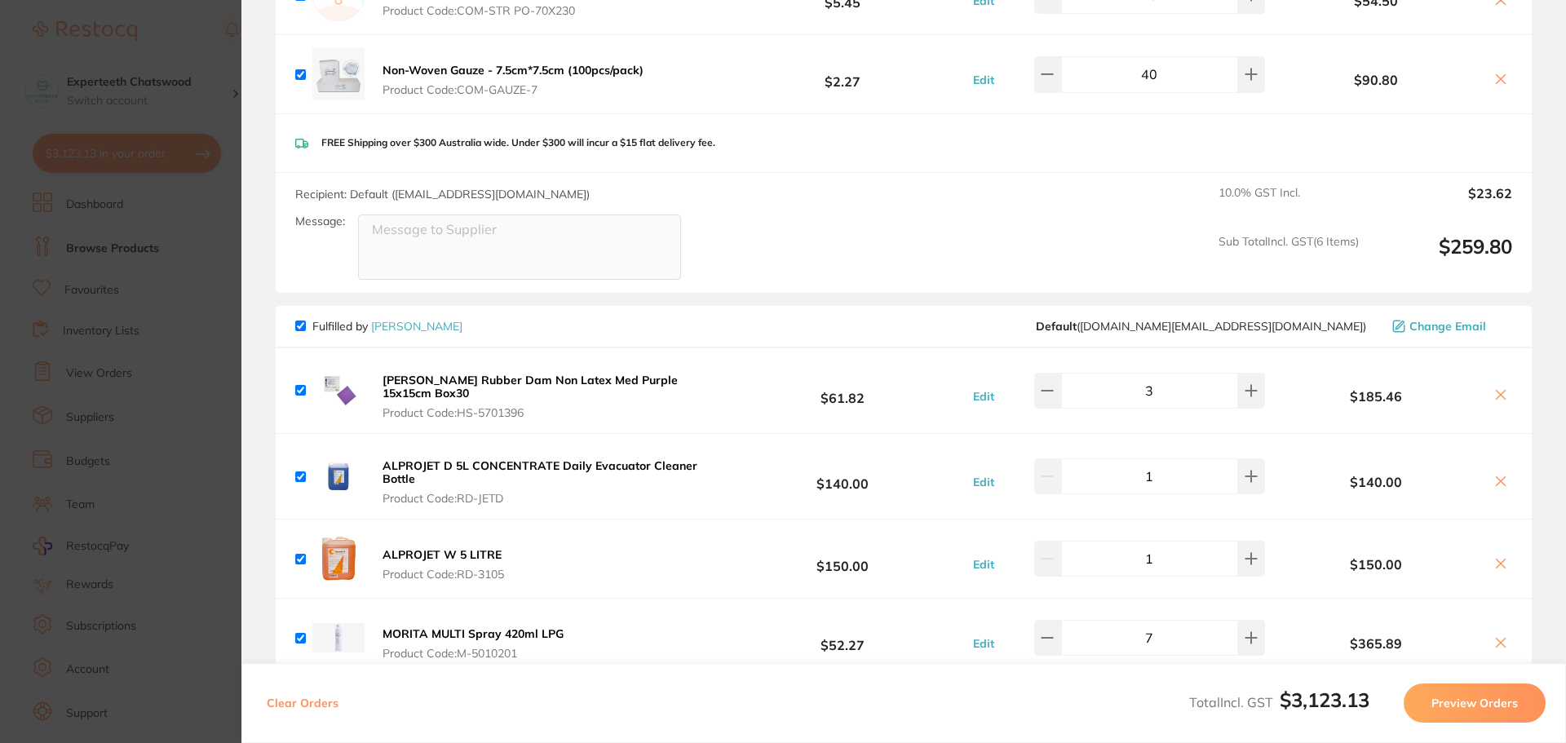
scroll to position [1712, 0]
